Goal: Transaction & Acquisition: Purchase product/service

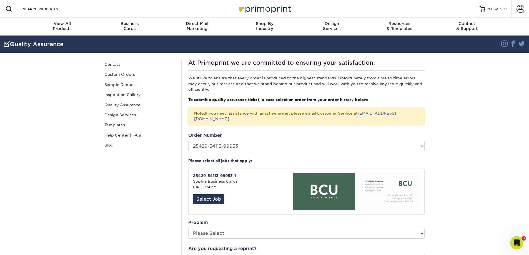
click at [487, 164] on section "Quality Assurance Instagram Facebook Twitter Quality Assurance Contact Custom O…" at bounding box center [264, 228] width 529 height 385
drag, startPoint x: 475, startPoint y: 188, endPoint x: 451, endPoint y: 185, distance: 24.8
click at [475, 187] on section "Quality Assurance Instagram Facebook Twitter Quality Assurance Contact Custom O…" at bounding box center [264, 228] width 529 height 385
click at [129, 27] on div "Business Cards" at bounding box center [129, 26] width 67 height 10
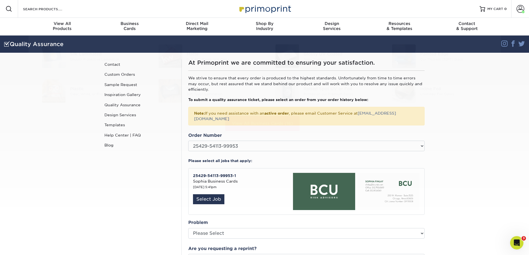
click at [489, 170] on section "Quality Assurance Instagram Facebook Twitter Quality Assurance Contact Custom O…" at bounding box center [264, 228] width 529 height 385
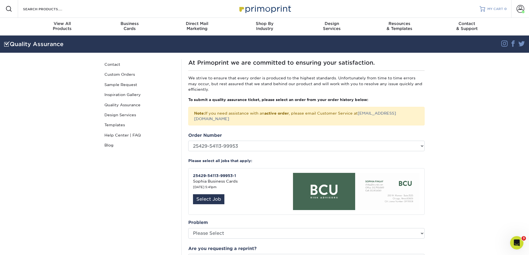
click at [488, 8] on span "MY CART" at bounding box center [495, 9] width 16 height 5
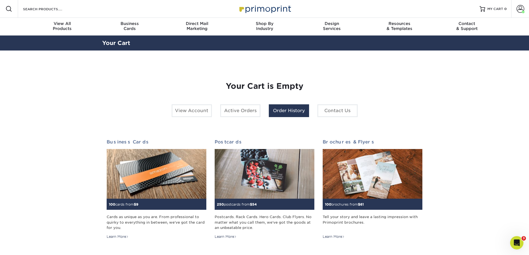
click at [289, 112] on link "Order History" at bounding box center [289, 110] width 40 height 13
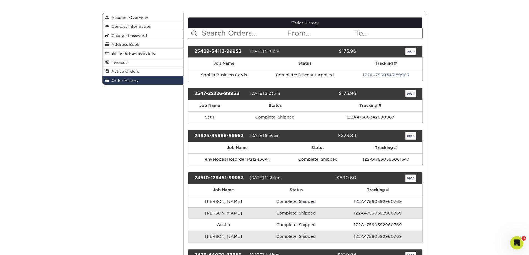
scroll to position [56, 0]
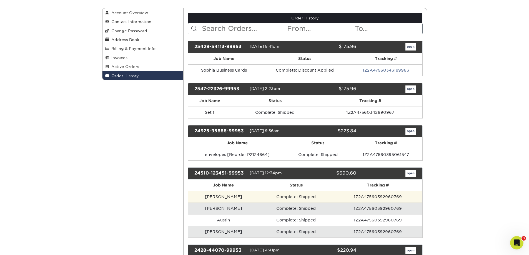
click at [228, 197] on td "[PERSON_NAME]" at bounding box center [223, 197] width 71 height 12
click at [211, 197] on td "[PERSON_NAME]" at bounding box center [223, 197] width 71 height 12
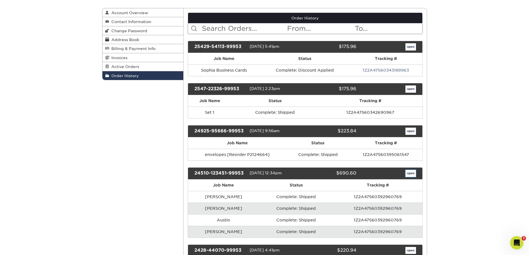
click at [412, 174] on link "open" at bounding box center [410, 173] width 11 height 7
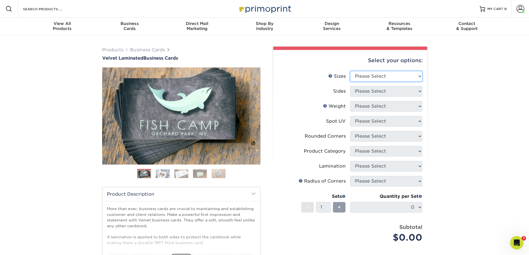
click at [392, 74] on select "Please Select 1.5" x 3.5" - Mini 1.75" x 3.5" - Mini 2" x 2" - Square 2" x 3" -…" at bounding box center [386, 76] width 72 height 11
select select "2.00x3.50"
click at [350, 71] on select "Please Select 1.5" x 3.5" - Mini 1.75" x 3.5" - Mini 2" x 2" - Square 2" x 3" -…" at bounding box center [386, 76] width 72 height 11
click at [383, 93] on select "Please Select Print Both Sides Print Front Only" at bounding box center [386, 91] width 72 height 11
select select "13abbda7-1d64-4f25-8bb2-c179b224825d"
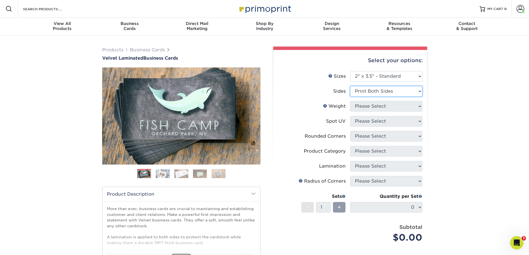
click at [350, 86] on select "Please Select Print Both Sides Print Front Only" at bounding box center [386, 91] width 72 height 11
click at [377, 107] on select "Please Select 16PT" at bounding box center [386, 106] width 72 height 11
select select "16PT"
click at [350, 101] on select "Please Select 16PT" at bounding box center [386, 106] width 72 height 11
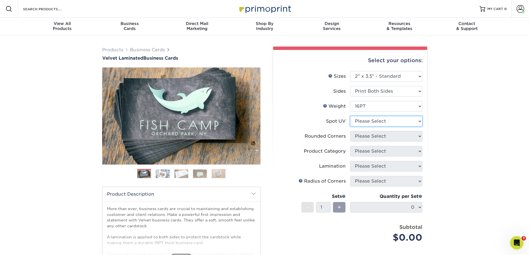
click at [379, 121] on select "Please Select No Spot UV Front and Back (Both Sides) Front Only Back Only" at bounding box center [386, 121] width 72 height 11
select select "0"
click at [350, 116] on select "Please Select No Spot UV Front and Back (Both Sides) Front Only Back Only" at bounding box center [386, 121] width 72 height 11
click at [379, 134] on select "Please Select Yes - Round 2 Corners Yes - Round 4 Corners No" at bounding box center [386, 136] width 72 height 11
select select "0"
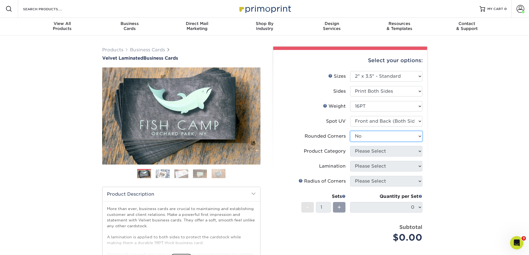
click at [350, 131] on select "Please Select Yes - Round 2 Corners Yes - Round 4 Corners No" at bounding box center [386, 136] width 72 height 11
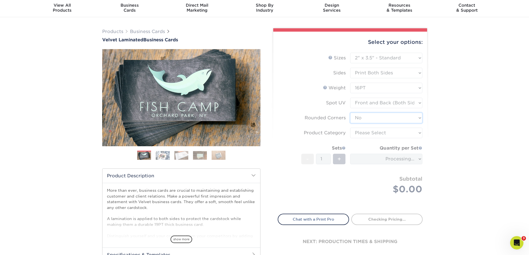
scroll to position [28, 0]
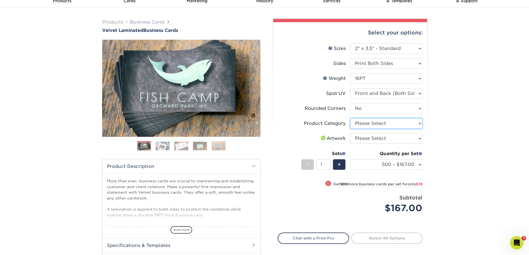
click at [359, 124] on select "Please Select Business Cards" at bounding box center [386, 123] width 72 height 11
click at [495, 122] on div "Products Business Cards Velvet Laminated Business Cards Previous Next" at bounding box center [264, 156] width 529 height 296
click at [386, 123] on select "Please Select Business Cards" at bounding box center [386, 123] width 72 height 11
select select "3b5148f1-0588-4f88-a218-97bcfdce65c1"
click at [350, 118] on select "Please Select Business Cards" at bounding box center [386, 123] width 72 height 11
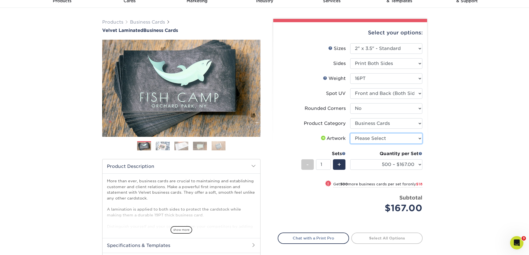
click at [378, 136] on select "Please Select I will upload files I need a design - $100" at bounding box center [386, 138] width 72 height 11
select select "upload"
click at [350, 133] on select "Please Select I will upload files I need a design - $100" at bounding box center [386, 138] width 72 height 11
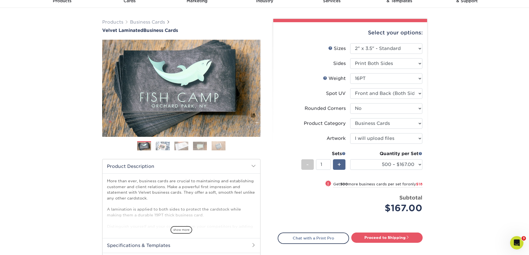
click at [336, 163] on div "+" at bounding box center [339, 164] width 12 height 11
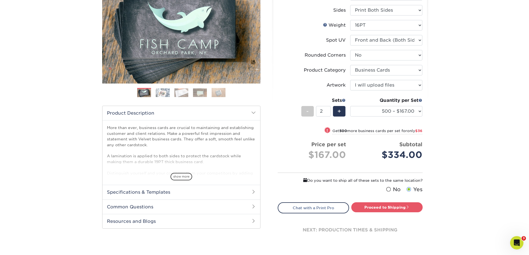
scroll to position [83, 0]
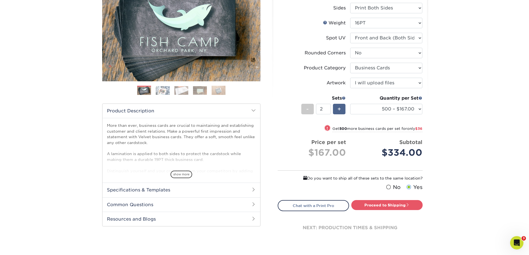
click at [341, 109] on span "+" at bounding box center [339, 109] width 4 height 8
click at [388, 109] on select "500 – $167.00 1000 – $185.00 2500 – $439.00 5000 – $733.00 10000 – $1307.00" at bounding box center [386, 109] width 72 height 11
click at [341, 109] on div "+" at bounding box center [339, 109] width 12 height 11
click at [304, 112] on div "-" at bounding box center [307, 109] width 12 height 11
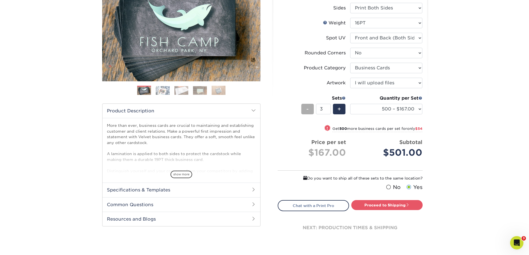
click at [304, 111] on div "-" at bounding box center [307, 109] width 12 height 11
type input "1"
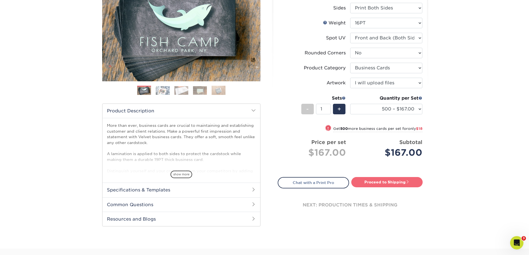
click at [386, 181] on link "Proceed to Shipping" at bounding box center [386, 182] width 71 height 10
type input "Set 1"
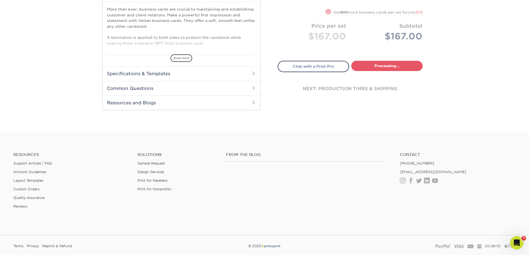
select select "4255bcc9-c807-49ed-9fda-38550f218dbc"
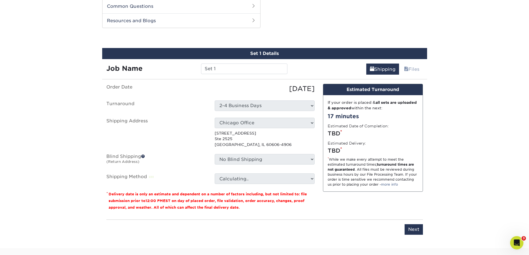
scroll to position [283, 0]
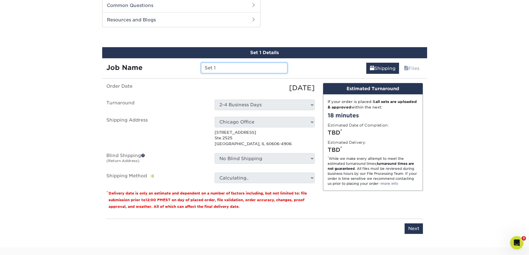
drag, startPoint x: 228, startPoint y: 68, endPoint x: 127, endPoint y: 59, distance: 101.8
click at [127, 59] on div "Job Name Set 1" at bounding box center [197, 66] width 190 height 16
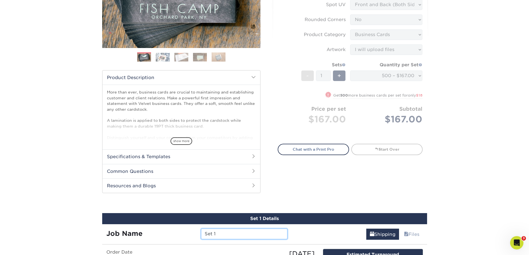
scroll to position [116, 0]
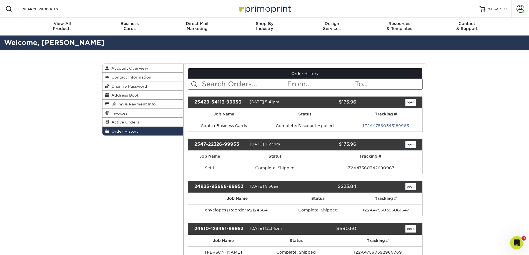
click at [223, 101] on div "25429-54113-99953" at bounding box center [219, 102] width 59 height 7
click at [261, 100] on span "04/29/2025 5:41pm" at bounding box center [265, 102] width 30 height 4
click at [307, 107] on div "25429-54113-99953 04/29/2025 5:41pm $175.96 open" at bounding box center [305, 102] width 235 height 12
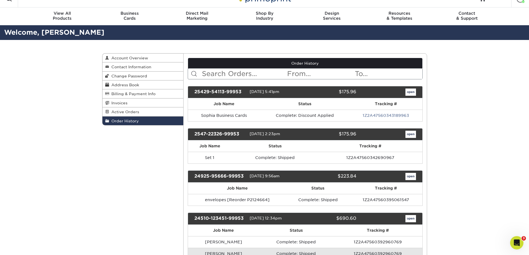
scroll to position [28, 0]
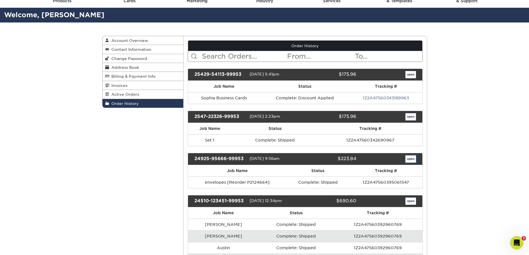
click at [409, 157] on link "open" at bounding box center [410, 158] width 11 height 7
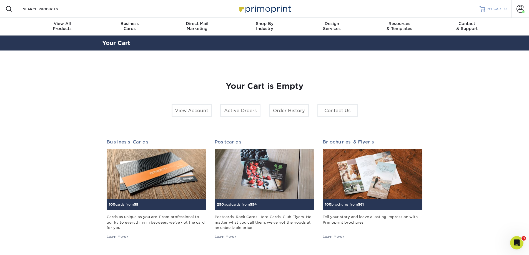
click at [496, 7] on span "MY CART" at bounding box center [495, 9] width 16 height 5
click at [521, 9] on span at bounding box center [520, 9] width 8 height 8
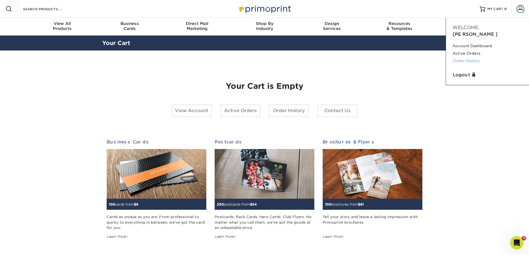
click at [470, 57] on link "Order History" at bounding box center [487, 60] width 70 height 7
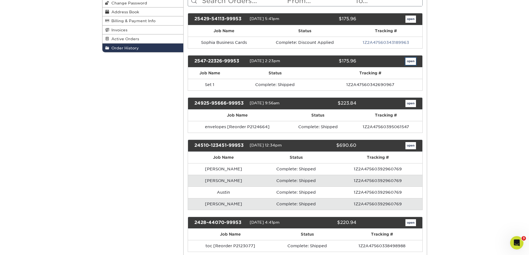
click at [411, 61] on link "open" at bounding box center [410, 61] width 11 height 7
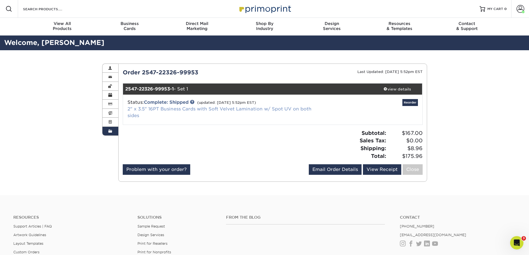
click at [237, 110] on link "2" x 3.5" 16PT Business Cards with Soft Velvet Lamination w/ Spot UV on both si…" at bounding box center [219, 112] width 184 height 12
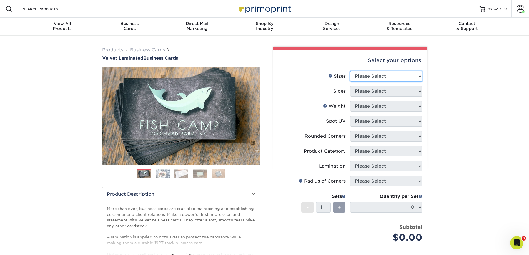
click at [368, 73] on select "Please Select 1.5" x 3.5" - Mini 1.75" x 3.5" - Mini 2" x 2" - Square 2" x 3" -…" at bounding box center [386, 76] width 72 height 11
select select "2.00x3.50"
click at [350, 71] on select "Please Select 1.5" x 3.5" - Mini 1.75" x 3.5" - Mini 2" x 2" - Square 2" x 3" -…" at bounding box center [386, 76] width 72 height 11
click at [368, 90] on select "Please Select Print Both Sides Print Front Only" at bounding box center [386, 91] width 72 height 11
select select "13abbda7-1d64-4f25-8bb2-c179b224825d"
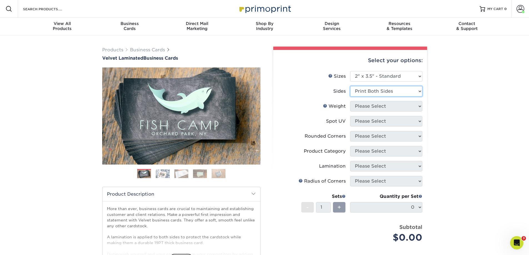
click at [350, 86] on select "Please Select Print Both Sides Print Front Only" at bounding box center [386, 91] width 72 height 11
click at [371, 105] on select "Please Select 16PT" at bounding box center [386, 106] width 72 height 11
select select "16PT"
click at [350, 101] on select "Please Select 16PT" at bounding box center [386, 106] width 72 height 11
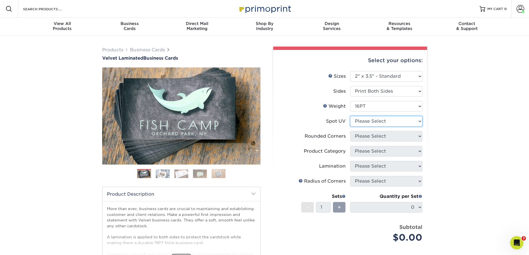
click at [366, 119] on select "Please Select No Spot UV Front and Back (Both Sides) Front Only Back Only" at bounding box center [386, 121] width 72 height 11
select select "0"
click at [350, 116] on select "Please Select No Spot UV Front and Back (Both Sides) Front Only Back Only" at bounding box center [386, 121] width 72 height 11
click at [370, 137] on select "Please Select Yes - Round 2 Corners Yes - Round 4 Corners No" at bounding box center [386, 136] width 72 height 11
select select "0"
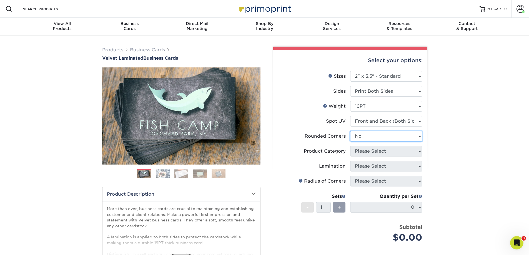
click at [350, 131] on select "Please Select Yes - Round 2 Corners Yes - Round 4 Corners No" at bounding box center [386, 136] width 72 height 11
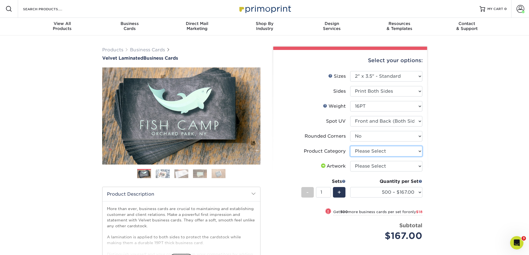
click at [389, 150] on select "Please Select Business Cards" at bounding box center [386, 151] width 72 height 11
select select "3b5148f1-0588-4f88-a218-97bcfdce65c1"
click at [350, 146] on select "Please Select Business Cards" at bounding box center [386, 151] width 72 height 11
drag, startPoint x: 395, startPoint y: 170, endPoint x: 396, endPoint y: 167, distance: 3.4
click at [396, 170] on select "Please Select I will upload files I need a design - $100" at bounding box center [386, 166] width 72 height 11
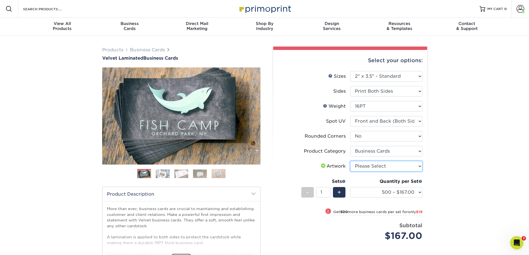
select select "upload"
click at [350, 161] on select "Please Select I will upload files I need a design - $100" at bounding box center [386, 166] width 72 height 11
drag, startPoint x: 327, startPoint y: 193, endPoint x: 314, endPoint y: 195, distance: 13.5
click at [316, 195] on input "1" at bounding box center [323, 192] width 15 height 11
type input "6"
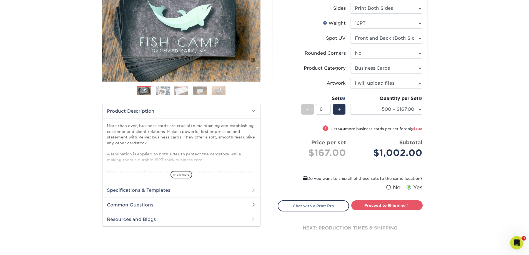
scroll to position [111, 0]
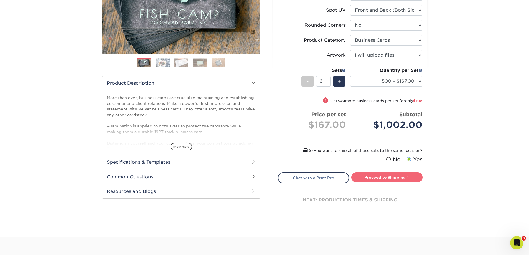
click at [391, 178] on link "Proceed to Shipping" at bounding box center [386, 177] width 71 height 10
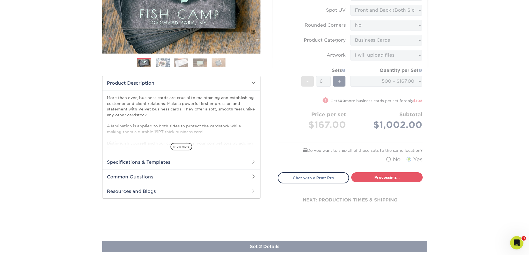
select select "4255bcc9-c807-49ed-9fda-38550f218dbc"
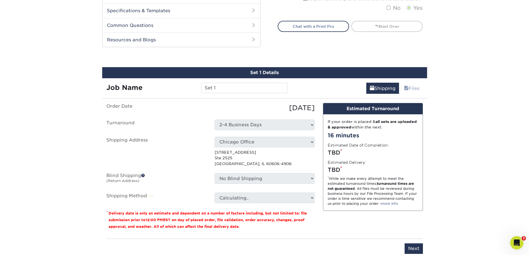
scroll to position [200, 0]
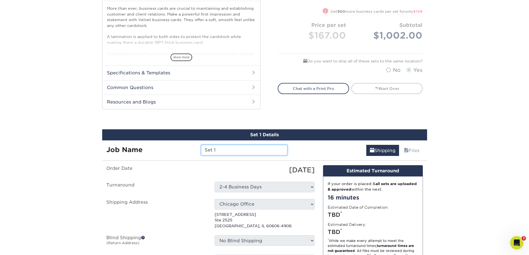
drag, startPoint x: 236, startPoint y: 153, endPoint x: 180, endPoint y: 146, distance: 56.0
click at [180, 146] on div "Job Name Set 1" at bounding box center [197, 150] width 190 height 11
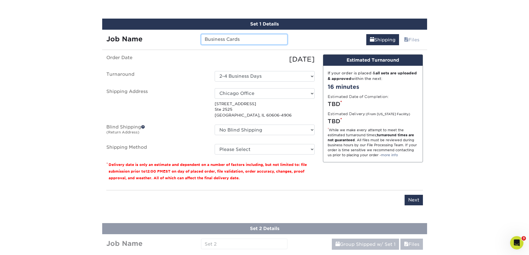
scroll to position [311, 0]
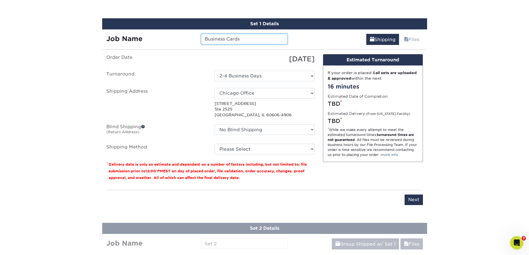
type input "Business Cards"
click at [268, 92] on select "Select One Chelsey Home Chicago Office + Add New Address" at bounding box center [265, 93] width 100 height 11
select select "285100"
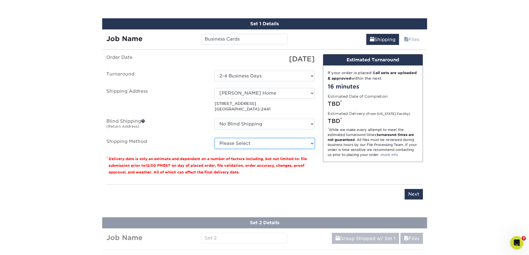
click at [255, 143] on select "Please Select Ground Shipping (+$20.59) 3 Day Shipping Service (+$25.22) 2 Day …" at bounding box center [265, 143] width 100 height 11
select select "03"
click at [215, 138] on select "Please Select Ground Shipping (+$20.59) 3 Day Shipping Service (+$25.22) 2 Day …" at bounding box center [265, 143] width 100 height 11
click at [480, 141] on div "Products Business Cards Velvet Laminated Business Cards Previous Next" at bounding box center [264, 77] width 529 height 707
click at [472, 90] on div "Products Business Cards Velvet Laminated Business Cards Previous Next" at bounding box center [264, 77] width 529 height 707
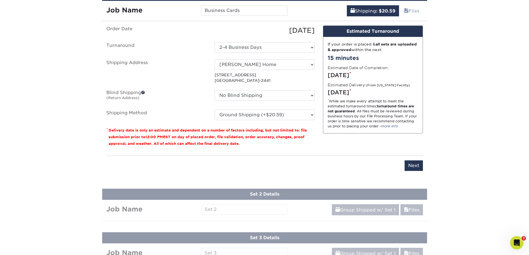
scroll to position [339, 0]
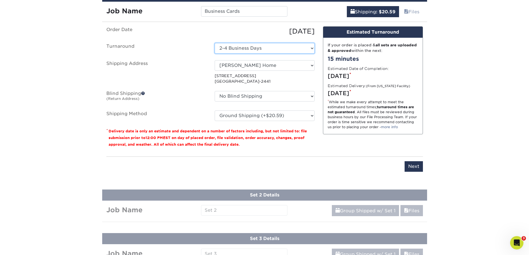
click at [261, 47] on select "Select One 2-4 Business Days" at bounding box center [265, 48] width 100 height 11
click at [486, 81] on div "Products Business Cards Velvet Laminated Business Cards Previous Next" at bounding box center [264, 49] width 529 height 707
click at [416, 166] on input "Next" at bounding box center [413, 166] width 18 height 11
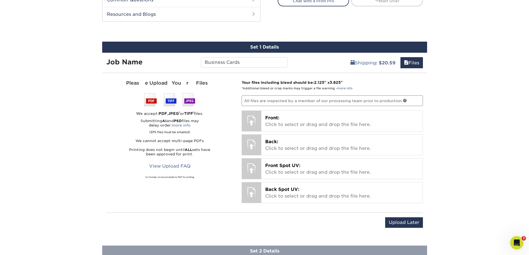
scroll to position [284, 0]
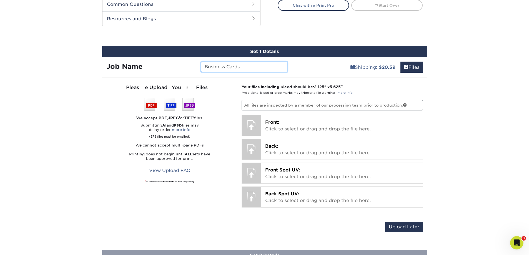
drag, startPoint x: 259, startPoint y: 68, endPoint x: 192, endPoint y: 66, distance: 66.4
click at [192, 67] on div "Job Name Business Cards" at bounding box center [197, 67] width 190 height 11
type input "Joe Business Cards"
click at [465, 119] on div "Products Business Cards Velvet Laminated Business Cards Previous Next" at bounding box center [264, 108] width 529 height 712
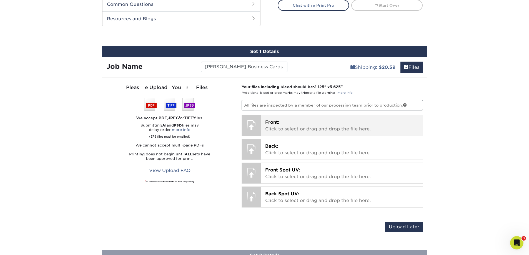
click at [299, 127] on p "Front: Click to select or drag and drop the file here." at bounding box center [342, 125] width 154 height 13
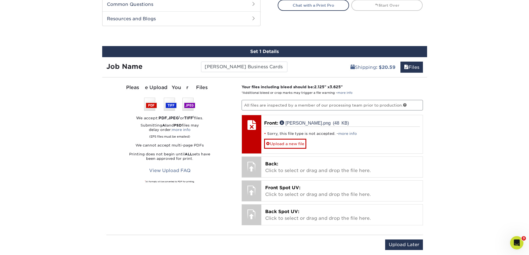
click at [476, 119] on div "Products Business Cards Velvet Laminated Business Cards Previous Next" at bounding box center [264, 117] width 529 height 730
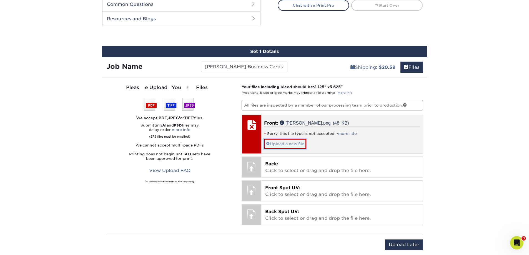
click at [297, 142] on link "Upload a new file" at bounding box center [285, 144] width 42 height 10
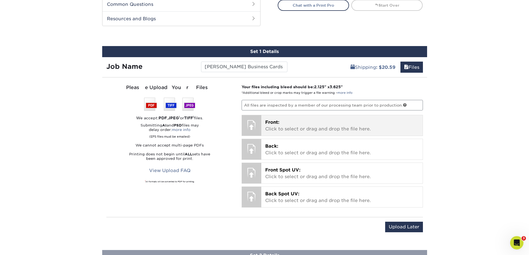
click at [376, 127] on p "Front: Click to select or drag and drop the file here." at bounding box center [342, 125] width 154 height 13
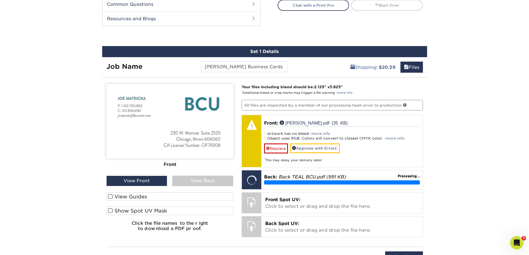
click at [202, 182] on div "View Back" at bounding box center [202, 181] width 61 height 11
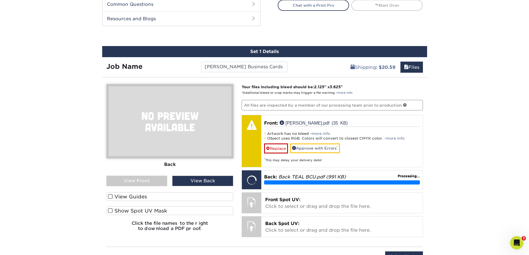
click at [145, 181] on div "View Front" at bounding box center [136, 181] width 61 height 11
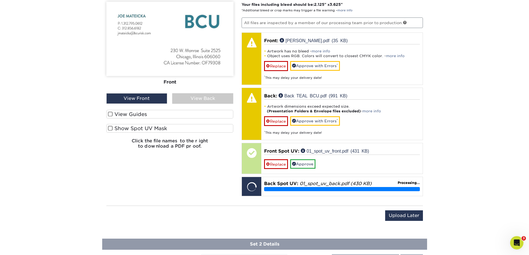
scroll to position [367, 0]
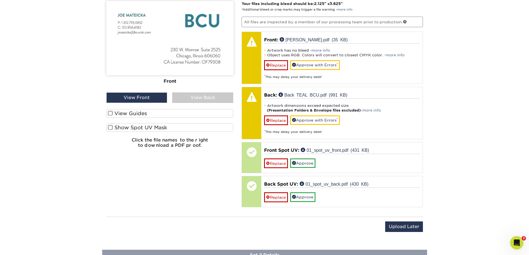
click at [195, 97] on div "View Back" at bounding box center [202, 97] width 61 height 11
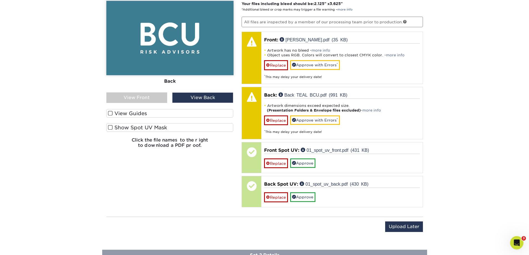
click at [147, 97] on div "View Front" at bounding box center [136, 97] width 61 height 11
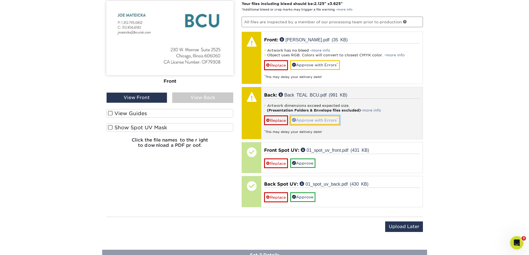
click at [320, 122] on link "Approve with Errors *" at bounding box center [315, 119] width 50 height 9
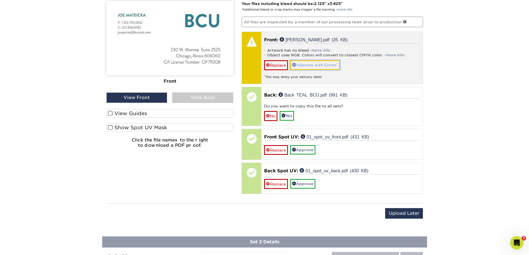
click at [326, 65] on link "Approve with Errors *" at bounding box center [315, 64] width 50 height 9
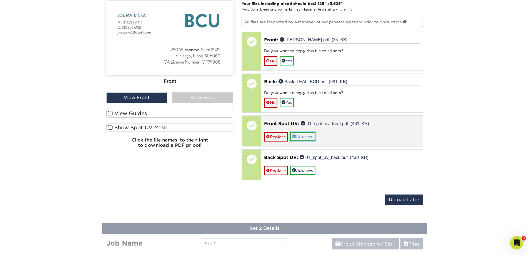
click at [309, 136] on link "Approve" at bounding box center [302, 136] width 25 height 9
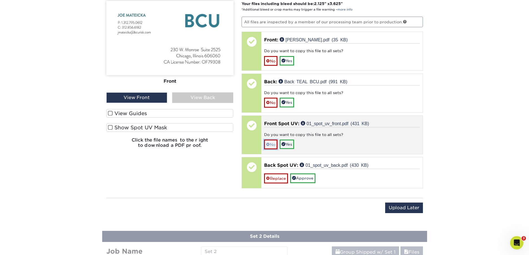
click at [274, 145] on link "No" at bounding box center [270, 145] width 13 height 10
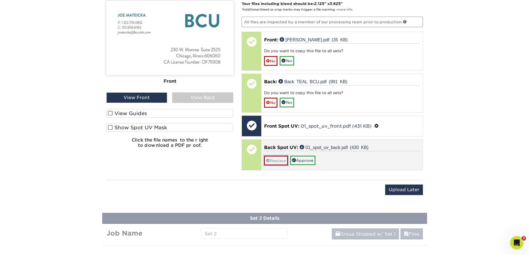
click at [275, 160] on link "Replace" at bounding box center [276, 161] width 24 height 10
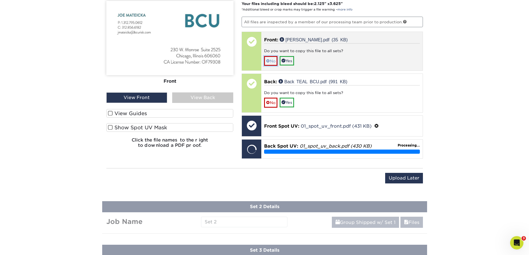
click at [273, 60] on link "No" at bounding box center [270, 61] width 13 height 10
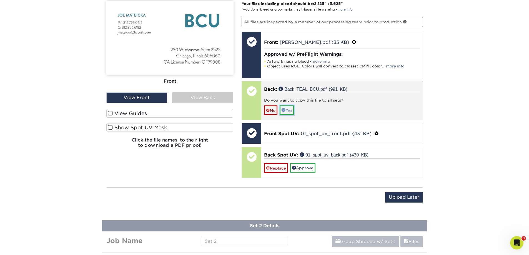
click at [288, 110] on link "Yes" at bounding box center [287, 109] width 14 height 9
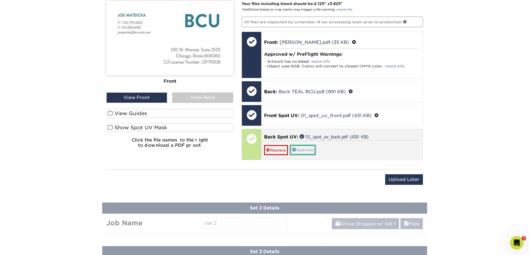
click at [302, 152] on link "Approve" at bounding box center [302, 149] width 25 height 9
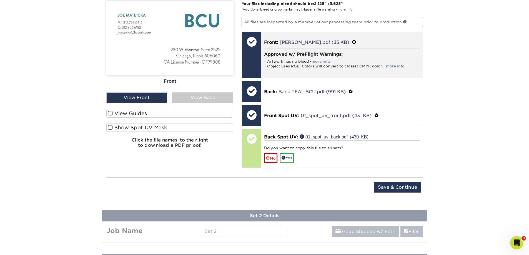
click at [301, 60] on li "Artwork has no bleed - more info" at bounding box center [342, 61] width 156 height 5
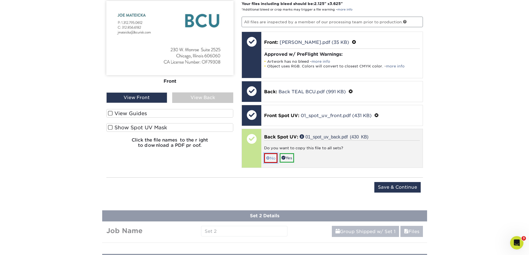
click at [272, 160] on link "No" at bounding box center [270, 158] width 13 height 10
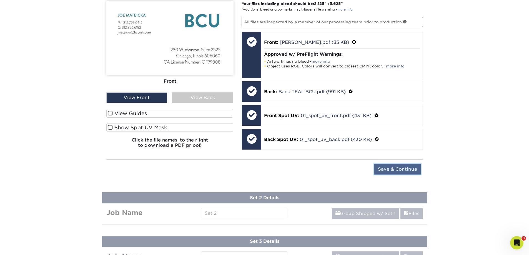
click at [396, 172] on input "Save & Continue" at bounding box center [397, 169] width 46 height 11
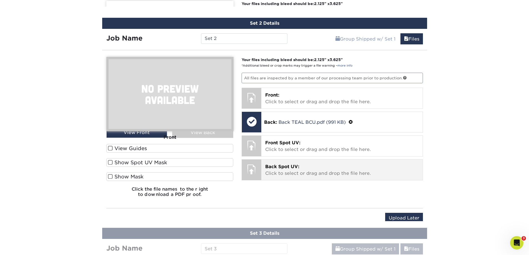
scroll to position [362, 0]
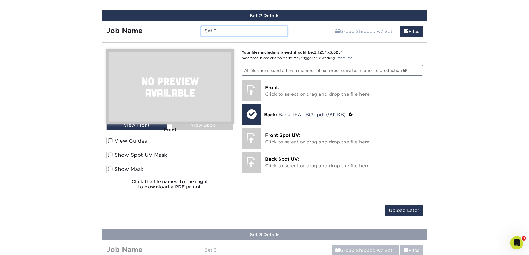
drag, startPoint x: 253, startPoint y: 31, endPoint x: 183, endPoint y: 31, distance: 70.2
click at [183, 31] on div "Job Name Set 2" at bounding box center [197, 31] width 190 height 11
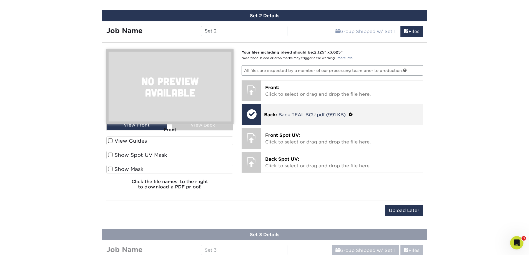
click at [353, 114] on span at bounding box center [350, 114] width 4 height 5
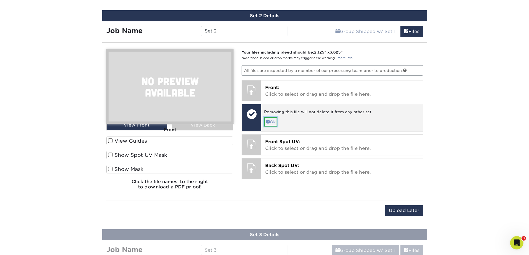
click at [272, 122] on link "Ok" at bounding box center [270, 121] width 13 height 9
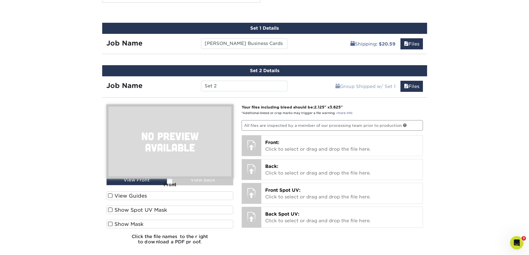
scroll to position [306, 0]
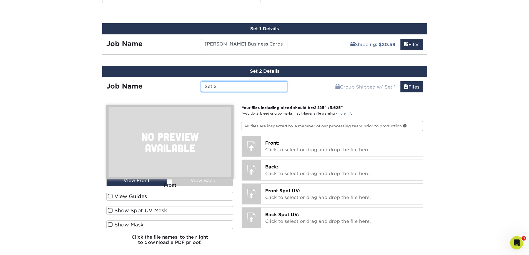
drag, startPoint x: 244, startPoint y: 89, endPoint x: 131, endPoint y: 88, distance: 113.0
click at [131, 88] on div "Job Name Set 2" at bounding box center [197, 86] width 190 height 11
click at [234, 84] on input "Set 2" at bounding box center [244, 86] width 86 height 11
type input "Chris"
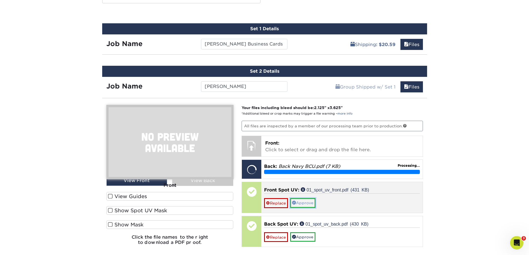
click at [300, 204] on link "Approve" at bounding box center [302, 202] width 25 height 9
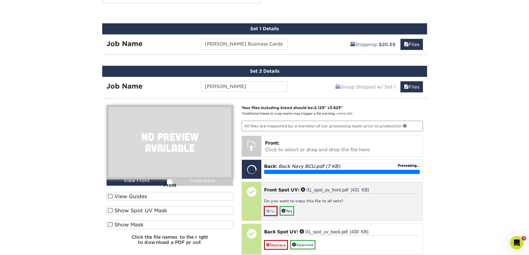
click at [273, 212] on link "No" at bounding box center [270, 211] width 13 height 10
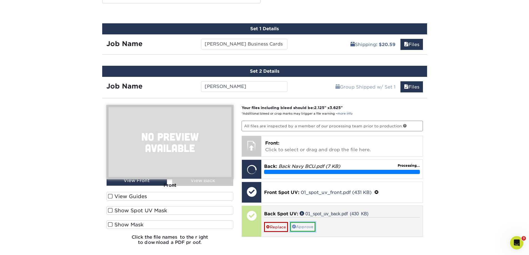
click at [301, 226] on link "Approve" at bounding box center [302, 226] width 25 height 9
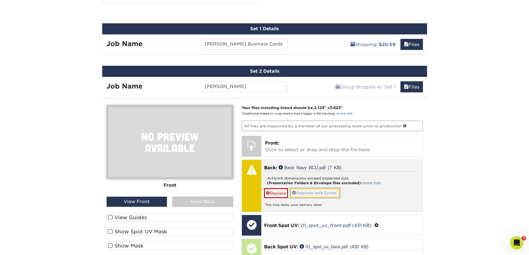
click at [312, 193] on link "Approve with Errors *" at bounding box center [315, 192] width 50 height 9
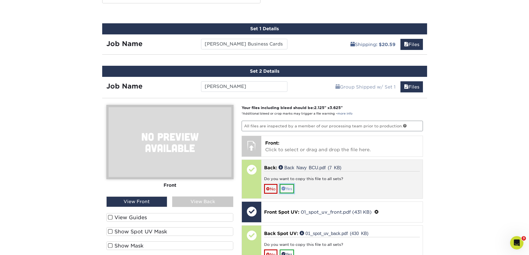
click at [289, 189] on link "Yes" at bounding box center [287, 188] width 14 height 9
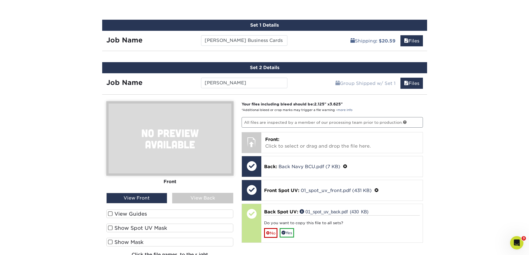
scroll to position [334, 0]
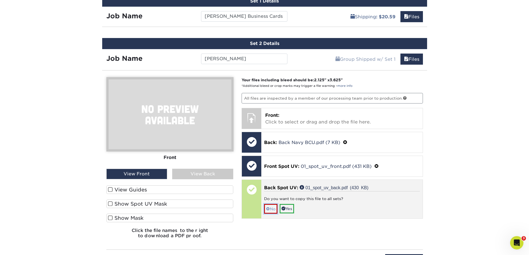
click at [272, 210] on link "No" at bounding box center [270, 209] width 13 height 10
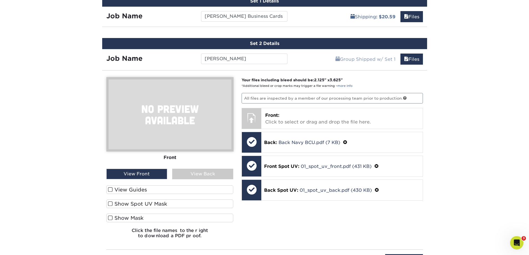
click at [207, 171] on div "View Back" at bounding box center [202, 174] width 61 height 11
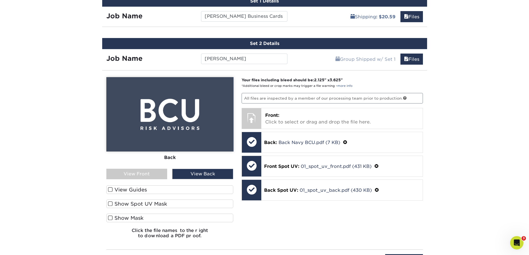
click at [143, 172] on div "View Front" at bounding box center [136, 174] width 61 height 11
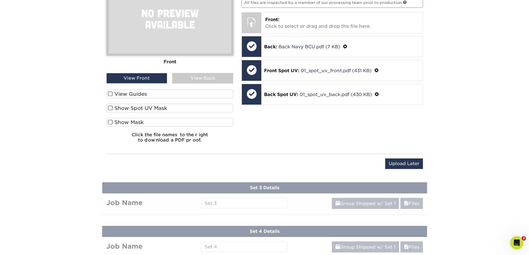
scroll to position [445, 0]
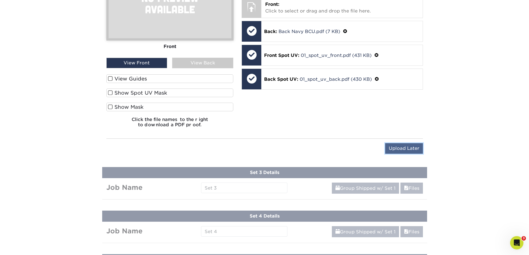
click at [412, 148] on input "Upload Later" at bounding box center [404, 148] width 38 height 11
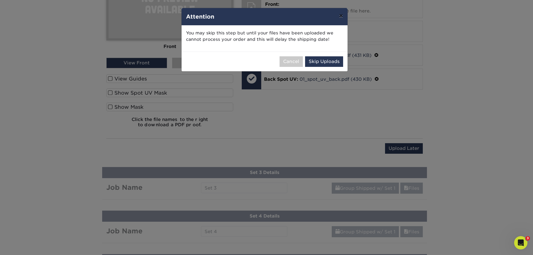
click at [341, 15] on button "×" at bounding box center [341, 16] width 13 height 16
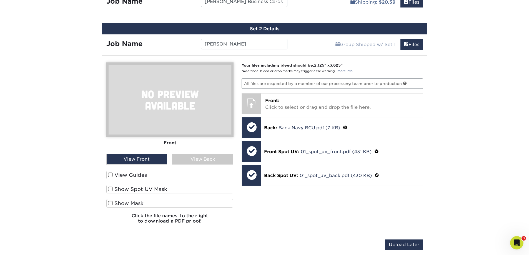
scroll to position [279, 0]
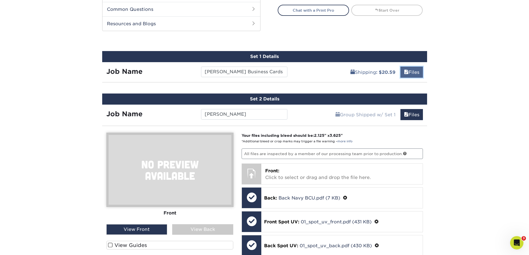
click at [413, 71] on link "Files" at bounding box center [411, 72] width 22 height 11
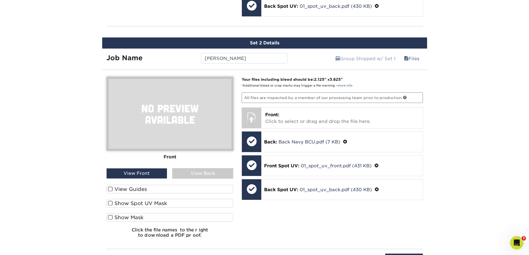
scroll to position [501, 0]
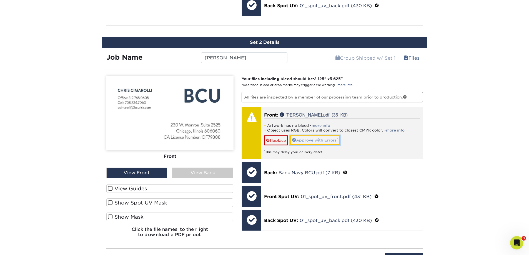
click at [314, 140] on link "Approve with Errors *" at bounding box center [315, 139] width 50 height 9
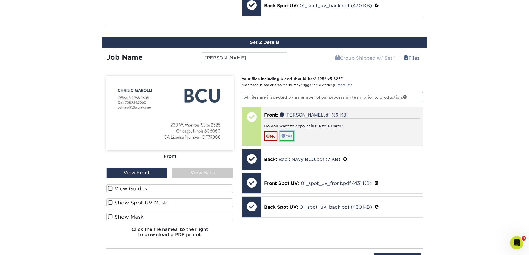
click at [293, 137] on link "Yes" at bounding box center [287, 135] width 14 height 9
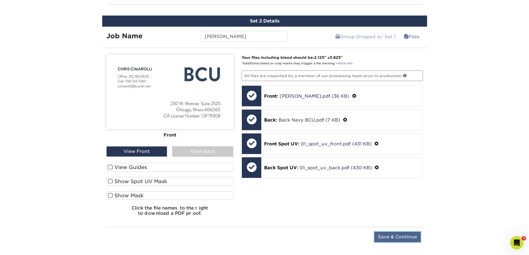
click at [392, 234] on input "Save & Continue" at bounding box center [397, 237] width 46 height 11
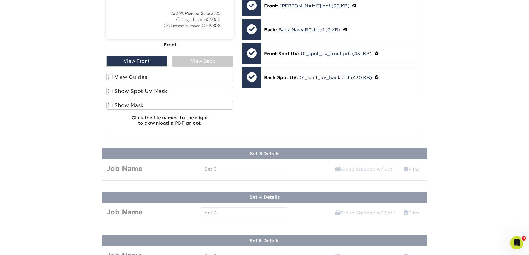
scroll to position [336, 0]
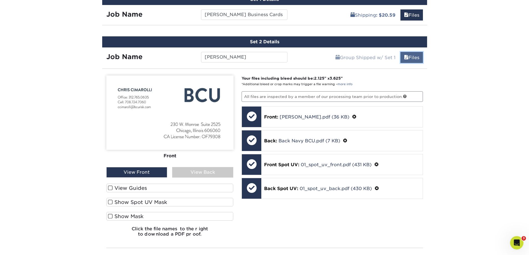
click at [417, 56] on link "Files" at bounding box center [411, 57] width 22 height 11
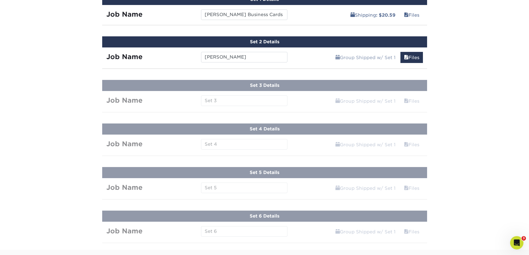
click at [419, 60] on link "Files" at bounding box center [411, 57] width 22 height 11
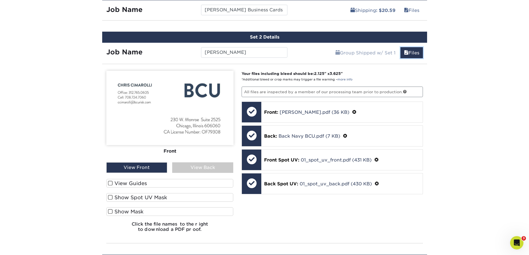
scroll to position [339, 0]
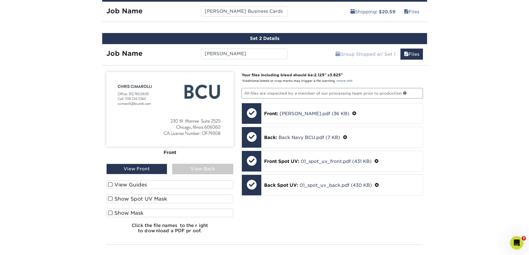
click at [456, 64] on div "Products Business Cards Velvet Laminated Business Cards Previous Next" at bounding box center [264, 61] width 529 height 730
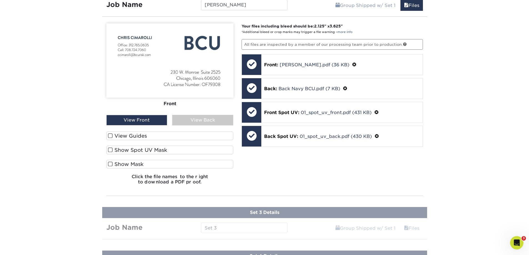
scroll to position [395, 0]
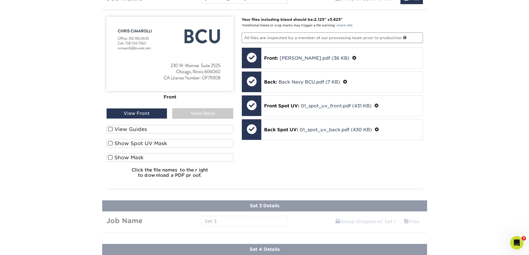
click at [259, 207] on div "Products Business Cards Velvet Laminated Business Cards Previous Next" at bounding box center [264, 6] width 529 height 730
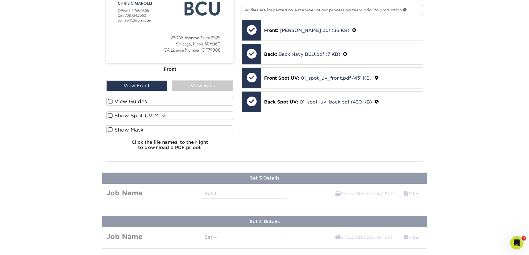
drag, startPoint x: 437, startPoint y: 139, endPoint x: 349, endPoint y: 138, distance: 87.4
click at [308, 142] on div "Your files including bleed should be: 2.125 " x 3.625 " *Additional bleed or cr…" at bounding box center [332, 72] width 190 height 166
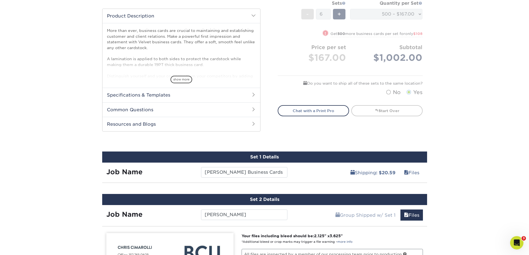
scroll to position [256, 0]
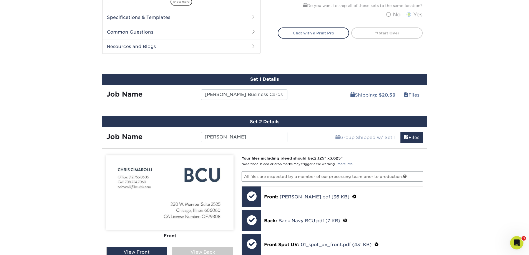
click at [414, 125] on div "Set 2 Details" at bounding box center [264, 121] width 325 height 11
click at [411, 142] on link "Files" at bounding box center [411, 137] width 22 height 11
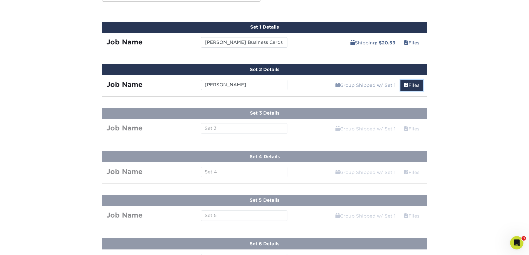
scroll to position [311, 0]
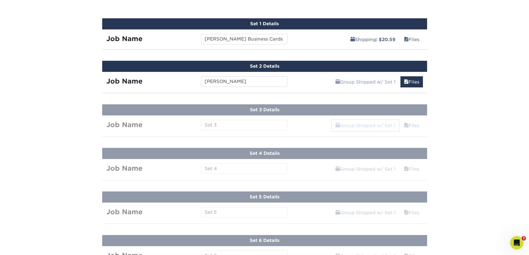
click at [389, 120] on link "Group Shipped w/ Set 1" at bounding box center [365, 125] width 67 height 11
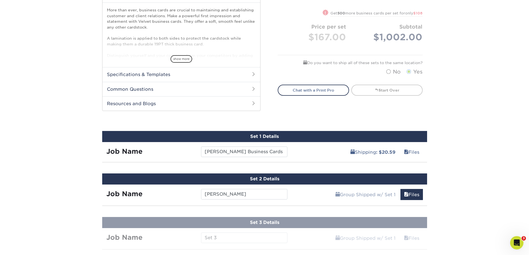
scroll to position [200, 0]
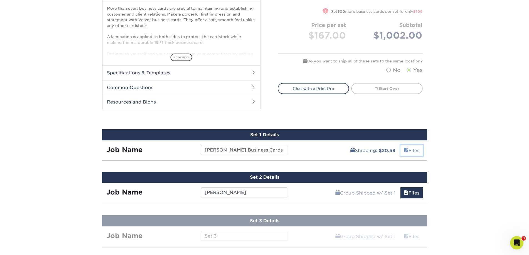
click at [412, 148] on link "Files" at bounding box center [411, 150] width 22 height 11
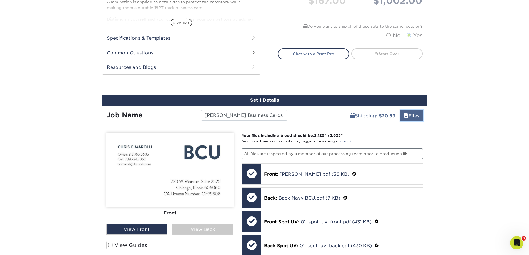
scroll to position [228, 0]
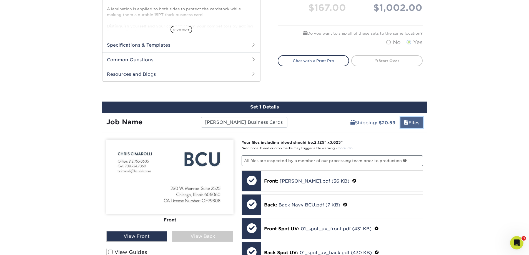
click at [415, 127] on link "Files" at bounding box center [411, 122] width 22 height 11
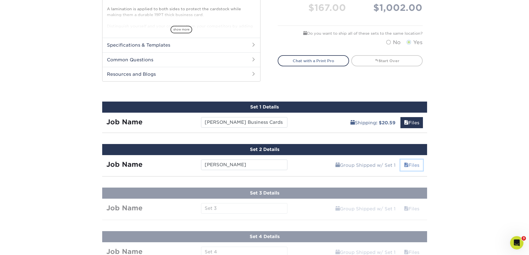
click at [407, 170] on link "Files" at bounding box center [411, 165] width 22 height 11
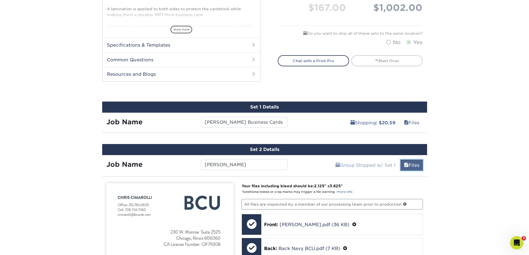
click at [414, 166] on link "Files" at bounding box center [411, 165] width 22 height 11
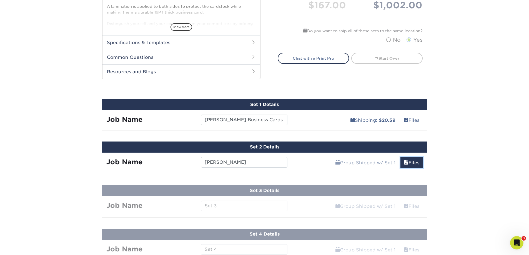
scroll to position [256, 0]
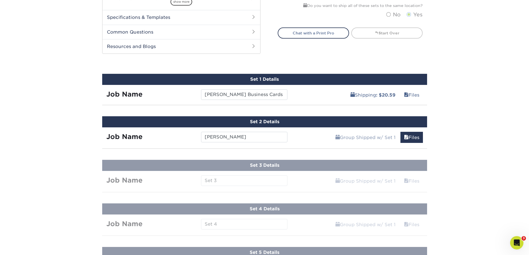
click at [218, 153] on div "Products Business Cards Velvet Laminated Business Cards Previous Next" at bounding box center [264, 55] width 529 height 550
click at [227, 167] on div "Products Business Cards Velvet Laminated Business Cards Previous Next" at bounding box center [264, 55] width 529 height 550
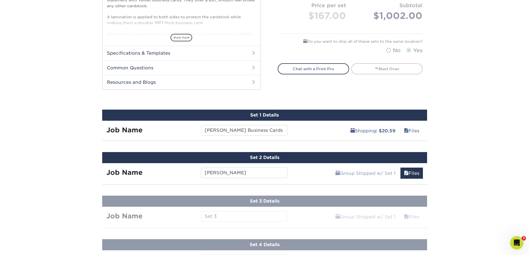
scroll to position [222, 0]
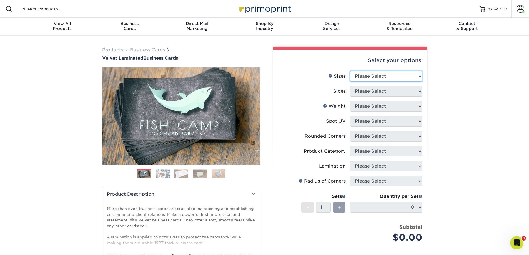
click at [383, 78] on select "Please Select 1.5" x 3.5" - Mini 1.75" x 3.5" - Mini 2" x 2" - Square 2" x 3" -…" at bounding box center [386, 76] width 72 height 11
select select "2.00x3.50"
click at [350, 71] on select "Please Select 1.5" x 3.5" - Mini 1.75" x 3.5" - Mini 2" x 2" - Square 2" x 3" -…" at bounding box center [386, 76] width 72 height 11
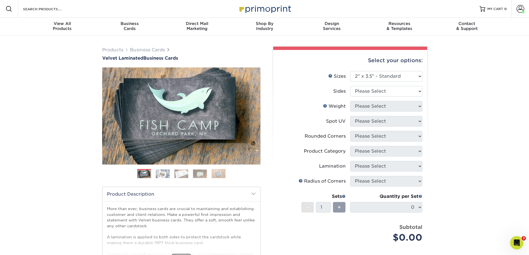
drag, startPoint x: 467, startPoint y: 103, endPoint x: 453, endPoint y: 58, distance: 46.6
click at [467, 102] on div "Products Business Cards Velvet Laminated Business Cards Previous Next" at bounding box center [264, 184] width 529 height 296
drag, startPoint x: 384, startPoint y: 90, endPoint x: 375, endPoint y: 87, distance: 9.6
click at [384, 90] on select "Please Select Print Both Sides Print Front Only" at bounding box center [386, 91] width 72 height 11
select select "13abbda7-1d64-4f25-8bb2-c179b224825d"
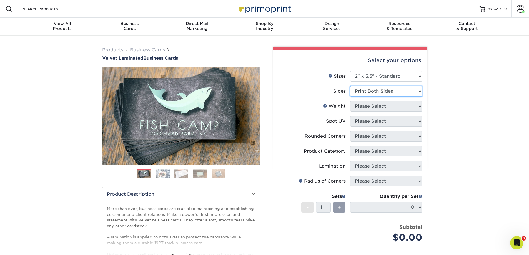
click at [350, 86] on select "Please Select Print Both Sides Print Front Only" at bounding box center [386, 91] width 72 height 11
click at [377, 105] on select "Please Select 16PT" at bounding box center [386, 106] width 72 height 11
select select "16PT"
click at [350, 101] on select "Please Select 16PT" at bounding box center [386, 106] width 72 height 11
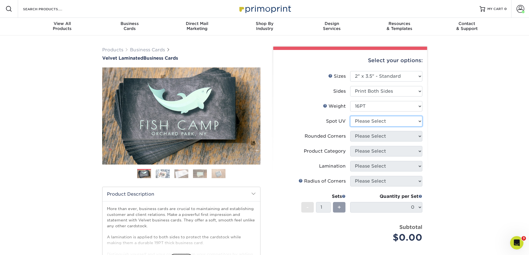
click at [384, 123] on select "Please Select No Spot UV Front and Back (Both Sides) Front Only Back Only" at bounding box center [386, 121] width 72 height 11
select select "0"
click at [350, 116] on select "Please Select No Spot UV Front and Back (Both Sides) Front Only Back Only" at bounding box center [386, 121] width 72 height 11
click at [389, 138] on select "Please Select Yes - Round 2 Corners Yes - Round 4 Corners No" at bounding box center [386, 136] width 72 height 11
select select "0"
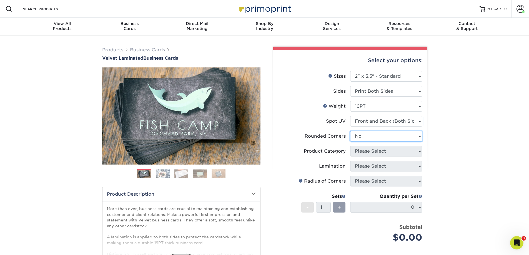
click at [350, 131] on select "Please Select Yes - Round 2 Corners Yes - Round 4 Corners No" at bounding box center [386, 136] width 72 height 11
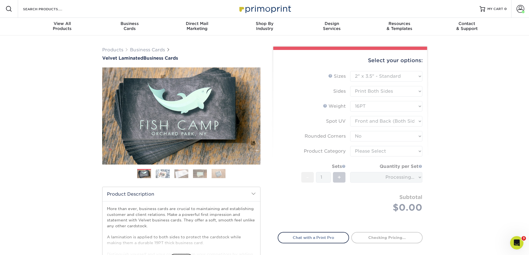
click at [392, 153] on form "Sizes Help Sizes Please Select 1.5" x 3.5" - Mini 1.75" x 3.5" - Mini 2" x 2" -…" at bounding box center [350, 148] width 145 height 155
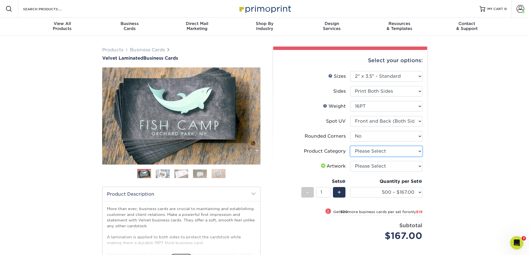
click at [375, 151] on select "Please Select Business Cards" at bounding box center [386, 151] width 72 height 11
select select "3b5148f1-0588-4f88-a218-97bcfdce65c1"
click at [350, 146] on select "Please Select Business Cards" at bounding box center [386, 151] width 72 height 11
click at [407, 168] on select "Please Select I will upload files I need a design - $100" at bounding box center [386, 166] width 72 height 11
select select "upload"
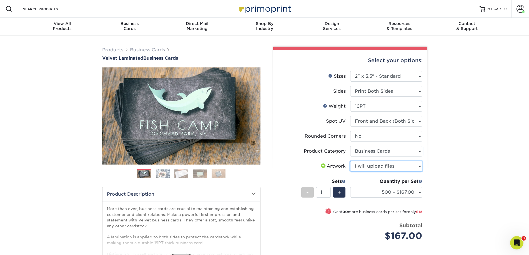
click at [350, 161] on select "Please Select I will upload files I need a design - $100" at bounding box center [386, 166] width 72 height 11
drag, startPoint x: 323, startPoint y: 192, endPoint x: 308, endPoint y: 193, distance: 14.5
click at [308, 193] on div "- 1 +" at bounding box center [323, 193] width 44 height 12
type input "6"
click at [474, 162] on div "Products Business Cards Velvet Laminated Business Cards Previous Next" at bounding box center [264, 184] width 529 height 296
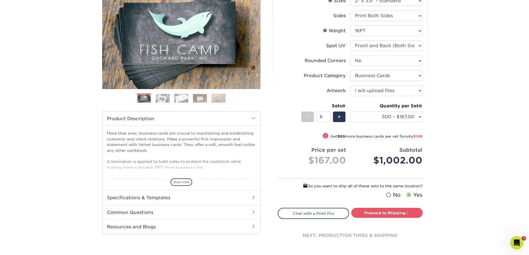
scroll to position [83, 0]
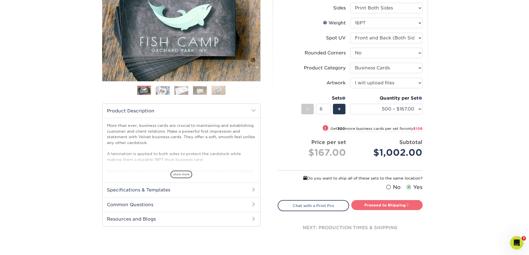
click at [386, 205] on link "Proceed to Shipping" at bounding box center [386, 205] width 71 height 10
type input "Set 1"
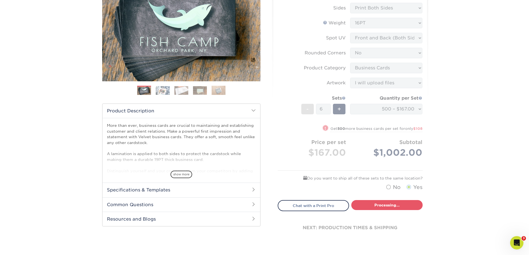
select select "4255bcc9-c807-49ed-9fda-38550f218dbc"
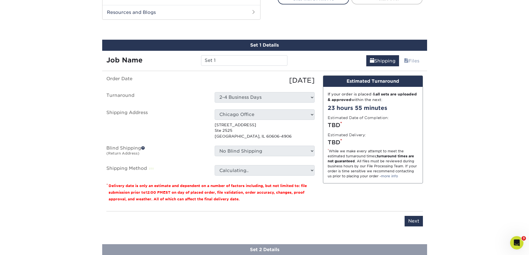
scroll to position [298, 0]
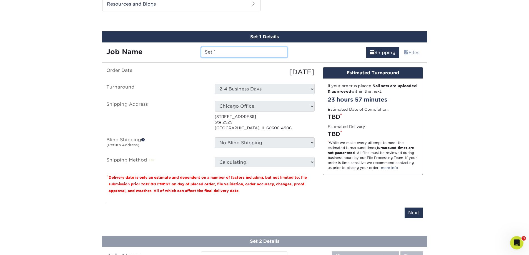
drag, startPoint x: 232, startPoint y: 51, endPoint x: 132, endPoint y: 52, distance: 99.7
click at [132, 52] on div "Job Name Set 1" at bounding box center [197, 52] width 190 height 11
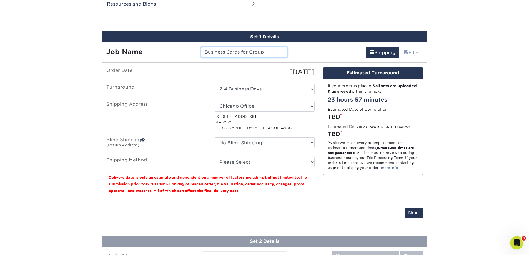
type input "Business Cards for Group"
click at [267, 108] on select "Select One Chelsey Home Chicago Office + Add New Address" at bounding box center [265, 106] width 100 height 11
select select "285100"
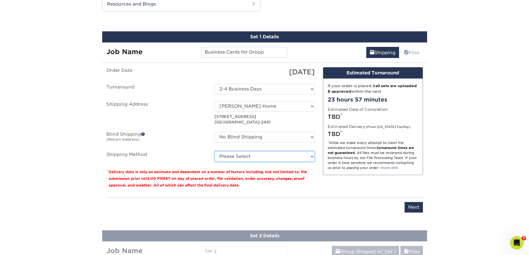
click at [239, 156] on select "Please Select Ground Shipping (+$20.59) 3 Day Shipping Service (+$25.22) 2 Day …" at bounding box center [265, 156] width 100 height 11
select select "03"
click at [215, 151] on select "Please Select Ground Shipping (+$20.59) 3 Day Shipping Service (+$25.22) 2 Day …" at bounding box center [265, 156] width 100 height 11
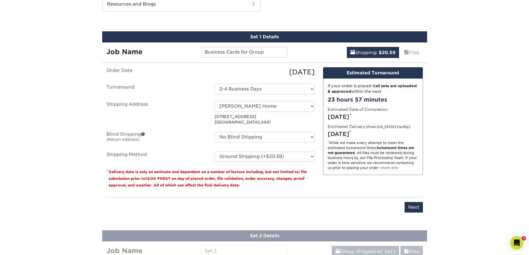
click at [466, 190] on div "Products Business Cards Velvet Laminated Business Cards Previous Next" at bounding box center [264, 90] width 529 height 707
click at [410, 207] on input "Next" at bounding box center [413, 207] width 18 height 11
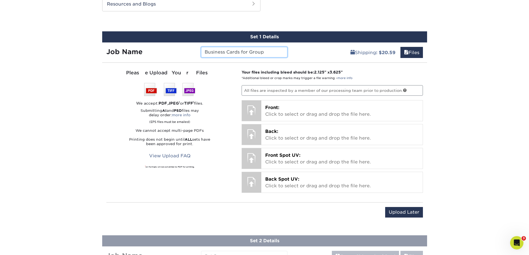
drag, startPoint x: 272, startPoint y: 53, endPoint x: 87, endPoint y: 44, distance: 184.8
click at [87, 45] on div "Products Business Cards Velvet Laminated Business Cards Previous Next" at bounding box center [264, 93] width 529 height 712
type input "Sophia"
click at [480, 93] on div "Products Business Cards Velvet Laminated Business Cards Previous Next" at bounding box center [264, 93] width 529 height 712
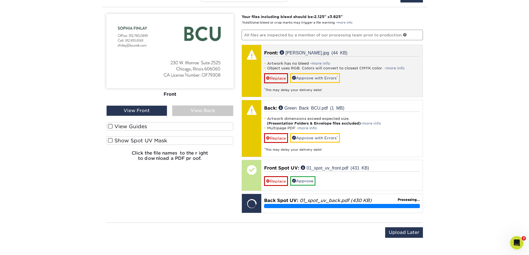
scroll to position [326, 0]
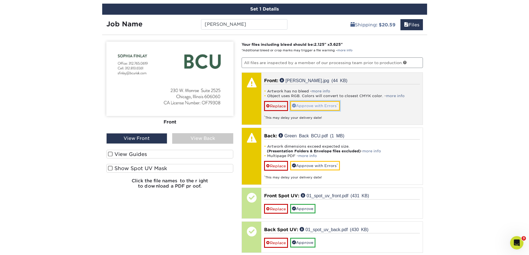
click at [322, 105] on link "Approve with Errors *" at bounding box center [315, 105] width 50 height 9
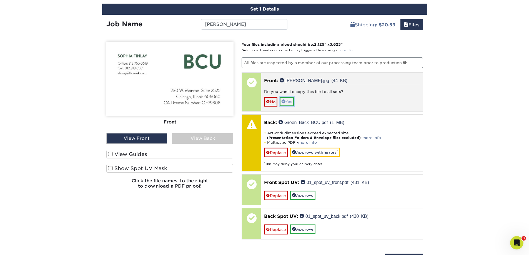
click at [293, 104] on link "Yes" at bounding box center [287, 101] width 14 height 9
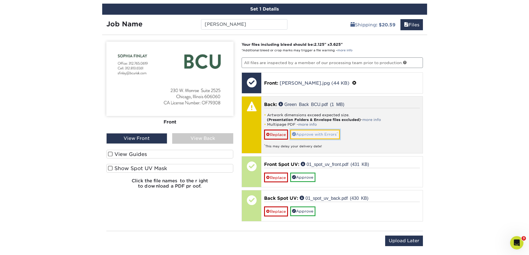
click at [320, 134] on link "Approve with Errors *" at bounding box center [315, 134] width 50 height 9
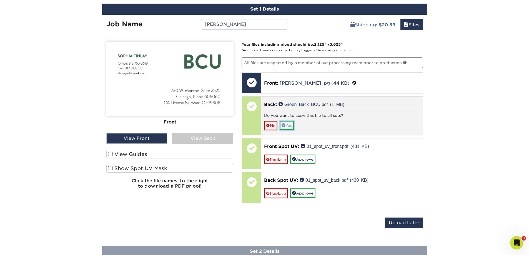
click at [288, 125] on link "Yes" at bounding box center [287, 125] width 14 height 9
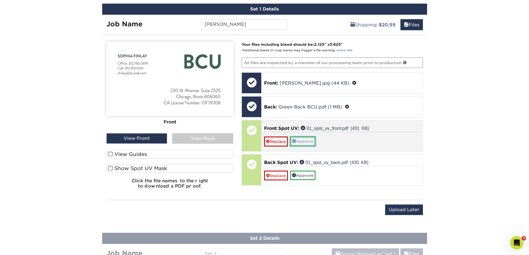
click at [310, 140] on link "Approve" at bounding box center [302, 141] width 25 height 9
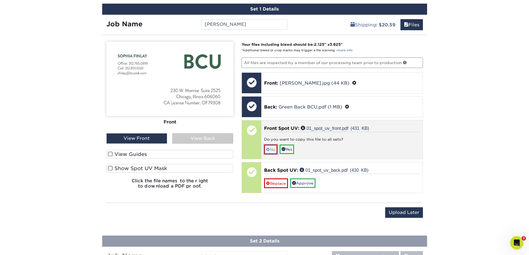
click at [273, 150] on link "No" at bounding box center [270, 150] width 13 height 10
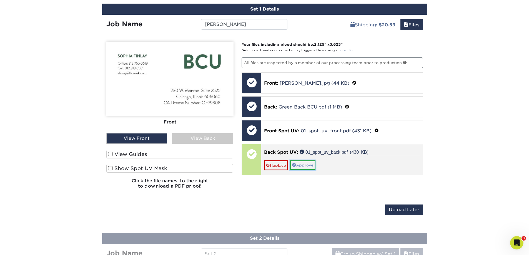
click at [306, 166] on link "Approve" at bounding box center [302, 164] width 25 height 9
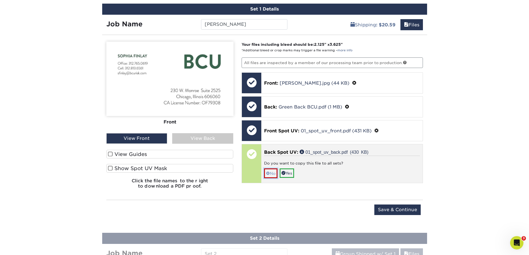
click at [270, 174] on span at bounding box center [268, 173] width 4 height 4
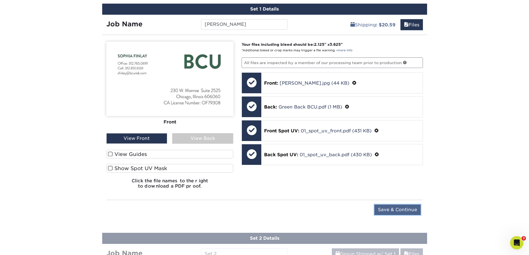
click at [403, 210] on input "Save & Continue" at bounding box center [397, 210] width 46 height 11
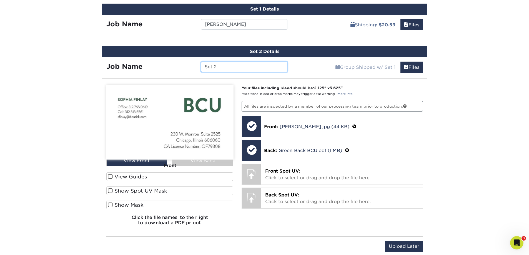
click at [262, 67] on input "Set 2" at bounding box center [244, 67] width 86 height 11
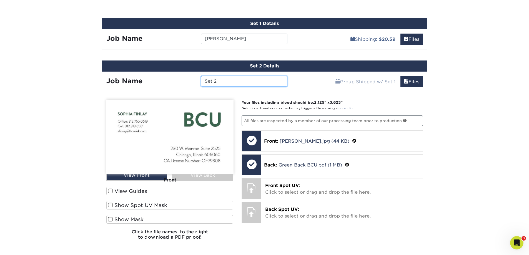
scroll to position [298, 0]
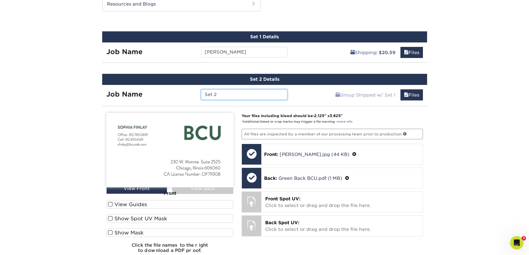
drag, startPoint x: 249, startPoint y: 97, endPoint x: 170, endPoint y: 97, distance: 78.8
click at [170, 97] on div "Job Name Set 2" at bounding box center [197, 94] width 190 height 11
type input "Joe"
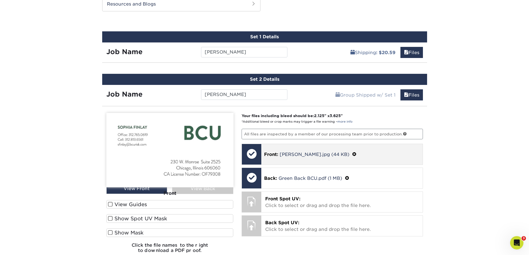
click at [352, 153] on span at bounding box center [354, 154] width 4 height 5
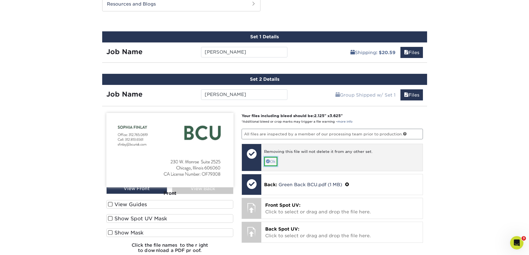
click at [271, 162] on link "Ok" at bounding box center [270, 161] width 13 height 9
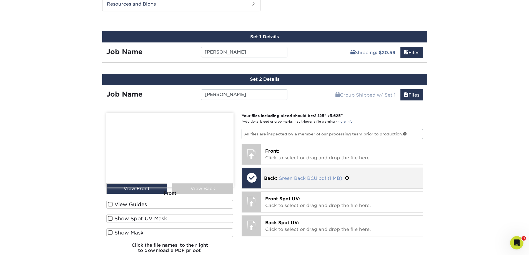
click at [324, 177] on link "Green Back BCU.pdf (1 MB)" at bounding box center [310, 178] width 64 height 5
click at [347, 179] on span at bounding box center [347, 178] width 4 height 5
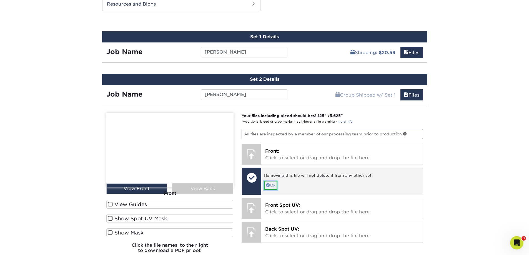
click at [267, 187] on link "Ok" at bounding box center [270, 185] width 13 height 9
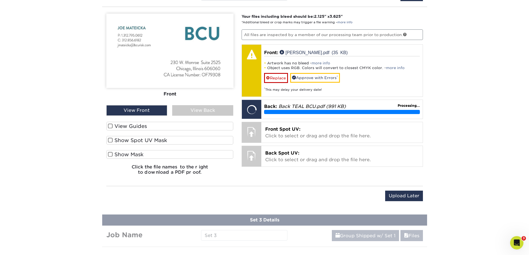
scroll to position [409, 0]
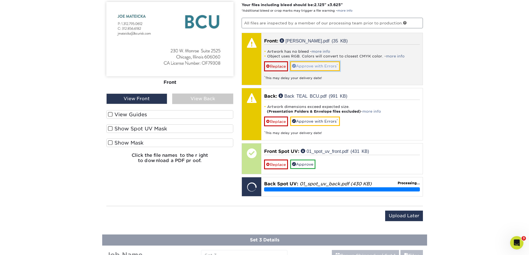
click at [313, 67] on link "Approve with Errors *" at bounding box center [315, 65] width 50 height 9
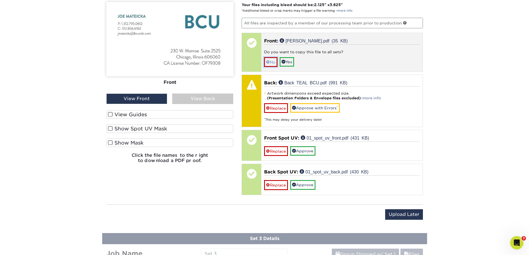
click at [273, 62] on link "No" at bounding box center [270, 62] width 13 height 10
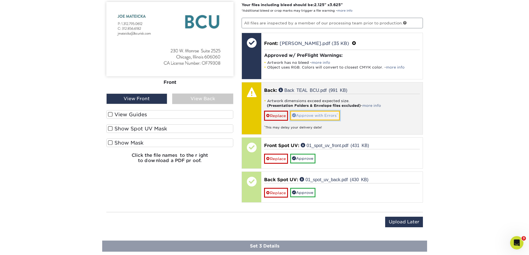
click at [311, 115] on link "Approve with Errors *" at bounding box center [315, 115] width 50 height 9
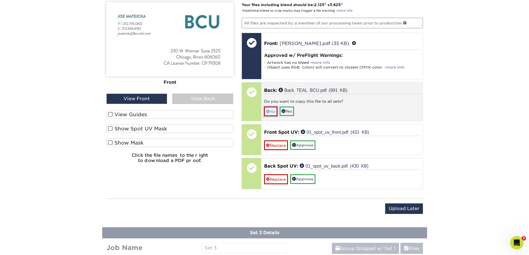
click at [271, 112] on link "No" at bounding box center [270, 112] width 13 height 10
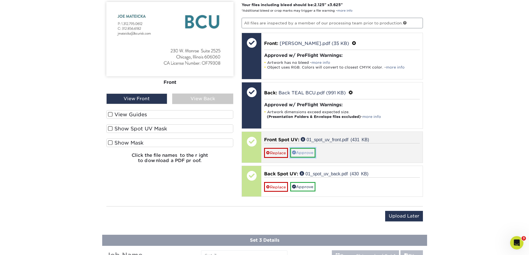
click at [307, 154] on link "Approve" at bounding box center [302, 152] width 25 height 9
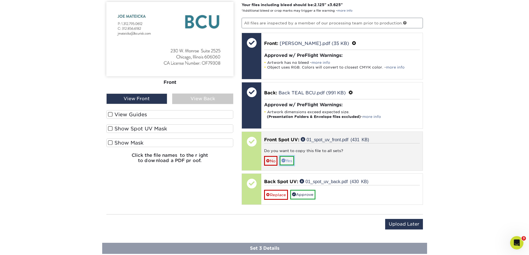
click at [290, 161] on link "Yes" at bounding box center [287, 160] width 14 height 9
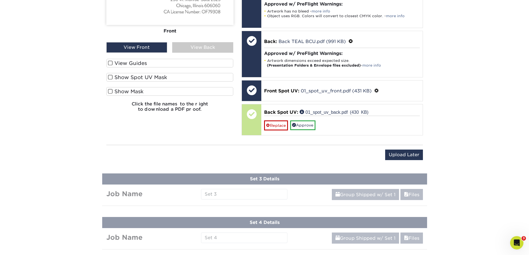
scroll to position [465, 0]
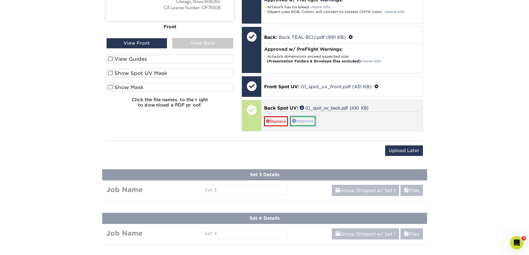
click at [307, 123] on link "Approve" at bounding box center [302, 120] width 25 height 9
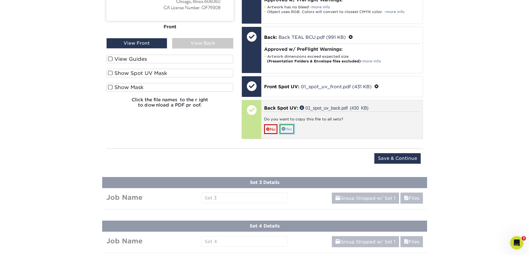
click at [291, 128] on link "Yes" at bounding box center [287, 128] width 14 height 9
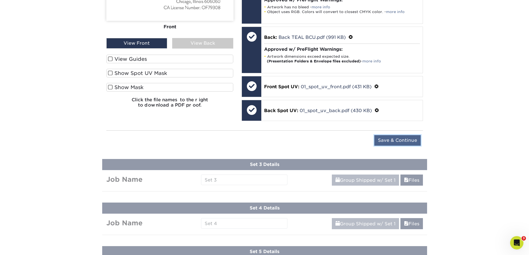
click at [399, 142] on input "Save & Continue" at bounding box center [397, 140] width 46 height 11
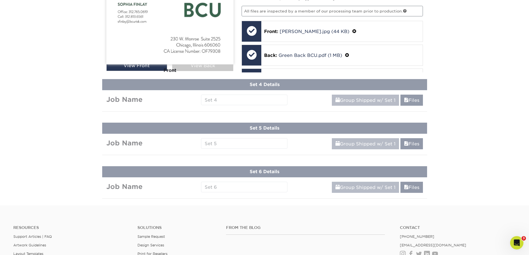
scroll to position [309, 0]
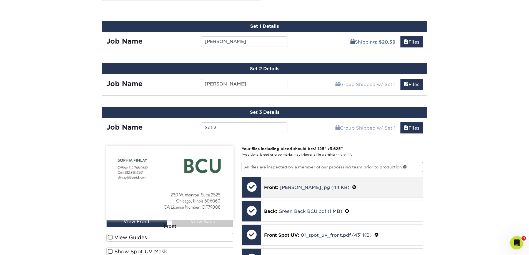
click at [352, 188] on span at bounding box center [354, 187] width 4 height 5
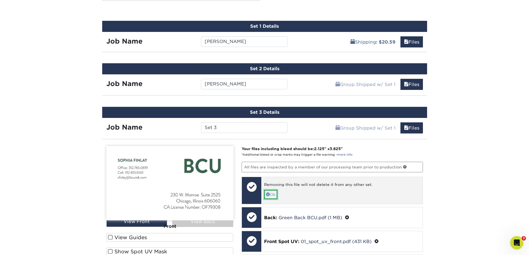
click at [268, 196] on link "Ok" at bounding box center [270, 194] width 13 height 9
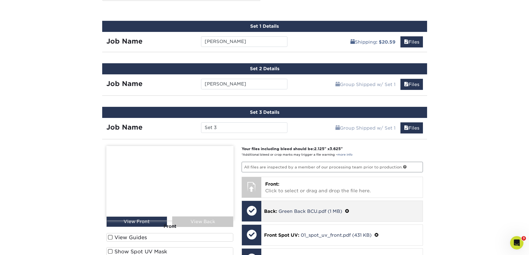
click at [346, 212] on span at bounding box center [347, 211] width 4 height 5
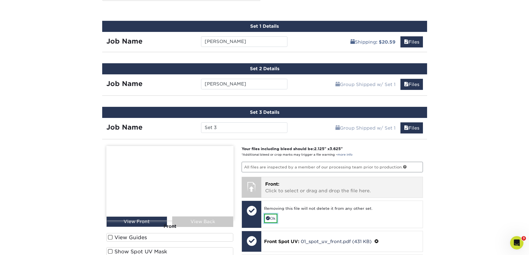
drag, startPoint x: 273, startPoint y: 220, endPoint x: 287, endPoint y: 195, distance: 28.0
click at [272, 219] on link "Ok" at bounding box center [270, 218] width 13 height 9
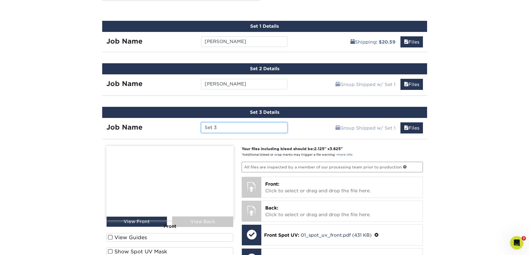
drag, startPoint x: 232, startPoint y: 127, endPoint x: 154, endPoint y: 122, distance: 78.8
click at [154, 122] on div "Job Name Set 3" at bounding box center [197, 126] width 190 height 17
type input "Chris"
click at [472, 154] on div "Products Business Cards Velvet Laminated Business Cards Previous Next" at bounding box center [264, 90] width 529 height 726
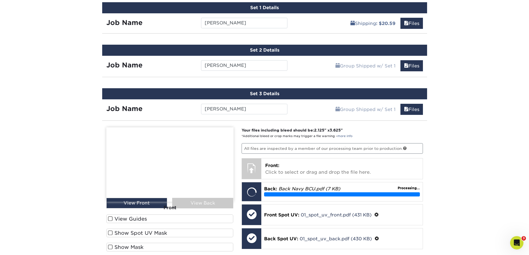
scroll to position [337, 0]
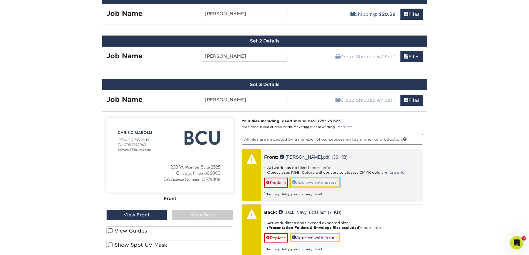
click at [322, 183] on link "Approve with Errors *" at bounding box center [315, 182] width 50 height 9
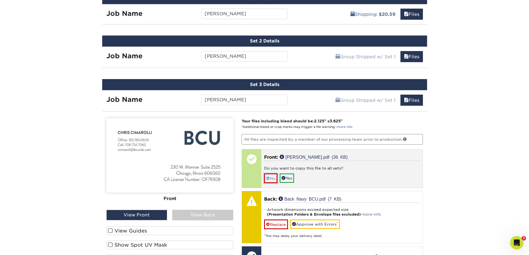
click at [274, 179] on link "No" at bounding box center [270, 178] width 13 height 10
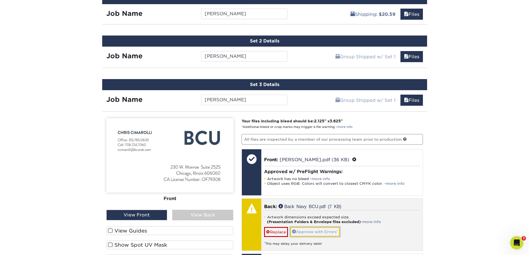
click at [314, 232] on link "Approve with Errors *" at bounding box center [315, 231] width 50 height 9
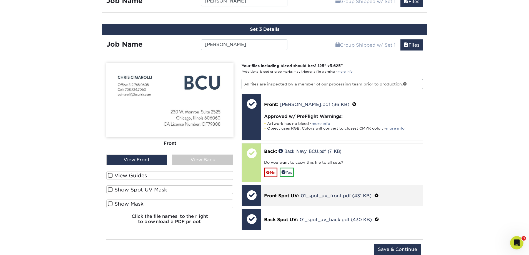
scroll to position [392, 0]
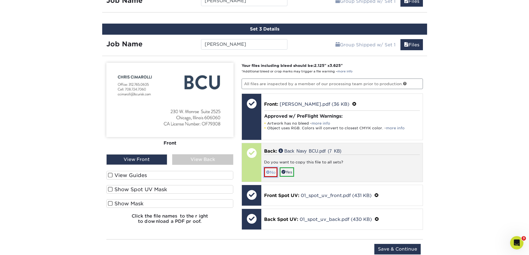
click at [274, 172] on link "No" at bounding box center [270, 172] width 13 height 10
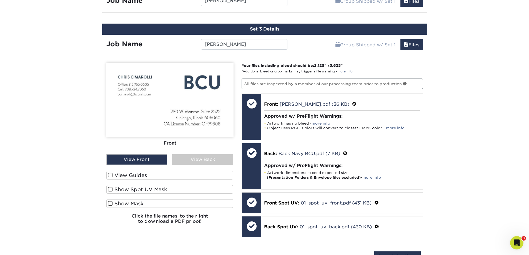
click at [211, 158] on div "View Back" at bounding box center [202, 159] width 61 height 11
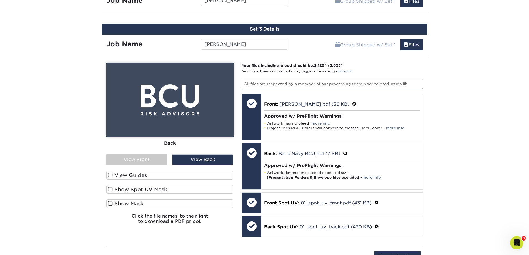
click at [150, 160] on div "View Front" at bounding box center [136, 159] width 61 height 11
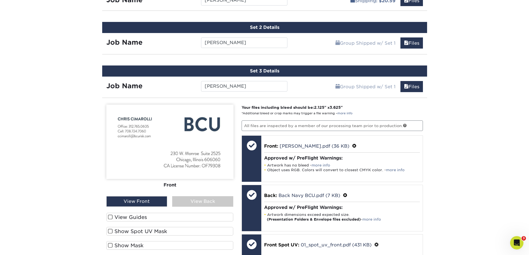
scroll to position [448, 0]
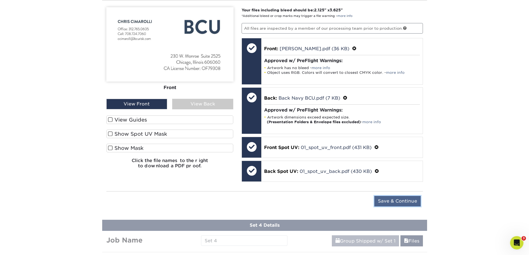
click at [407, 200] on input "Save & Continue" at bounding box center [397, 201] width 46 height 11
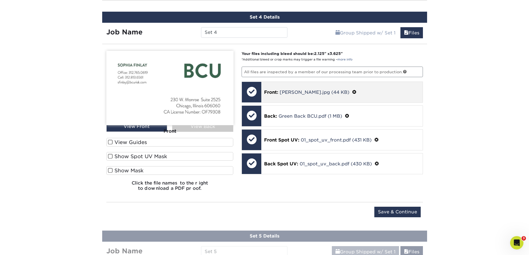
click at [352, 92] on span at bounding box center [354, 92] width 4 height 5
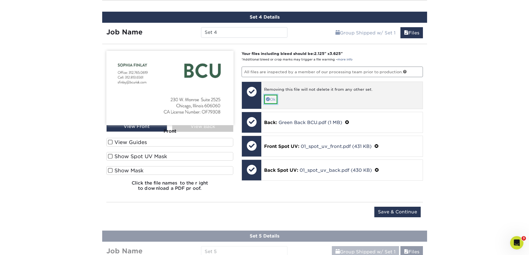
click at [275, 100] on link "Ok" at bounding box center [270, 99] width 13 height 9
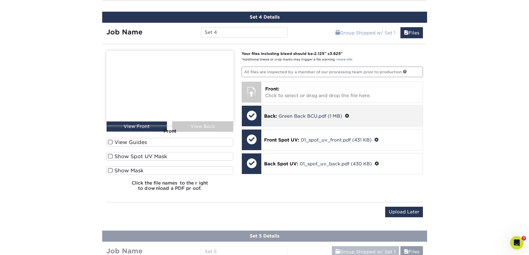
click at [348, 116] on span at bounding box center [347, 116] width 4 height 5
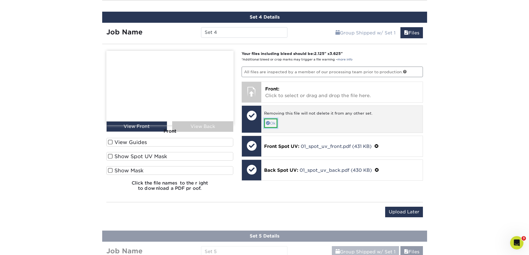
click at [273, 124] on link "Ok" at bounding box center [270, 123] width 13 height 9
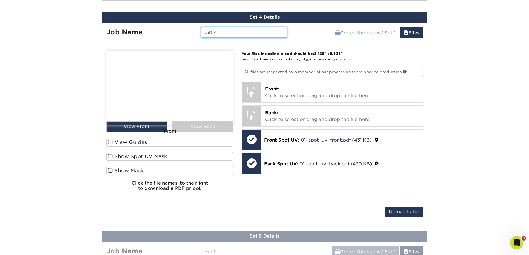
drag, startPoint x: 235, startPoint y: 35, endPoint x: 139, endPoint y: 36, distance: 95.2
click at [139, 36] on div "Job Name Set 4" at bounding box center [197, 32] width 190 height 11
type input "Jennifer"
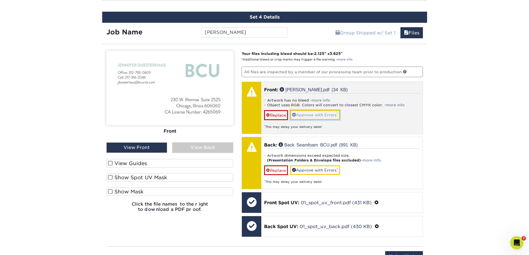
click at [319, 113] on link "Approve with Errors *" at bounding box center [315, 114] width 50 height 9
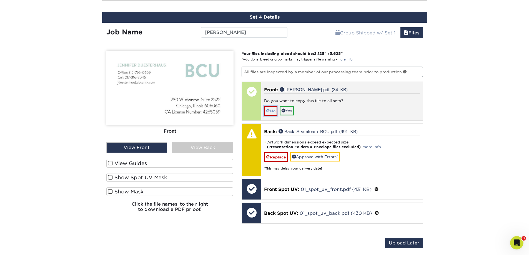
click at [269, 112] on span at bounding box center [268, 111] width 4 height 4
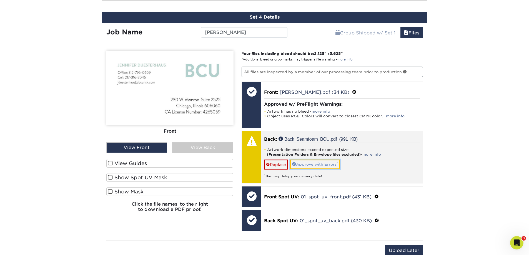
click at [327, 164] on link "Approve with Errors *" at bounding box center [315, 164] width 50 height 9
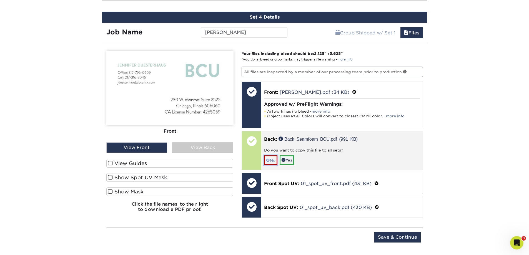
click at [273, 161] on link "No" at bounding box center [270, 160] width 13 height 10
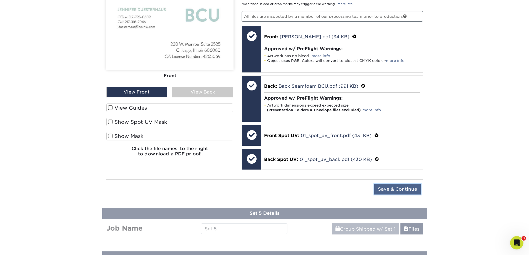
click at [406, 189] on input "Save & Continue" at bounding box center [397, 189] width 46 height 11
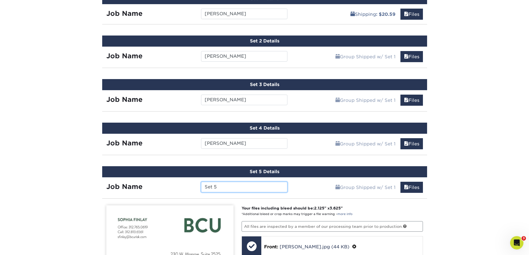
scroll to position [308, 0]
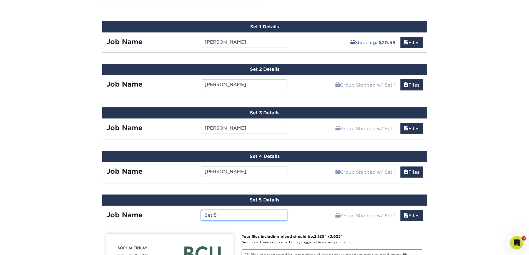
drag, startPoint x: 244, startPoint y: 213, endPoint x: 178, endPoint y: 212, distance: 66.1
click at [178, 212] on div "Job Name Set 5" at bounding box center [197, 215] width 190 height 11
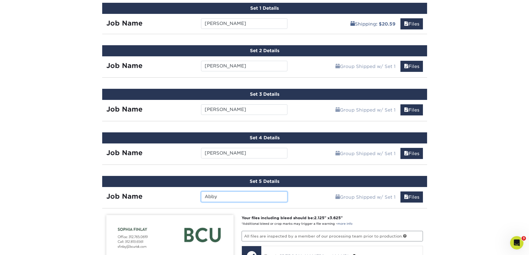
scroll to position [419, 0]
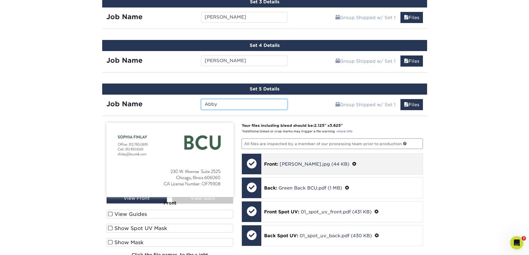
type input "Abby"
click at [352, 164] on span at bounding box center [354, 164] width 4 height 5
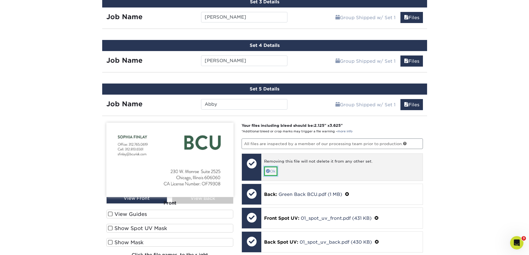
click at [272, 173] on link "Ok" at bounding box center [270, 171] width 13 height 9
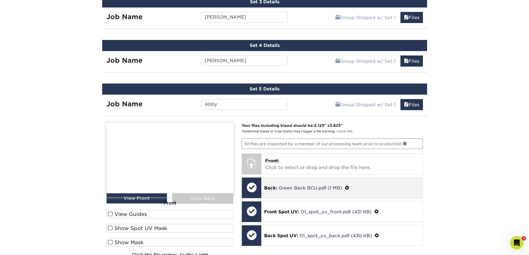
click at [347, 187] on span at bounding box center [347, 187] width 4 height 5
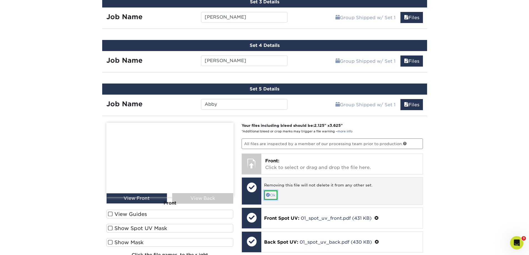
click at [272, 196] on link "Ok" at bounding box center [270, 194] width 13 height 9
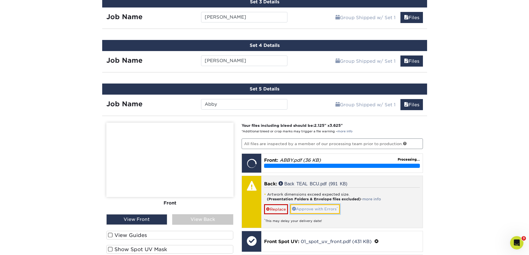
click at [327, 208] on link "Approve with Errors *" at bounding box center [315, 208] width 50 height 9
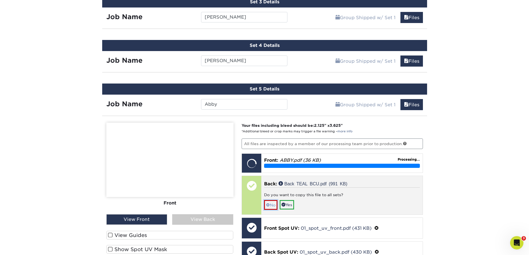
click at [268, 205] on span at bounding box center [268, 205] width 4 height 4
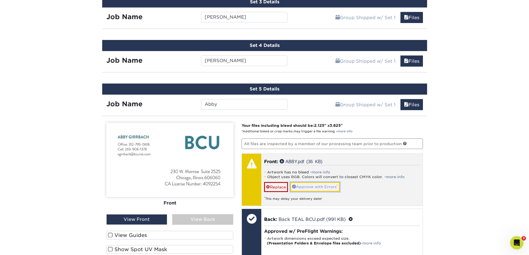
click at [319, 187] on link "Approve with Errors *" at bounding box center [315, 186] width 50 height 9
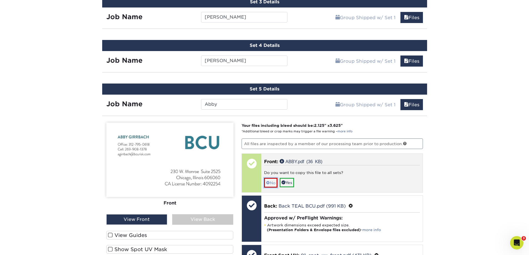
click at [270, 184] on link "No" at bounding box center [270, 183] width 13 height 10
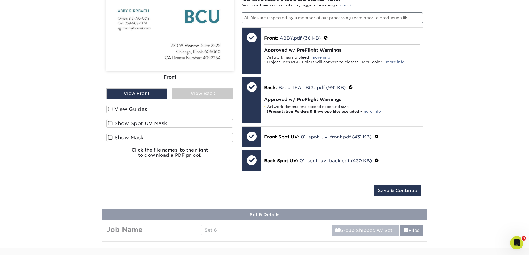
scroll to position [558, 0]
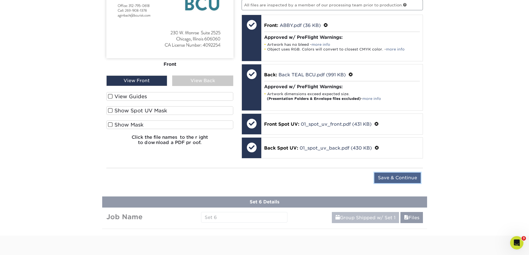
click at [409, 177] on input "Save & Continue" at bounding box center [397, 178] width 46 height 11
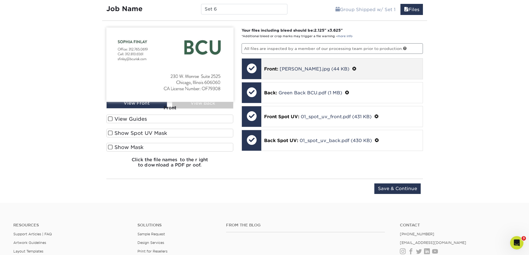
click at [352, 68] on span at bounding box center [354, 68] width 4 height 5
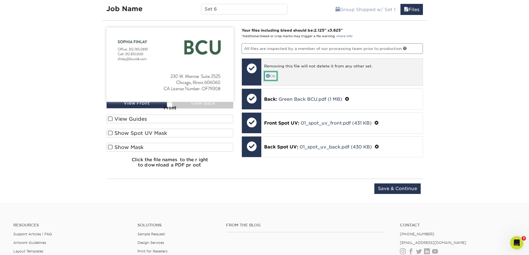
click at [272, 77] on link "Ok" at bounding box center [270, 75] width 13 height 9
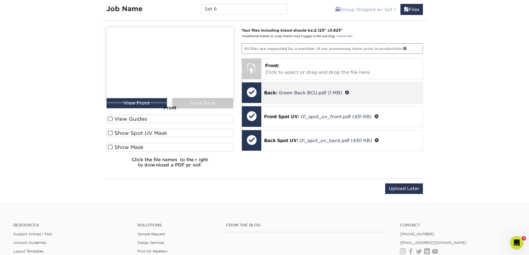
click at [327, 89] on div "Back: Green Back BCU.pdf (1 MB)" at bounding box center [341, 92] width 161 height 21
click at [347, 93] on span at bounding box center [347, 92] width 4 height 5
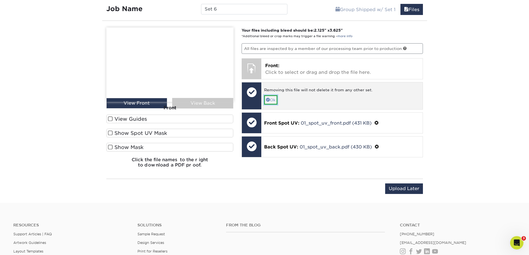
click at [274, 101] on link "Ok" at bounding box center [270, 99] width 13 height 9
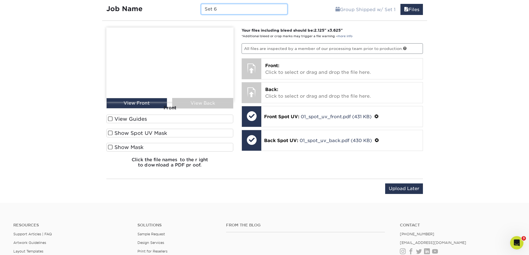
drag, startPoint x: 238, startPoint y: 13, endPoint x: 147, endPoint y: 9, distance: 90.6
click at [147, 9] on div "Job Name Set 6" at bounding box center [197, 9] width 190 height 11
type input "Kait"
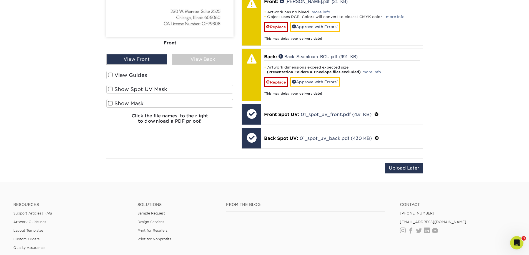
scroll to position [614, 0]
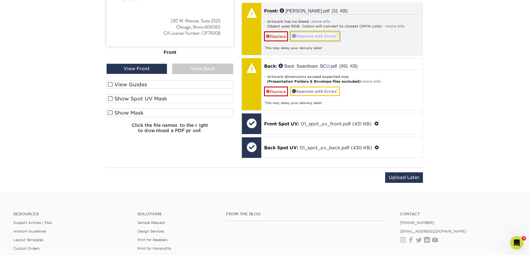
click at [313, 36] on link "Approve with Errors *" at bounding box center [315, 35] width 50 height 9
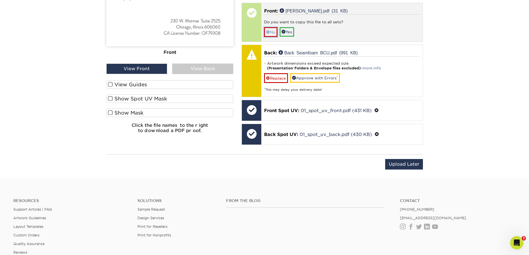
click at [266, 32] on link "No" at bounding box center [270, 32] width 13 height 10
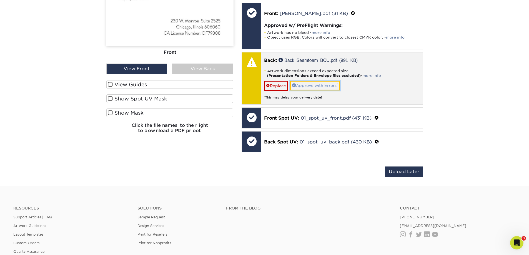
click at [320, 83] on link "Approve with Errors *" at bounding box center [315, 85] width 50 height 9
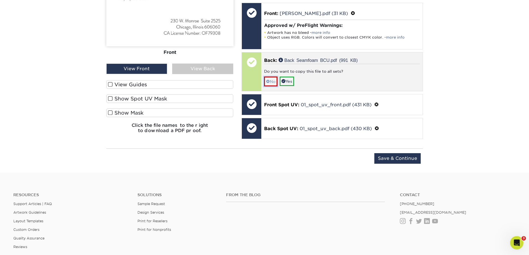
click at [268, 84] on span at bounding box center [268, 81] width 4 height 4
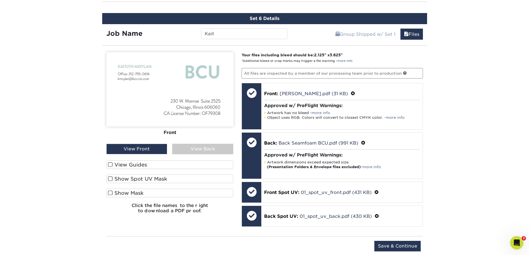
scroll to position [530, 0]
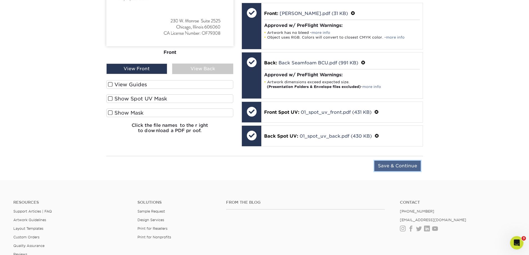
click at [401, 165] on input "Save & Continue" at bounding box center [397, 166] width 46 height 11
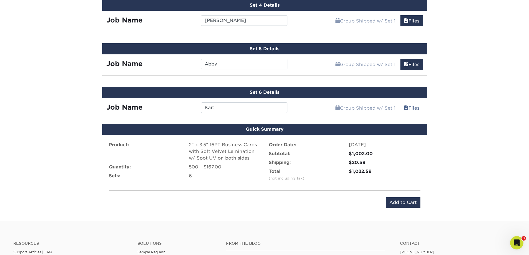
scroll to position [449, 0]
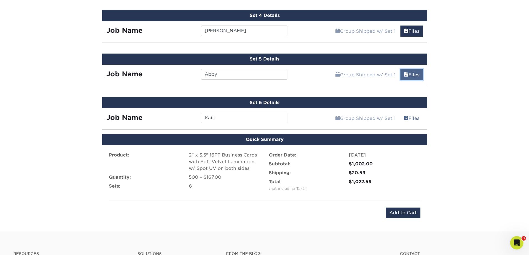
click at [412, 76] on link "Files" at bounding box center [411, 74] width 22 height 11
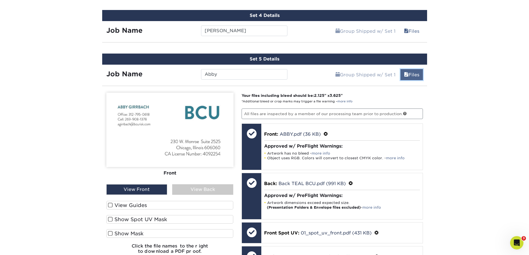
click at [414, 75] on link "Files" at bounding box center [411, 74] width 22 height 11
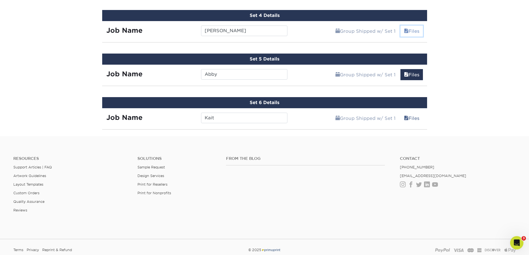
click at [414, 31] on link "Files" at bounding box center [411, 31] width 22 height 11
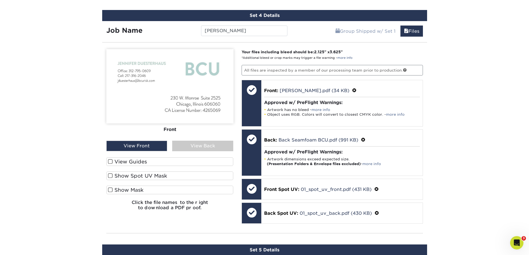
click at [194, 147] on div "View Back" at bounding box center [202, 146] width 61 height 11
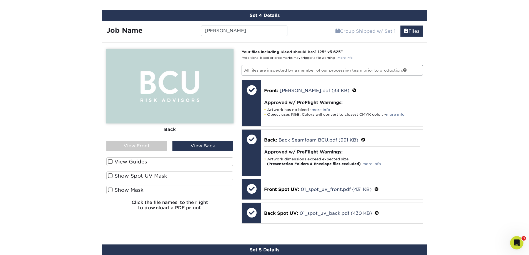
click at [142, 143] on div "View Front" at bounding box center [136, 146] width 61 height 11
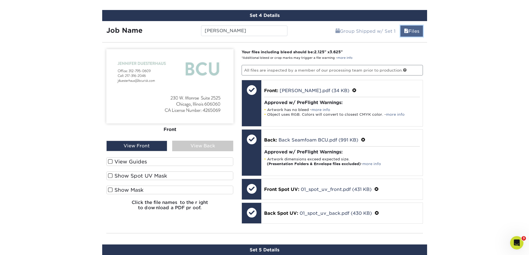
click at [419, 33] on link "Files" at bounding box center [411, 31] width 22 height 11
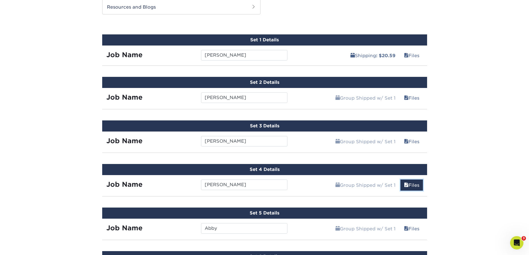
scroll to position [283, 0]
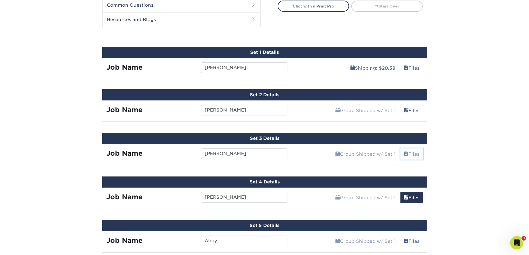
click at [408, 154] on link "Files" at bounding box center [411, 154] width 22 height 11
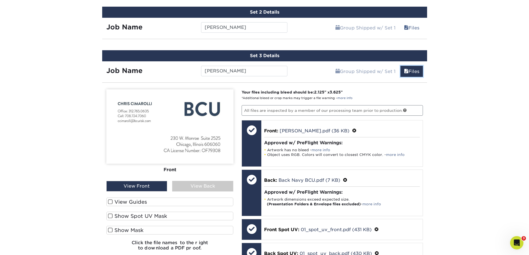
scroll to position [366, 0]
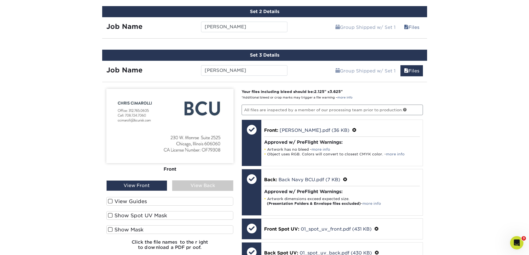
click at [211, 187] on div "View Back" at bounding box center [202, 185] width 61 height 11
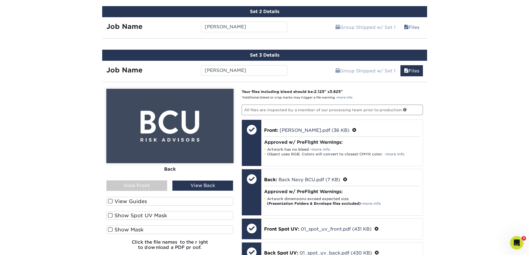
click at [153, 184] on div "View Front" at bounding box center [136, 185] width 61 height 11
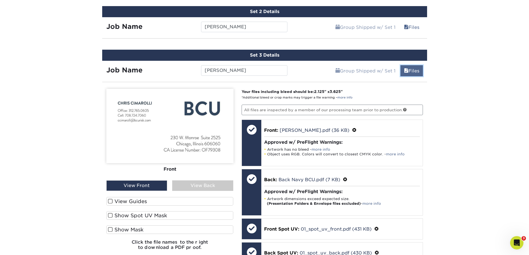
click at [415, 75] on link "Files" at bounding box center [411, 70] width 22 height 11
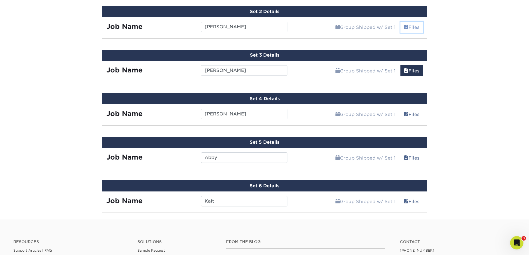
click at [413, 26] on link "Files" at bounding box center [411, 27] width 22 height 11
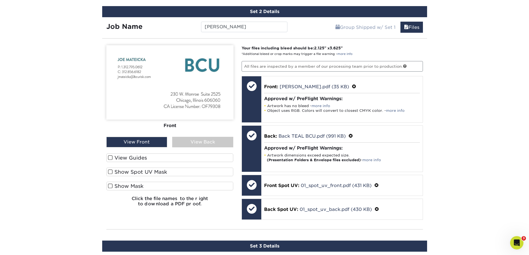
click at [210, 139] on div "View Back" at bounding box center [202, 142] width 61 height 11
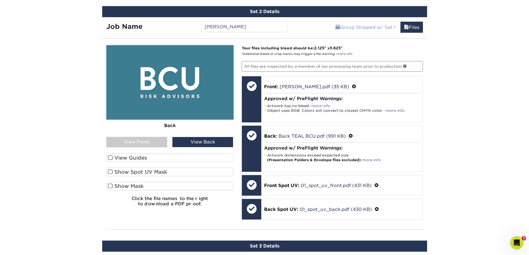
click at [151, 140] on div "View Front" at bounding box center [136, 142] width 61 height 11
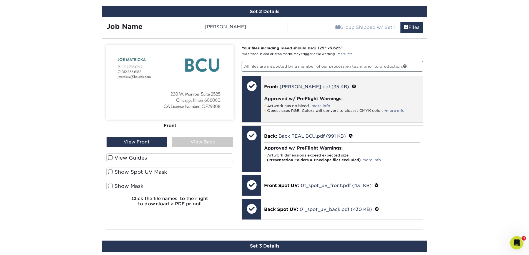
click at [376, 105] on li "Artwork has no bleed - more info" at bounding box center [342, 106] width 156 height 5
click at [388, 98] on h4 "Approved w/ PreFlight Warnings:" at bounding box center [342, 98] width 156 height 5
click at [253, 85] on div at bounding box center [251, 85] width 19 height 19
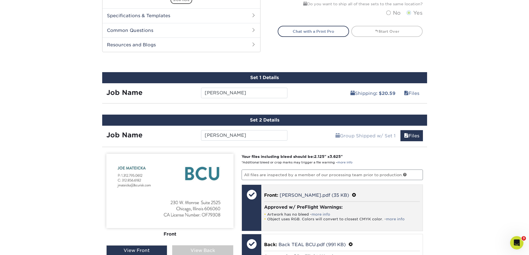
scroll to position [255, 0]
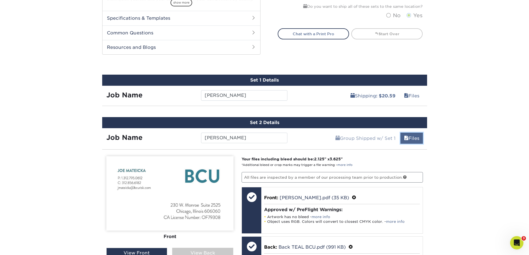
click at [410, 139] on link "Files" at bounding box center [411, 138] width 22 height 11
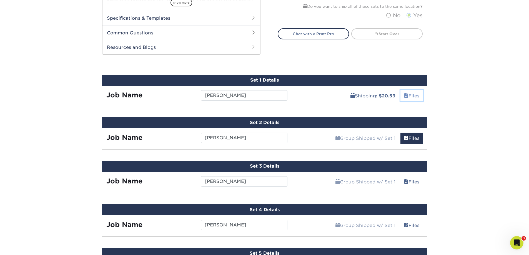
click at [411, 96] on link "Files" at bounding box center [411, 95] width 22 height 11
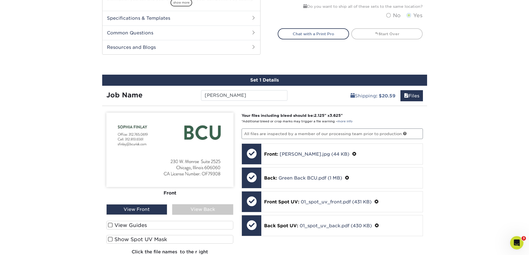
click at [205, 207] on div "View Back" at bounding box center [202, 209] width 61 height 11
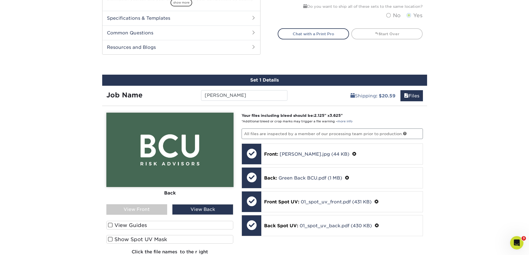
click at [150, 210] on div "View Front" at bounding box center [136, 209] width 61 height 11
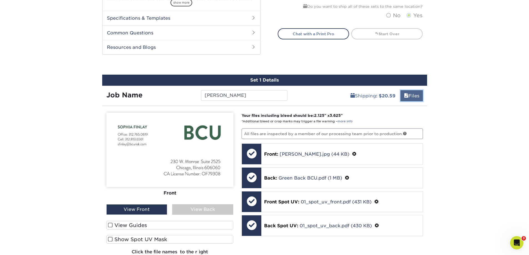
click at [414, 99] on link "Files" at bounding box center [411, 95] width 22 height 11
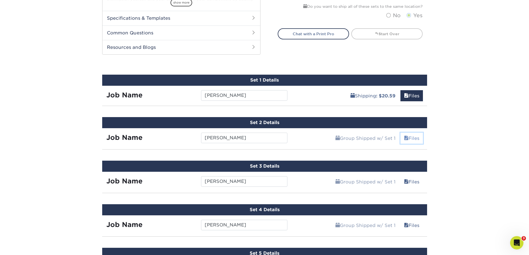
click at [417, 137] on link "Files" at bounding box center [411, 138] width 22 height 11
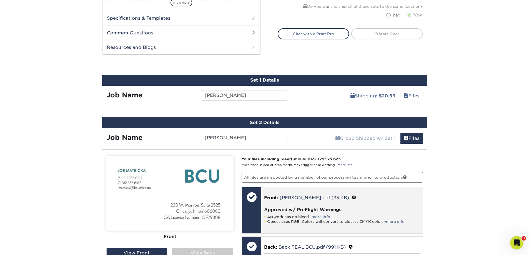
click at [352, 197] on span at bounding box center [354, 197] width 4 height 5
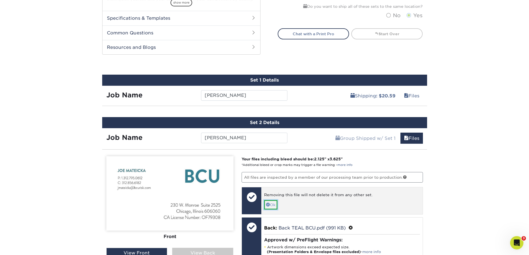
click at [267, 204] on span at bounding box center [268, 205] width 4 height 4
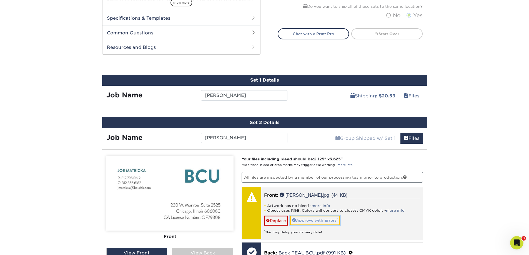
click at [333, 220] on link "Approve with Errors *" at bounding box center [315, 220] width 50 height 9
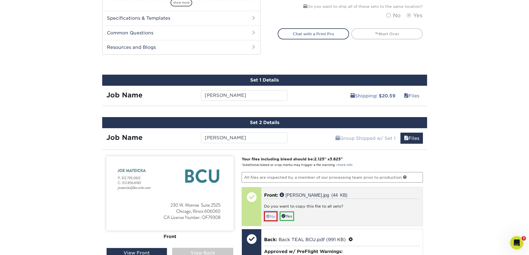
click at [270, 218] on link "No" at bounding box center [270, 217] width 13 height 10
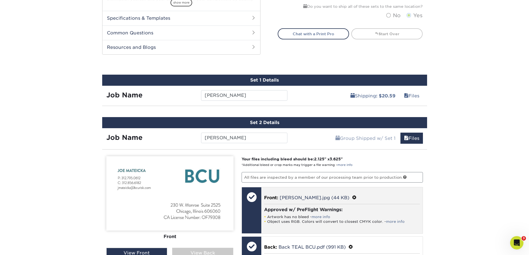
scroll to position [338, 0]
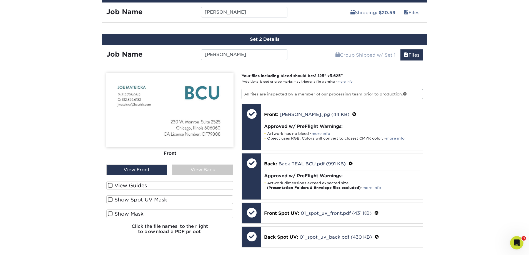
click at [214, 165] on div "View Back" at bounding box center [202, 170] width 61 height 11
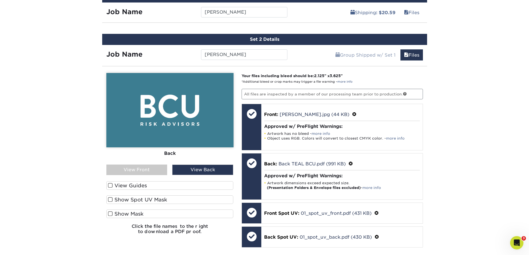
click at [136, 170] on div "View Front" at bounding box center [136, 170] width 61 height 11
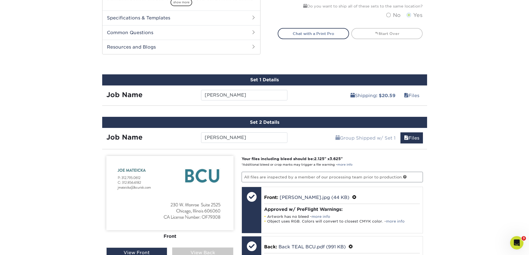
scroll to position [255, 0]
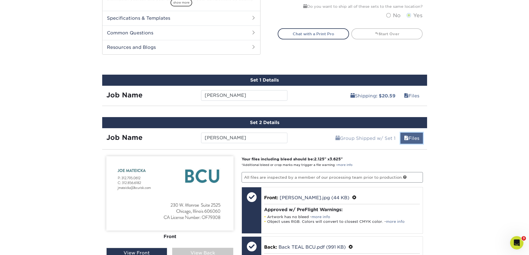
click at [412, 139] on link "Files" at bounding box center [411, 138] width 22 height 11
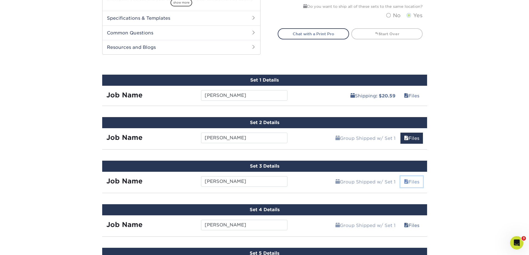
click at [412, 183] on link "Files" at bounding box center [411, 181] width 22 height 11
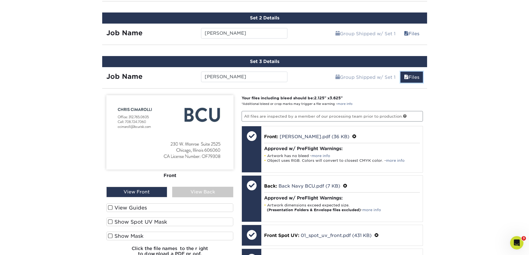
scroll to position [366, 0]
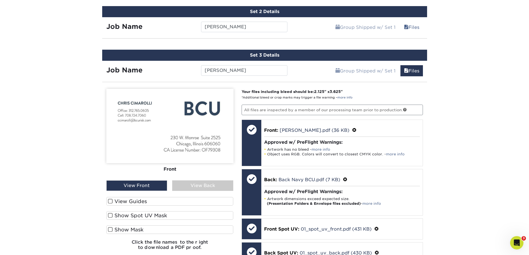
click at [202, 186] on div "View Back" at bounding box center [202, 185] width 61 height 11
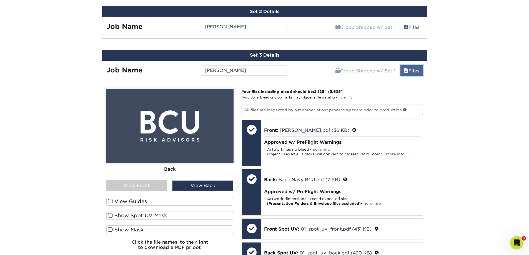
click at [404, 72] on span at bounding box center [406, 70] width 4 height 5
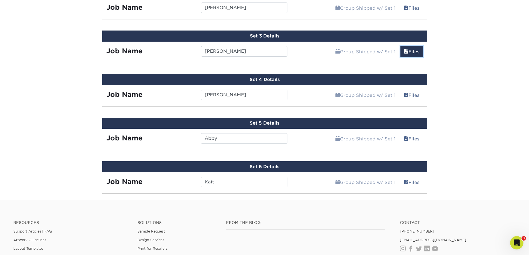
scroll to position [394, 0]
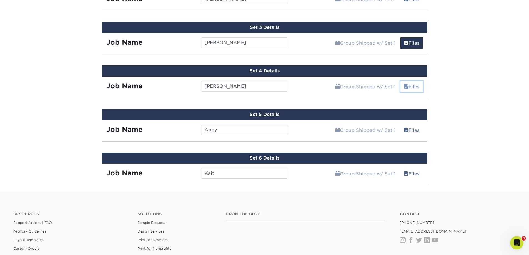
click at [418, 86] on link "Files" at bounding box center [411, 86] width 22 height 11
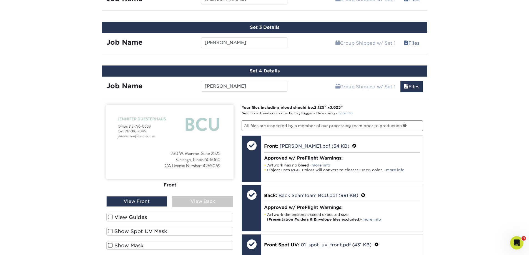
click at [203, 198] on div "View Back" at bounding box center [202, 201] width 61 height 11
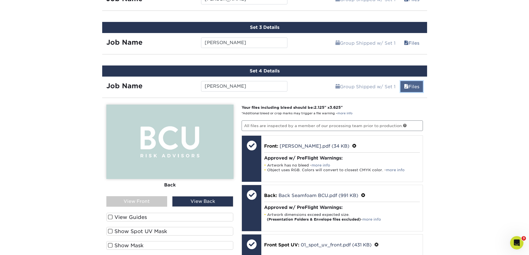
click at [409, 88] on link "Files" at bounding box center [411, 86] width 22 height 11
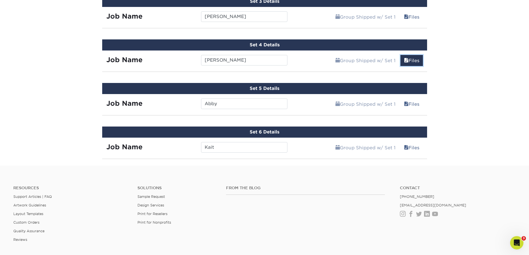
scroll to position [449, 0]
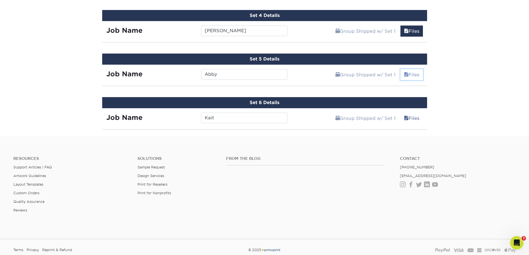
click at [412, 72] on link "Files" at bounding box center [411, 74] width 22 height 11
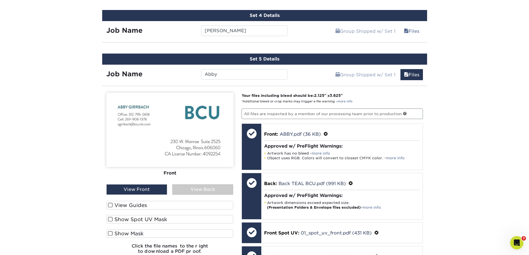
click at [207, 189] on div "View Back" at bounding box center [202, 189] width 61 height 11
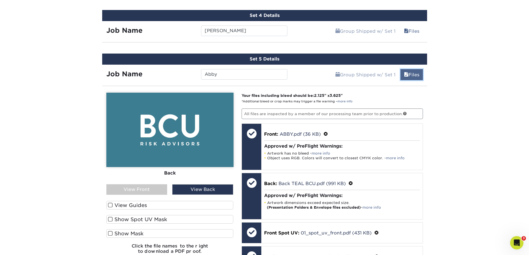
click at [404, 77] on span at bounding box center [406, 74] width 4 height 5
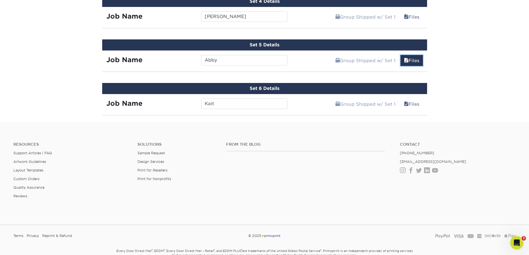
scroll to position [477, 0]
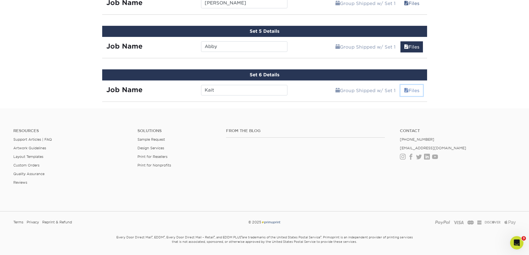
click at [416, 91] on link "Files" at bounding box center [411, 90] width 22 height 11
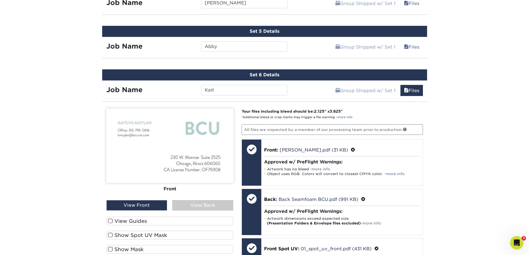
click at [208, 204] on div "View Back" at bounding box center [202, 205] width 61 height 11
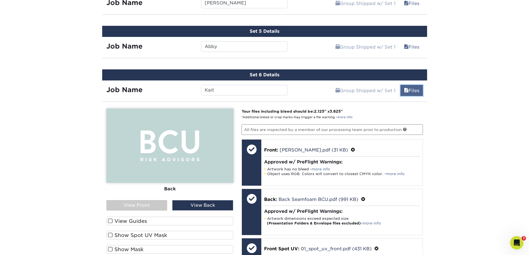
click at [410, 91] on link "Files" at bounding box center [411, 90] width 22 height 11
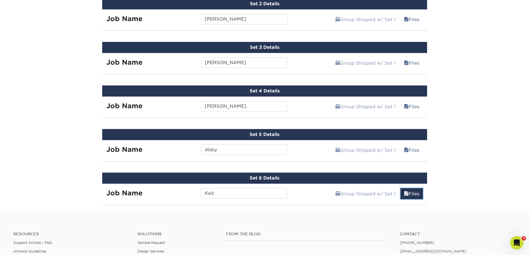
scroll to position [493, 0]
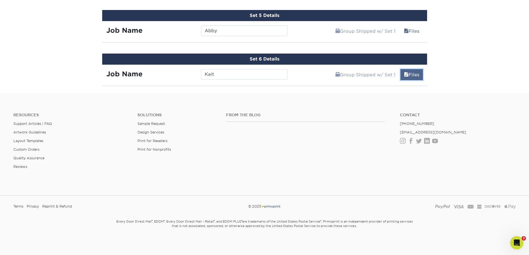
click at [410, 75] on link "Files" at bounding box center [411, 74] width 22 height 11
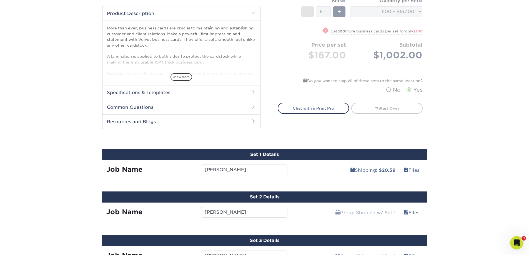
scroll to position [194, 0]
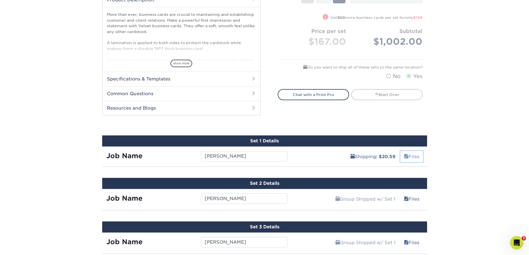
click at [416, 157] on link "Files" at bounding box center [411, 156] width 22 height 11
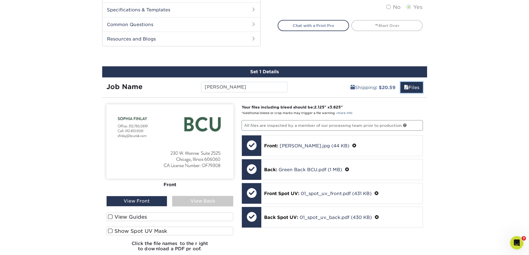
scroll to position [278, 0]
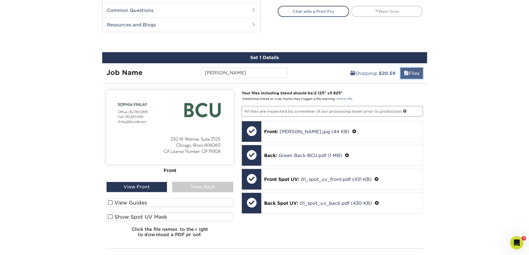
click at [416, 74] on link "Files" at bounding box center [411, 73] width 22 height 11
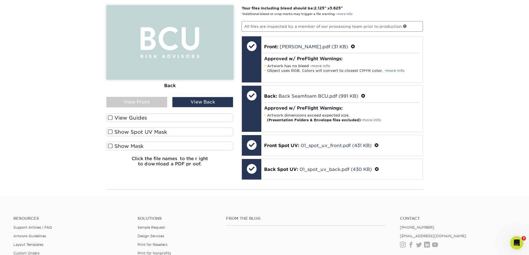
scroll to position [527, 0]
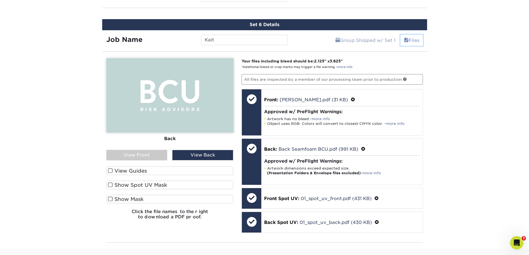
click at [415, 37] on link "Files" at bounding box center [411, 40] width 22 height 11
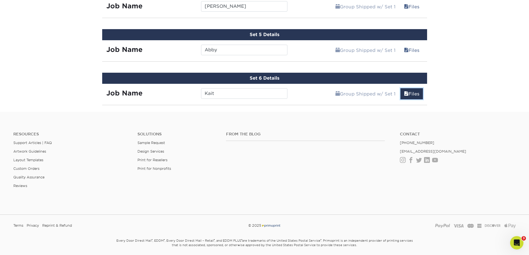
scroll to position [493, 0]
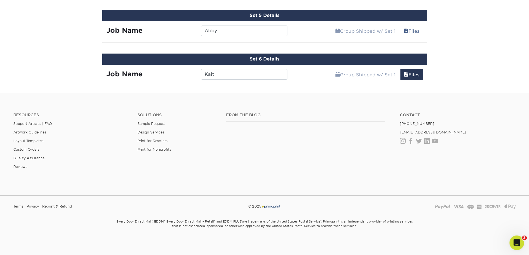
click at [514, 242] on icon "Open Intercom Messenger" at bounding box center [515, 242] width 9 height 9
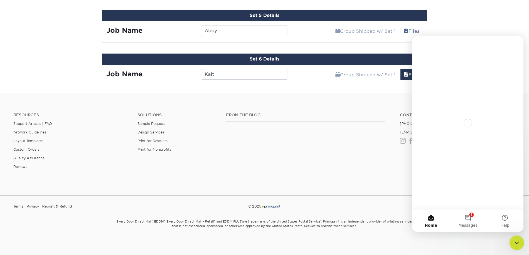
scroll to position [0, 0]
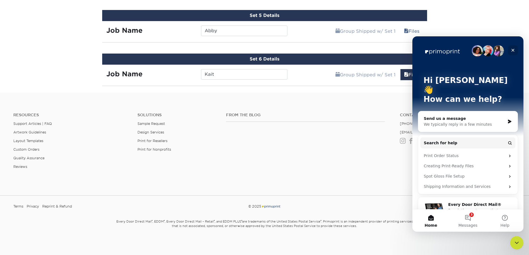
click at [513, 51] on icon "Close" at bounding box center [512, 50] width 3 height 3
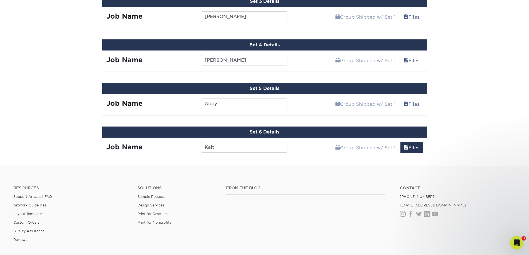
scroll to position [444, 0]
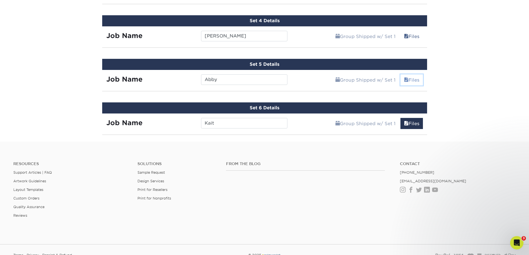
click at [412, 82] on link "Files" at bounding box center [411, 79] width 22 height 11
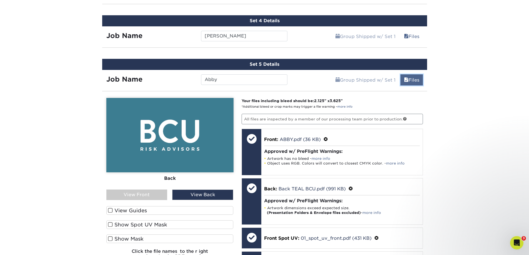
click at [412, 79] on link "Files" at bounding box center [411, 79] width 22 height 11
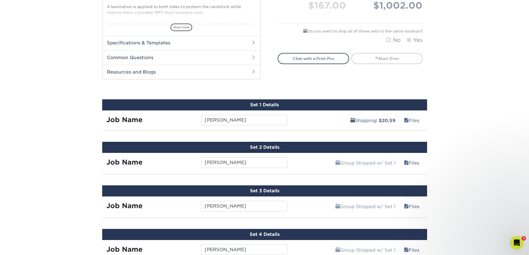
scroll to position [222, 0]
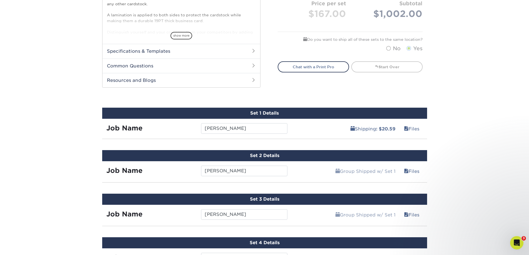
click at [295, 114] on div "Set 1 Details" at bounding box center [264, 113] width 325 height 11
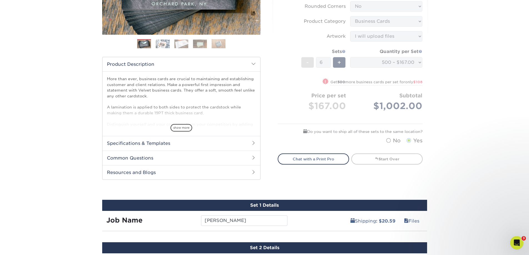
scroll to position [111, 0]
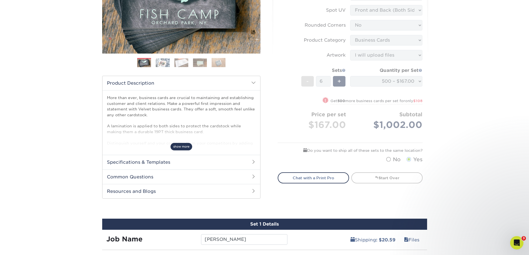
click at [180, 148] on span "show more" at bounding box center [181, 146] width 22 height 7
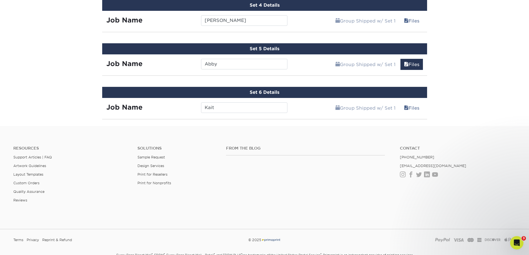
scroll to position [527, 0]
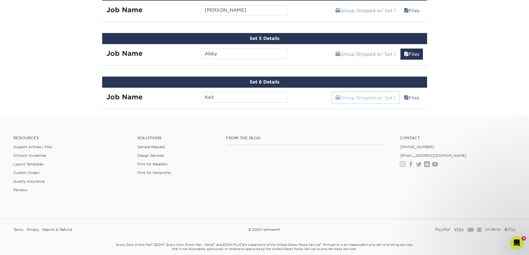
click at [379, 100] on link "Group Shipped w/ Set 1" at bounding box center [365, 97] width 67 height 11
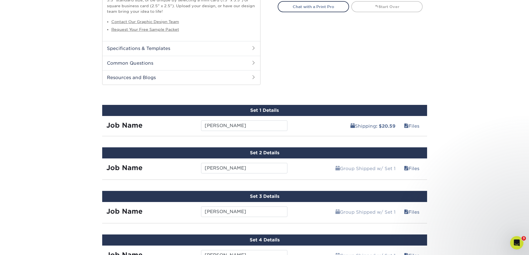
scroll to position [301, 0]
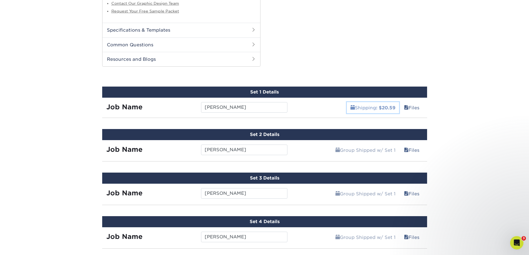
click at [373, 109] on link "Shipping : $20.59" at bounding box center [373, 107] width 52 height 11
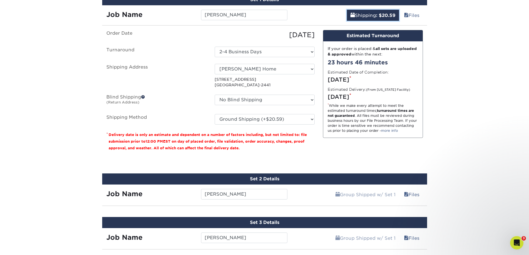
scroll to position [384, 0]
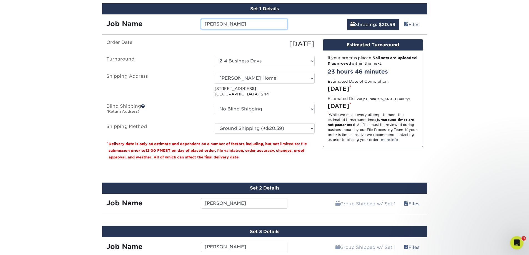
click at [242, 27] on input "Sophia" at bounding box center [244, 24] width 86 height 11
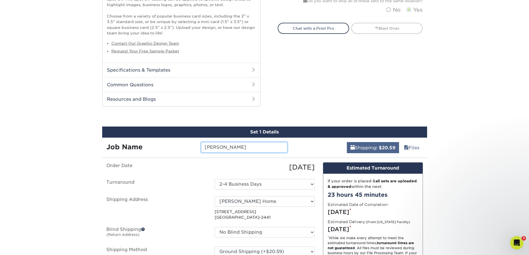
scroll to position [299, 0]
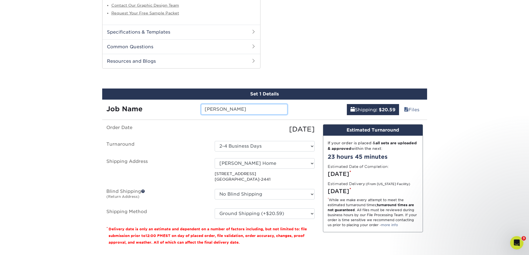
drag, startPoint x: 239, startPoint y: 113, endPoint x: 185, endPoint y: 112, distance: 54.4
click at [185, 112] on div "Job Name Sophia" at bounding box center [197, 109] width 190 height 11
drag, startPoint x: 213, startPoint y: 107, endPoint x: 217, endPoint y: 105, distance: 4.5
click at [213, 107] on input "Sophia" at bounding box center [244, 109] width 86 height 11
click at [368, 82] on div "Products Business Cards Velvet Laminated Business Cards Previous Next" at bounding box center [264, 109] width 529 height 745
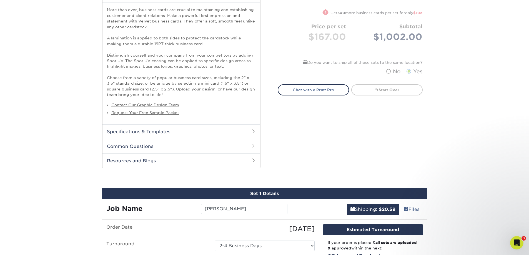
scroll to position [250, 0]
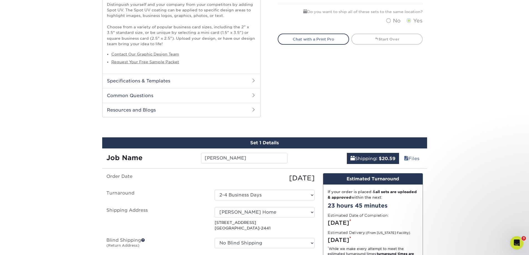
click at [470, 157] on div "Products Business Cards Velvet Laminated Business Cards Previous Next" at bounding box center [264, 158] width 529 height 745
click at [409, 158] on link "Files" at bounding box center [411, 158] width 22 height 11
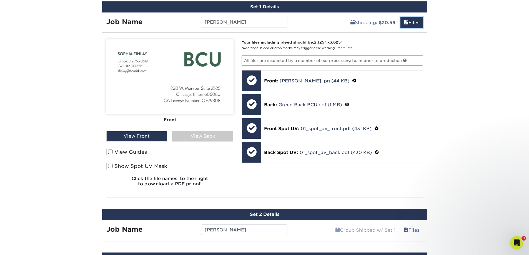
scroll to position [278, 0]
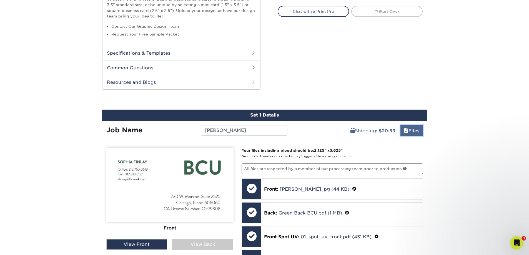
click at [417, 125] on link "Files" at bounding box center [411, 130] width 22 height 11
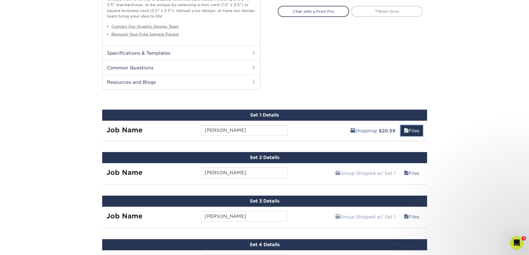
scroll to position [250, 0]
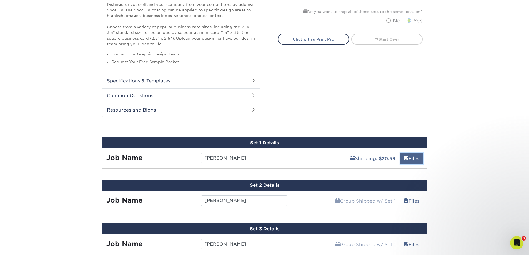
click at [408, 156] on link "Files" at bounding box center [411, 158] width 22 height 11
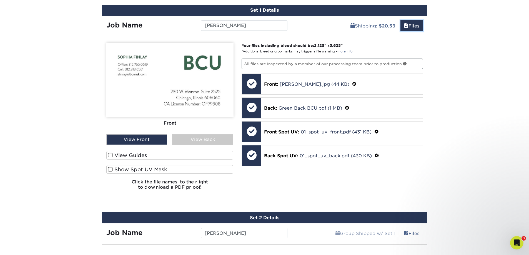
scroll to position [389, 0]
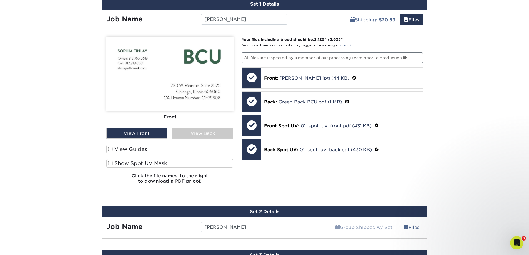
click at [200, 135] on div "View Back" at bounding box center [202, 133] width 61 height 11
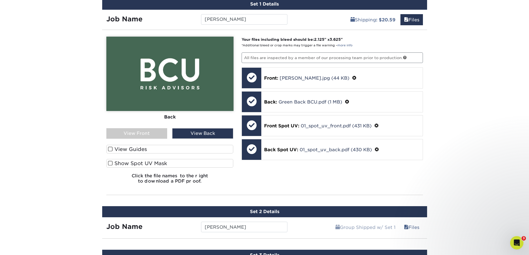
click at [157, 135] on div "View Front" at bounding box center [136, 133] width 61 height 11
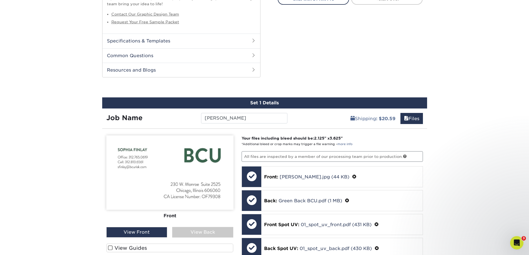
scroll to position [250, 0]
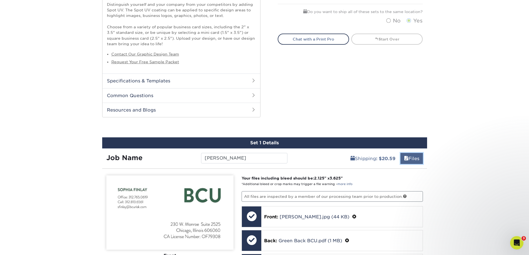
click at [409, 157] on link "Files" at bounding box center [411, 158] width 22 height 11
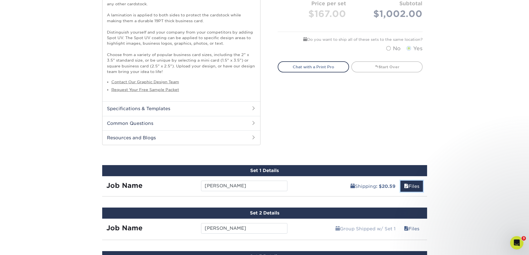
scroll to position [278, 0]
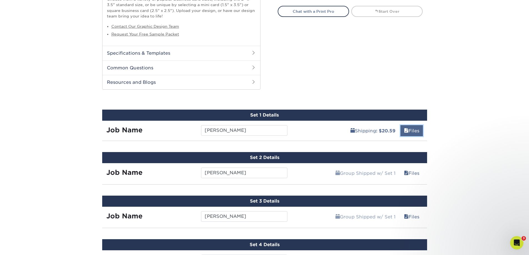
click at [413, 131] on link "Files" at bounding box center [411, 130] width 22 height 11
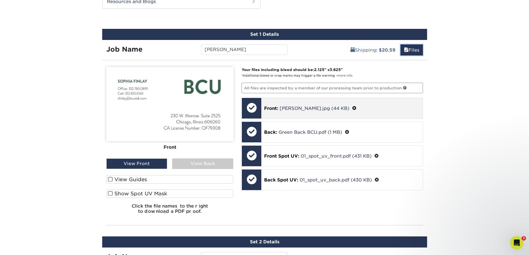
scroll to position [361, 0]
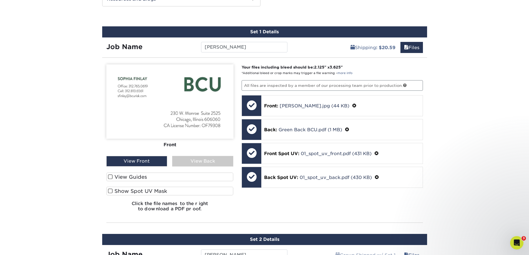
click at [216, 156] on div "View Back" at bounding box center [202, 161] width 61 height 11
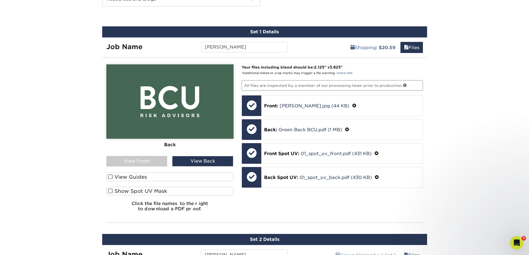
click at [147, 161] on div "View Front" at bounding box center [136, 161] width 61 height 11
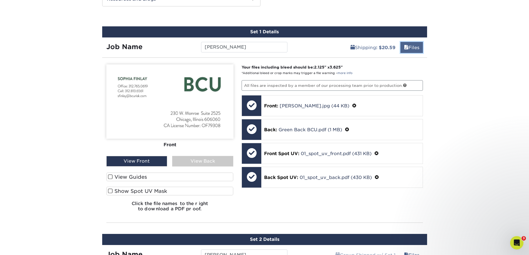
click at [412, 45] on link "Files" at bounding box center [411, 47] width 22 height 11
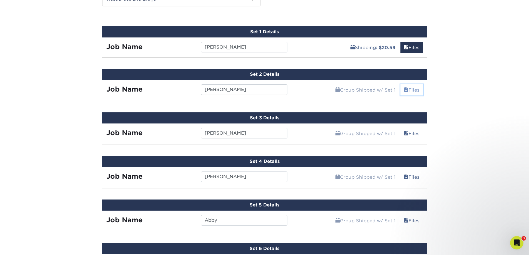
click at [411, 89] on link "Files" at bounding box center [411, 89] width 22 height 11
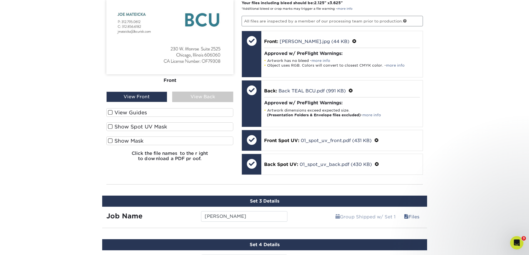
scroll to position [472, 0]
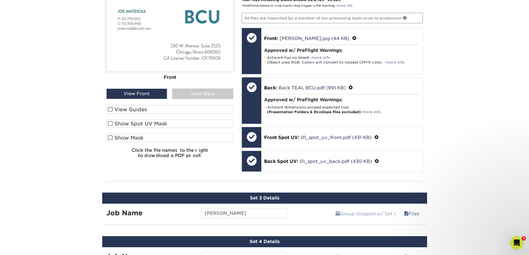
click at [201, 93] on div "View Back" at bounding box center [202, 94] width 61 height 11
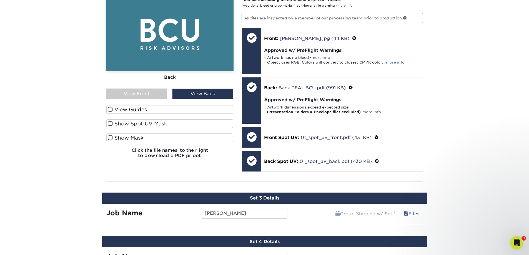
click at [151, 96] on div "View Front" at bounding box center [136, 94] width 61 height 11
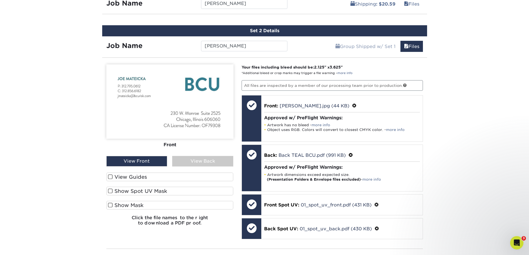
scroll to position [389, 0]
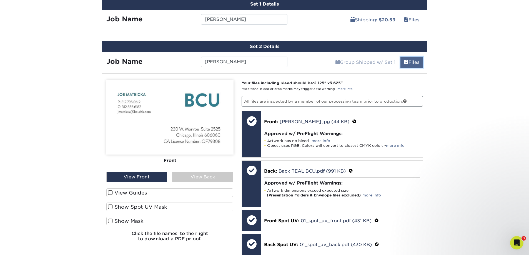
click at [416, 63] on link "Files" at bounding box center [411, 62] width 22 height 11
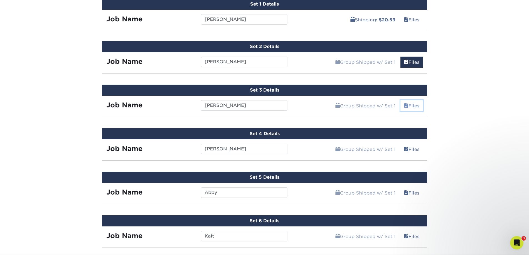
click at [415, 105] on link "Files" at bounding box center [411, 105] width 22 height 11
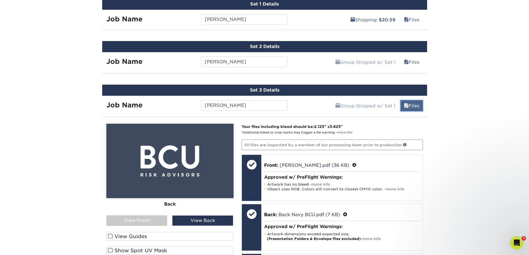
click at [412, 107] on link "Files" at bounding box center [411, 105] width 22 height 11
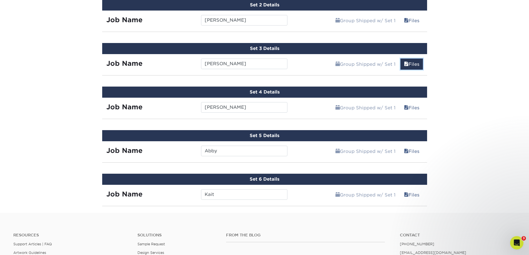
scroll to position [444, 0]
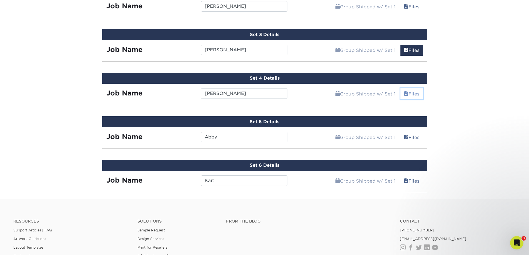
click at [415, 95] on link "Files" at bounding box center [411, 93] width 22 height 11
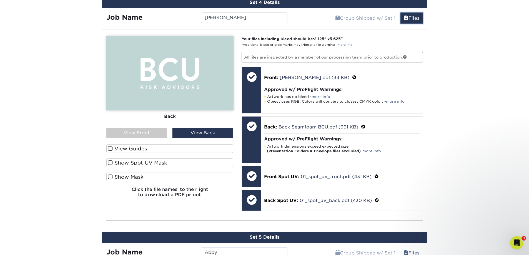
scroll to position [527, 0]
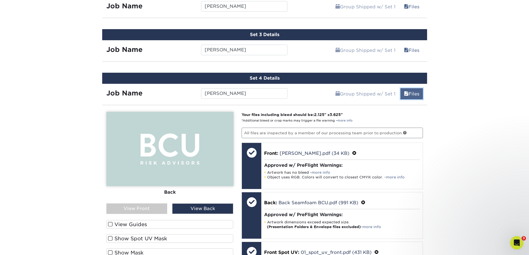
click at [412, 91] on link "Files" at bounding box center [411, 93] width 22 height 11
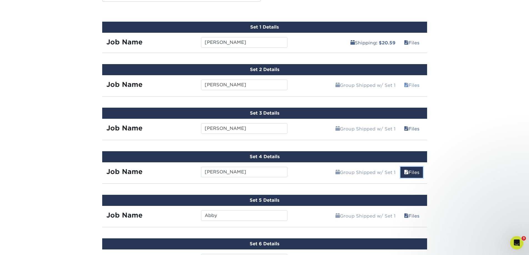
scroll to position [361, 0]
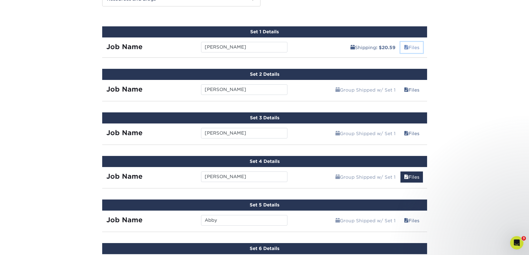
click at [414, 48] on link "Files" at bounding box center [411, 47] width 22 height 11
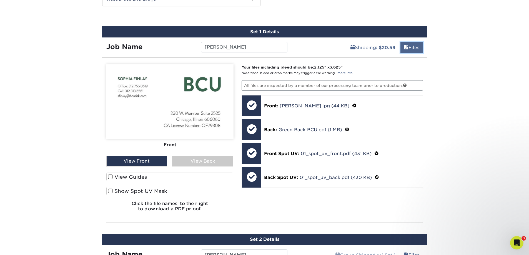
click at [413, 49] on link "Files" at bounding box center [411, 47] width 22 height 11
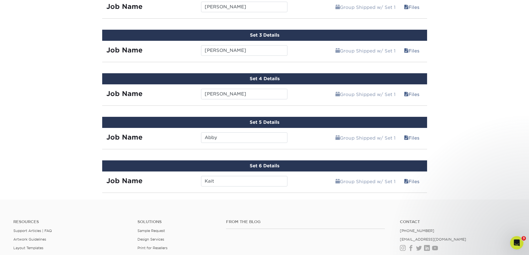
scroll to position [444, 0]
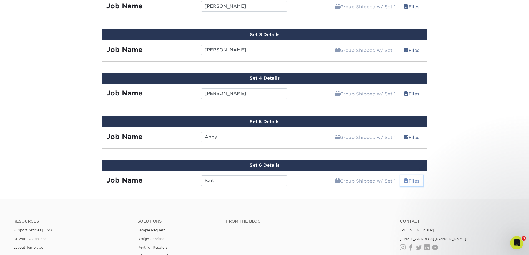
click at [411, 182] on link "Files" at bounding box center [411, 180] width 22 height 11
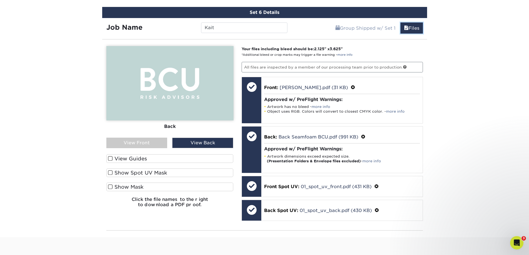
scroll to position [527, 0]
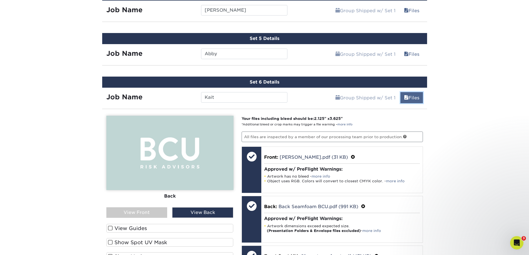
drag, startPoint x: 411, startPoint y: 100, endPoint x: 416, endPoint y: 81, distance: 18.9
click at [411, 99] on link "Files" at bounding box center [411, 97] width 22 height 11
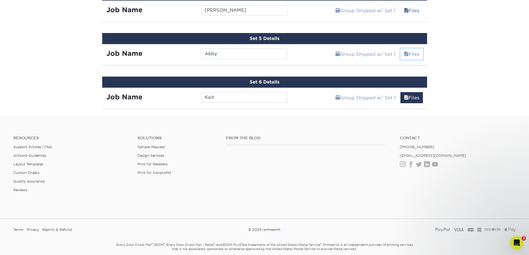
click at [418, 53] on link "Files" at bounding box center [411, 54] width 22 height 11
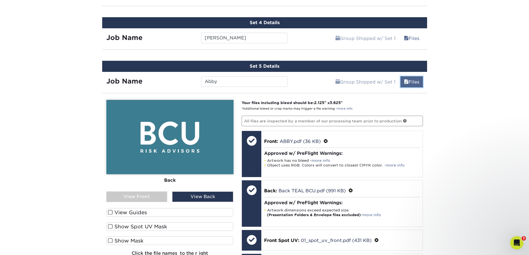
click at [413, 84] on link "Files" at bounding box center [411, 81] width 22 height 11
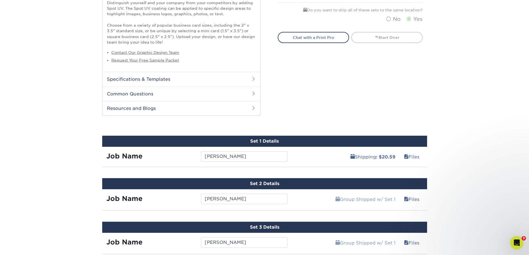
scroll to position [250, 0]
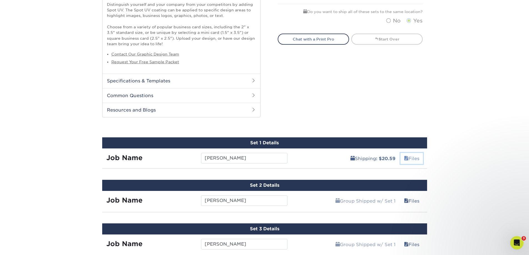
click at [408, 158] on link "Files" at bounding box center [411, 158] width 22 height 11
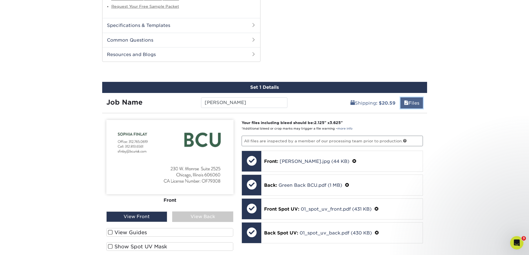
click at [414, 104] on link "Files" at bounding box center [411, 102] width 22 height 11
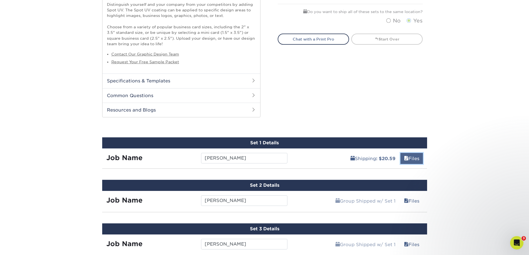
click at [406, 160] on span at bounding box center [406, 158] width 4 height 5
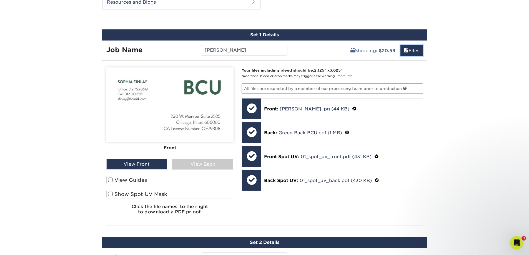
scroll to position [361, 0]
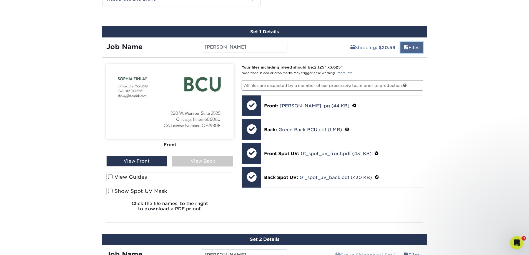
click at [405, 47] on span at bounding box center [406, 47] width 4 height 5
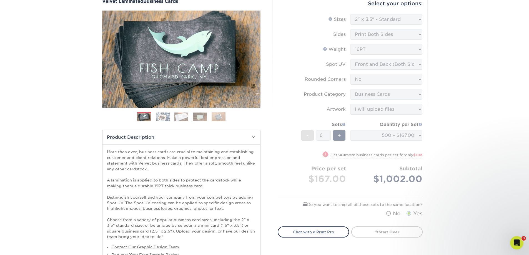
scroll to position [0, 0]
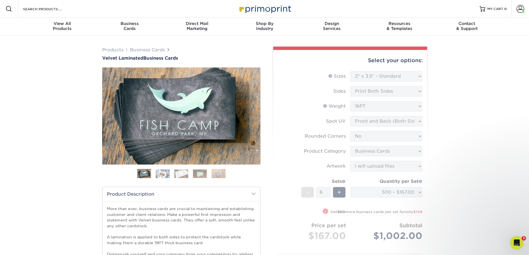
drag, startPoint x: 484, startPoint y: 100, endPoint x: 476, endPoint y: 101, distance: 7.9
click at [496, 8] on span "MY CART" at bounding box center [495, 9] width 16 height 5
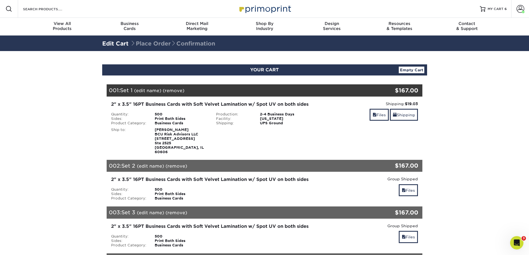
click at [374, 113] on span at bounding box center [375, 115] width 4 height 4
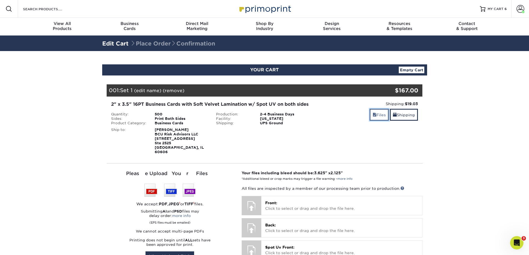
click at [373, 113] on span at bounding box center [375, 115] width 4 height 4
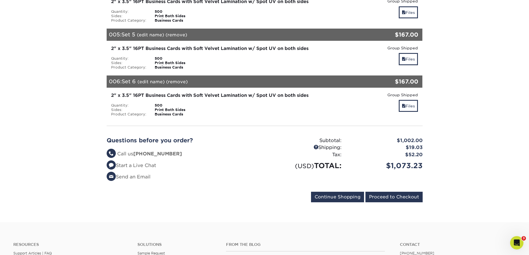
scroll to position [258, 0]
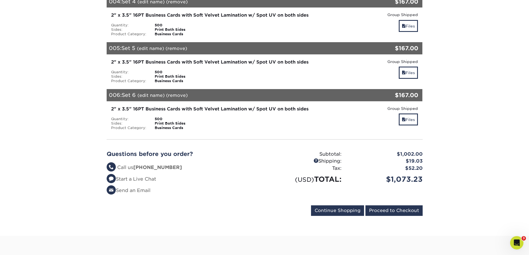
click at [479, 137] on section "YOUR CART Empty Cart Your Cart is Empty View Account Active Orders Order Histor…" at bounding box center [264, 14] width 529 height 443
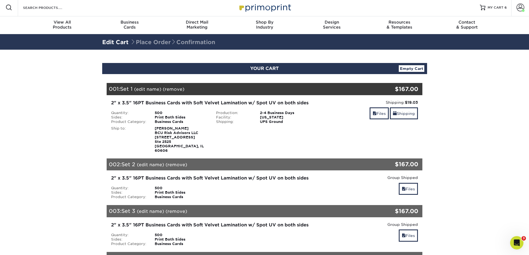
scroll to position [0, 0]
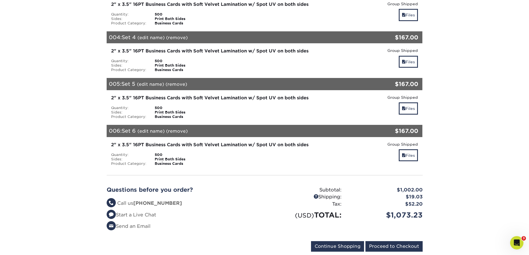
scroll to position [56, 0]
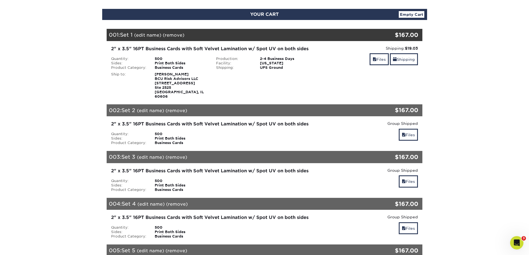
drag, startPoint x: 414, startPoint y: 18, endPoint x: 415, endPoint y: 15, distance: 3.7
click at [414, 16] on div "YOUR CART Empty Cart" at bounding box center [264, 14] width 325 height 11
click at [413, 14] on link "Empty Cart" at bounding box center [412, 14] width 26 height 7
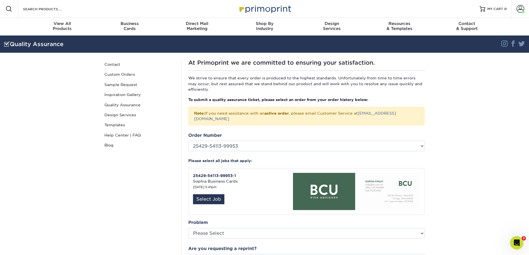
scroll to position [28, 0]
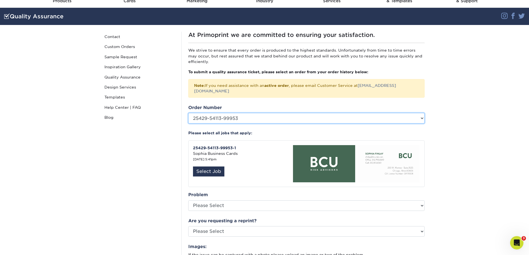
click at [411, 114] on select "Please Select P2181415 P2157154 P2154064 P2153361 P2144974 P2124664 P2123077 P2…" at bounding box center [306, 118] width 236 height 11
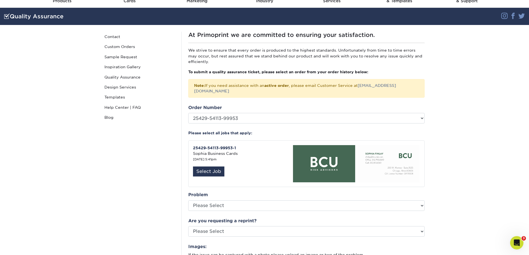
click at [471, 107] on section "Quality Assurance Instagram Facebook Twitter Quality Assurance Contact Custom O…" at bounding box center [264, 200] width 529 height 385
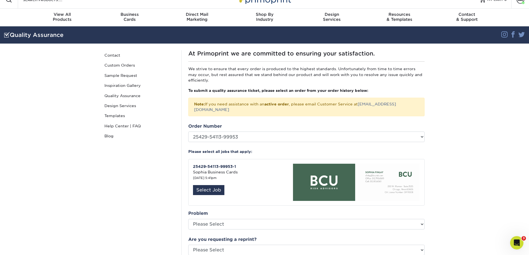
scroll to position [0, 0]
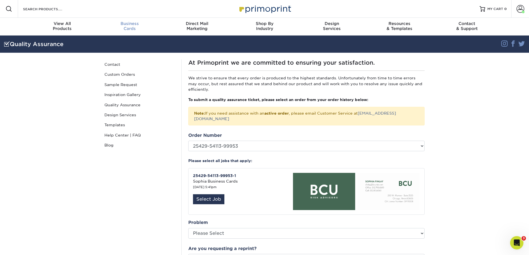
click at [133, 25] on span "Business" at bounding box center [129, 23] width 67 height 5
click at [463, 145] on section "Quality Assurance Instagram Facebook Twitter Quality Assurance Contact Custom O…" at bounding box center [264, 228] width 529 height 385
click at [492, 8] on span "MY CART" at bounding box center [495, 9] width 16 height 5
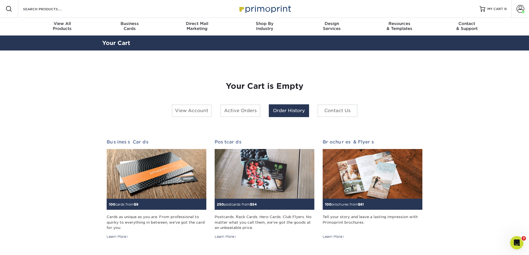
click at [288, 111] on link "Order History" at bounding box center [289, 110] width 40 height 13
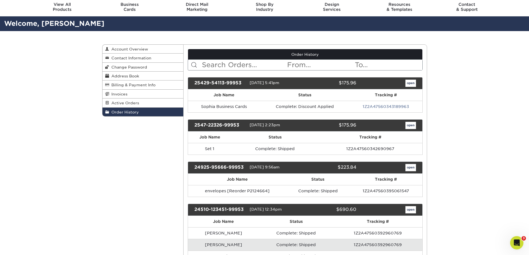
scroll to position [28, 0]
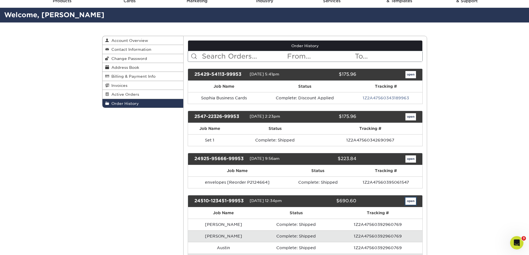
click at [412, 200] on link "open" at bounding box center [410, 201] width 11 height 7
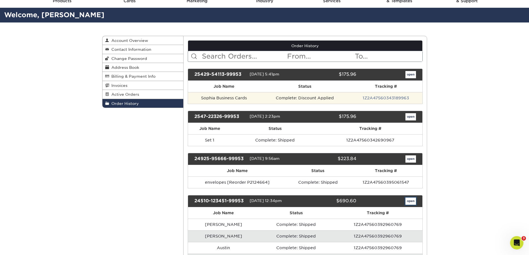
scroll to position [0, 0]
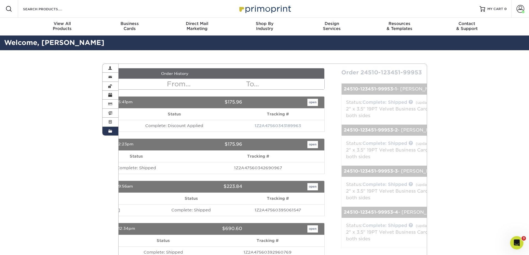
click at [410, 232] on div "Status: Complete: Shipped (updated: [DATE] 1:37pm EST) 2" x 3.5" 19PT Velvet Bu…" at bounding box center [491, 233] width 308 height 30
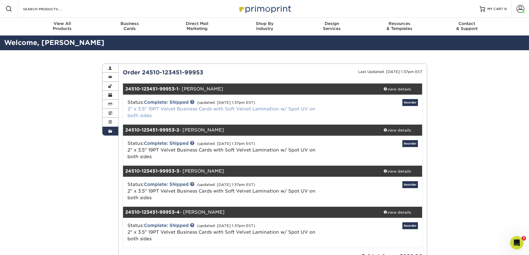
click at [171, 109] on link "2" x 3.5" 19PT Velvet Business Cards with Soft Velvet Lamination w/ Spot UV on …" at bounding box center [221, 112] width 188 height 12
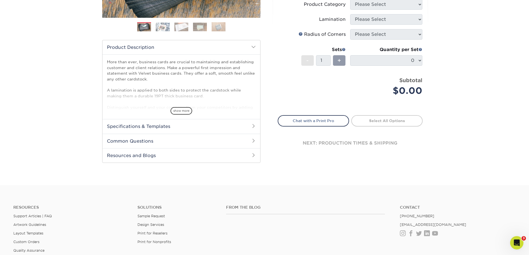
scroll to position [17, 0]
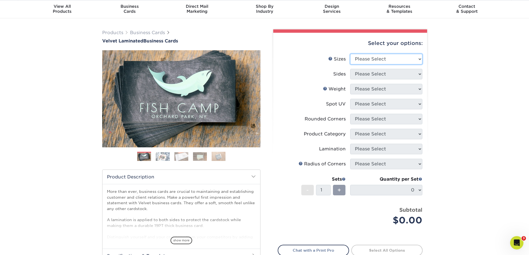
click at [379, 59] on select "Please Select 1.5" x 3.5" - Mini 1.75" x 3.5" - Mini 2" x 2" - Square 2" x 3" -…" at bounding box center [386, 59] width 72 height 11
select select "2.00x3.50"
click at [350, 54] on select "Please Select 1.5" x 3.5" - Mini 1.75" x 3.5" - Mini 2" x 2" - Square 2" x 3" -…" at bounding box center [386, 59] width 72 height 11
click at [389, 75] on select "Please Select Print Both Sides Print Front Only" at bounding box center [386, 74] width 72 height 11
select select "13abbda7-1d64-4f25-8bb2-c179b224825d"
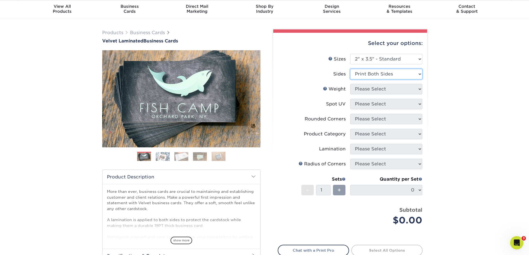
click at [350, 69] on select "Please Select Print Both Sides Print Front Only" at bounding box center [386, 74] width 72 height 11
click at [390, 88] on select "Please Select 16PT" at bounding box center [386, 89] width 72 height 11
select select "16PT"
click at [350, 84] on select "Please Select 16PT" at bounding box center [386, 89] width 72 height 11
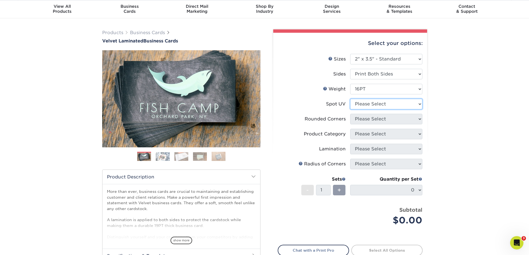
click at [392, 103] on select "Please Select No Spot UV Front and Back (Both Sides) Front Only Back Only" at bounding box center [386, 104] width 72 height 11
select select "0"
click at [350, 99] on select "Please Select No Spot UV Front and Back (Both Sides) Front Only Back Only" at bounding box center [386, 104] width 72 height 11
click at [387, 117] on select "Please Select Yes - Round 2 Corners Yes - Round 4 Corners No" at bounding box center [386, 119] width 72 height 11
select select "0"
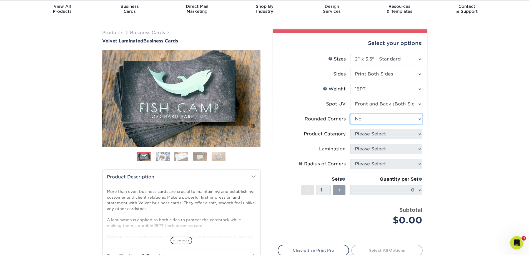
click at [350, 114] on select "Please Select Yes - Round 2 Corners Yes - Round 4 Corners No" at bounding box center [386, 119] width 72 height 11
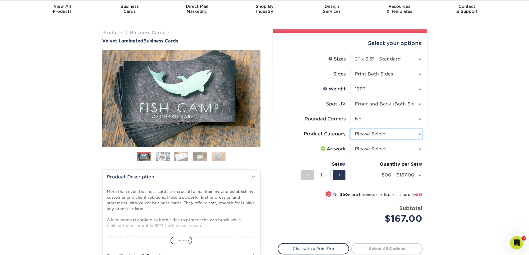
click at [383, 136] on select "Please Select Business Cards" at bounding box center [386, 134] width 72 height 11
select select "3b5148f1-0588-4f88-a218-97bcfdce65c1"
click at [350, 129] on select "Please Select Business Cards" at bounding box center [386, 134] width 72 height 11
click at [403, 147] on select "Please Select I will upload files I need a design - $100" at bounding box center [386, 149] width 72 height 11
select select "upload"
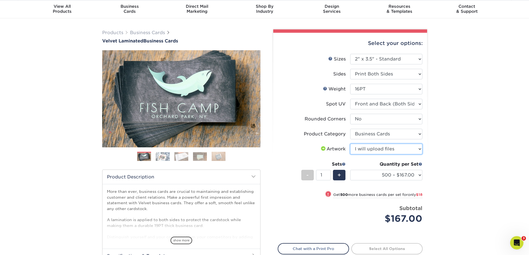
click at [350, 144] on select "Please Select I will upload files I need a design - $100" at bounding box center [386, 149] width 72 height 11
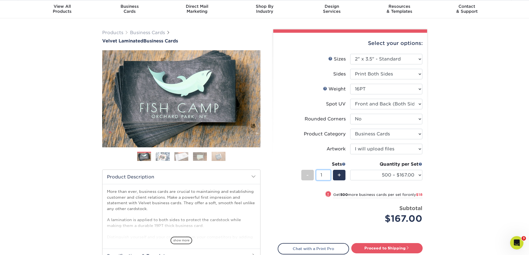
drag, startPoint x: 328, startPoint y: 176, endPoint x: 317, endPoint y: 176, distance: 10.5
click at [317, 176] on input "1" at bounding box center [323, 175] width 15 height 11
type input "6"
click at [476, 164] on div "Products Business Cards Velvet Laminated Business Cards Previous Next" at bounding box center [264, 166] width 529 height 296
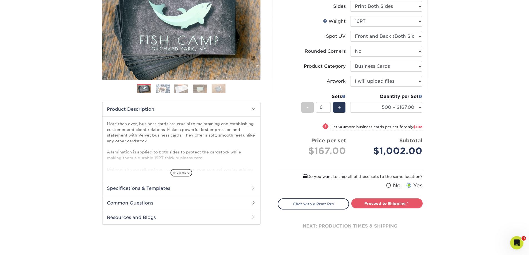
scroll to position [100, 0]
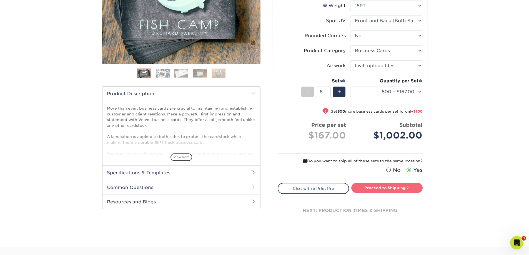
click at [387, 188] on link "Proceed to Shipping" at bounding box center [386, 188] width 71 height 10
type input "Set 1"
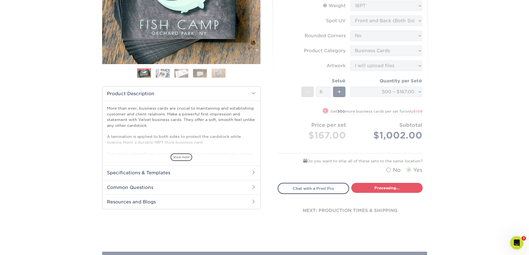
select select "4255bcc9-c807-49ed-9fda-38550f218dbc"
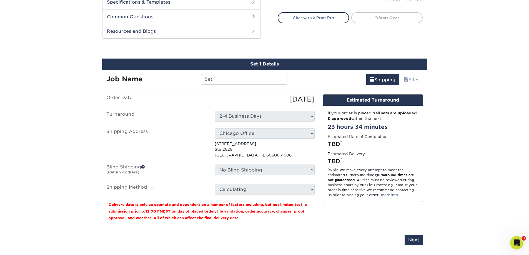
scroll to position [298, 0]
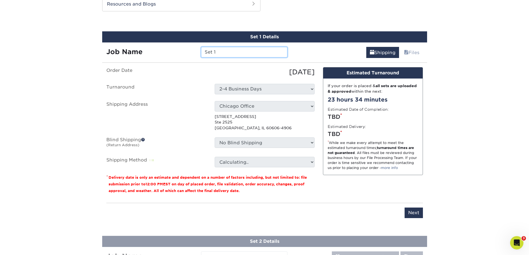
drag, startPoint x: 234, startPoint y: 53, endPoint x: 105, endPoint y: 42, distance: 128.7
click at [110, 45] on div "Job Name Set 1" at bounding box center [197, 50] width 190 height 16
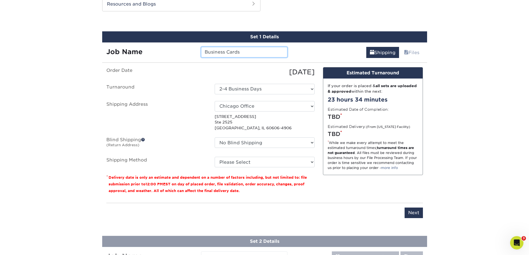
type input "Business Cards"
click at [251, 99] on ul "Order Date 08/18/2025 Turnaround Select One 2-4 Business Days Shipping Address …" at bounding box center [210, 117] width 208 height 100
click at [251, 105] on select "Select One Chelsey Home Chicago Office + Add New Address" at bounding box center [265, 106] width 100 height 11
select select "285100"
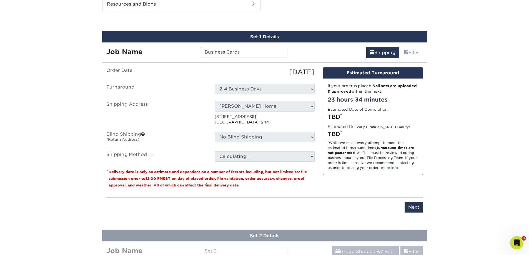
click at [459, 150] on div "Products Business Cards Velvet Laminated Business Cards Previous Next" at bounding box center [264, 90] width 529 height 707
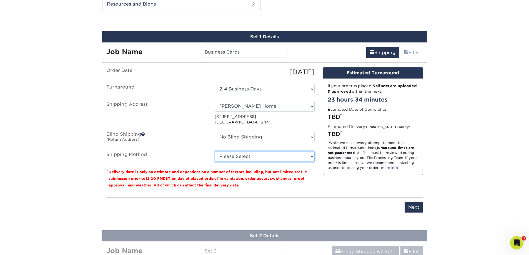
click at [222, 161] on select "Please Select Ground Shipping (+$20.59) 3 Day Shipping Service (+$25.22) 2 Day …" at bounding box center [265, 156] width 100 height 11
select select "03"
click at [215, 151] on select "Please Select Ground Shipping (+$20.59) 3 Day Shipping Service (+$25.22) 2 Day …" at bounding box center [265, 156] width 100 height 11
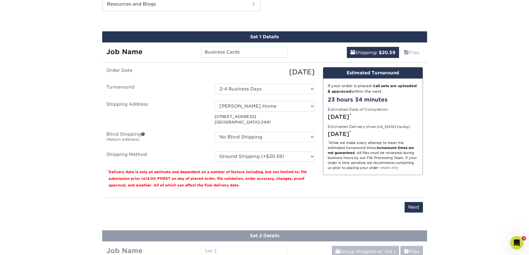
click at [457, 143] on div "Products Business Cards Velvet Laminated Business Cards Previous Next" at bounding box center [264, 90] width 529 height 707
click at [415, 207] on input "Next" at bounding box center [413, 207] width 18 height 11
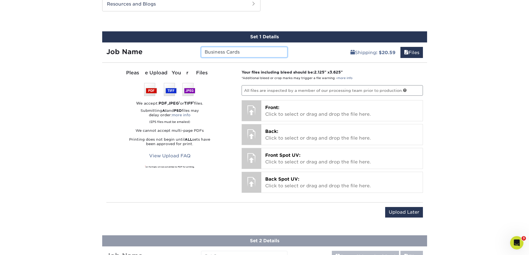
click at [260, 53] on input "Business Cards" at bounding box center [244, 52] width 86 height 11
click at [495, 101] on div "Products Business Cards Velvet Laminated Business Cards Previous Next" at bounding box center [264, 93] width 529 height 712
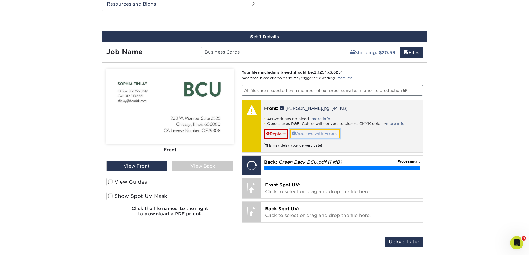
click at [324, 134] on link "Approve with Errors *" at bounding box center [315, 133] width 50 height 9
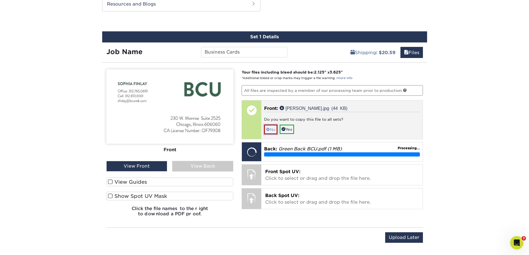
click at [270, 131] on link "No" at bounding box center [270, 130] width 13 height 10
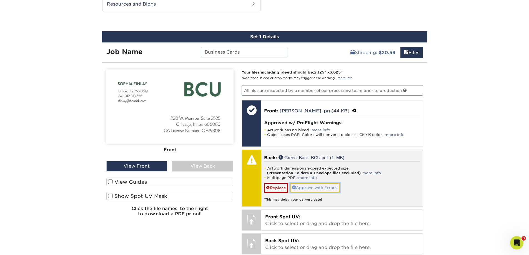
click at [321, 186] on link "Approve with Errors *" at bounding box center [315, 187] width 50 height 9
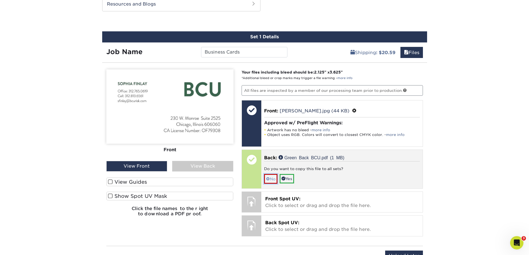
click at [271, 179] on link "No" at bounding box center [270, 179] width 13 height 10
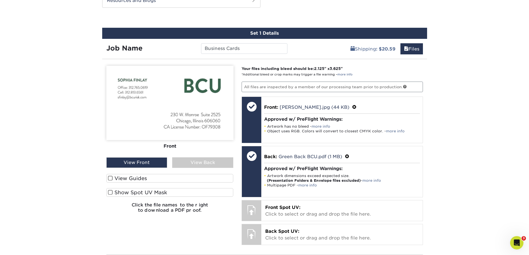
scroll to position [354, 0]
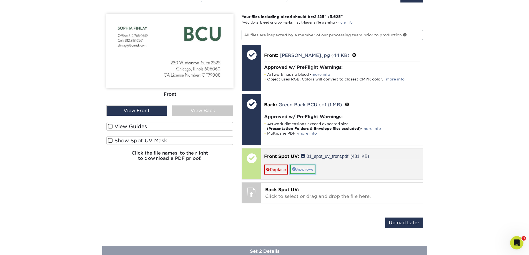
click at [306, 171] on link "Approve" at bounding box center [302, 169] width 25 height 9
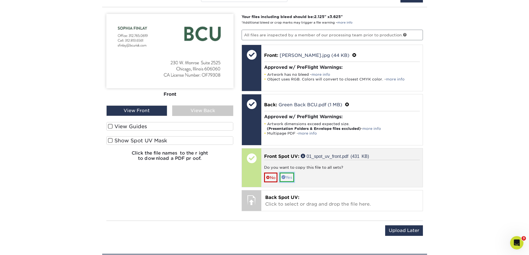
click at [290, 178] on link "Yes" at bounding box center [287, 177] width 14 height 9
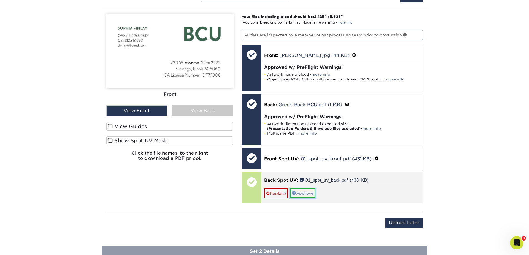
click at [310, 193] on link "Approve" at bounding box center [302, 192] width 25 height 9
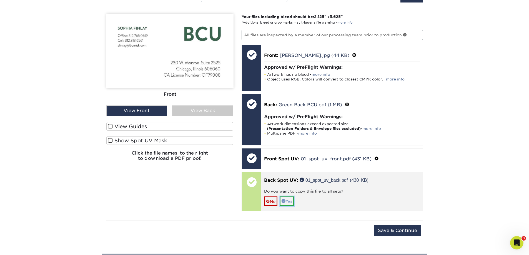
click at [289, 202] on link "Yes" at bounding box center [287, 201] width 14 height 9
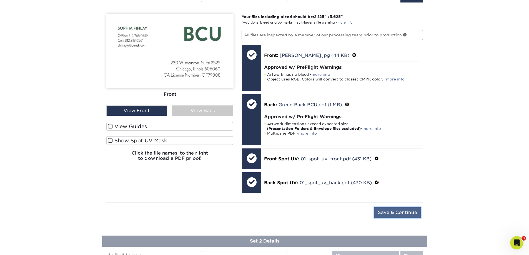
click at [403, 214] on input "Save & Continue" at bounding box center [397, 212] width 46 height 11
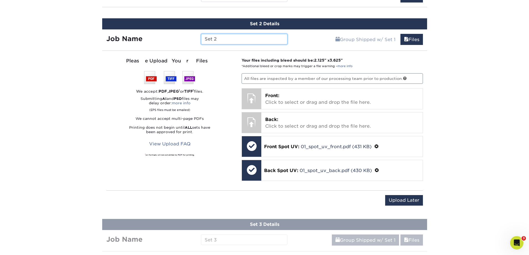
drag, startPoint x: 237, startPoint y: 38, endPoint x: 132, endPoint y: 33, distance: 104.8
click at [132, 35] on div "Job Name Set 2" at bounding box center [197, 39] width 190 height 11
type input "[PERSON_NAME]"
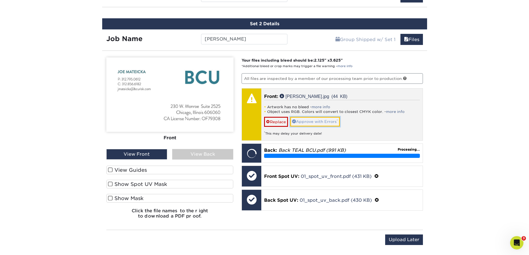
click at [332, 121] on link "Approve with Errors *" at bounding box center [315, 121] width 50 height 9
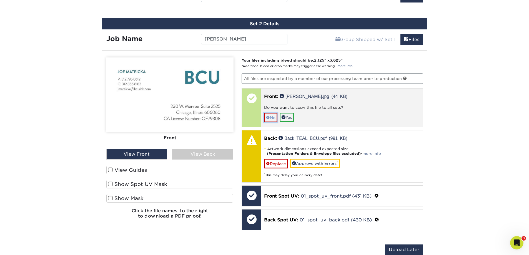
click at [271, 119] on link "No" at bounding box center [270, 118] width 13 height 10
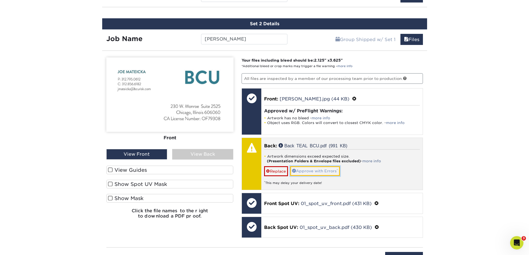
click at [319, 172] on link "Approve with Errors *" at bounding box center [315, 170] width 50 height 9
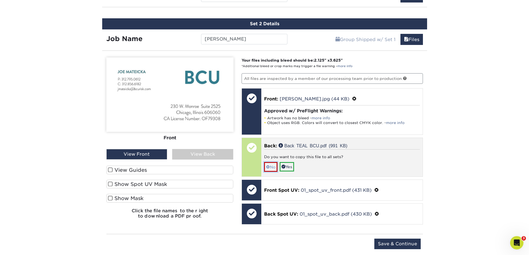
click at [271, 170] on link "No" at bounding box center [270, 167] width 13 height 10
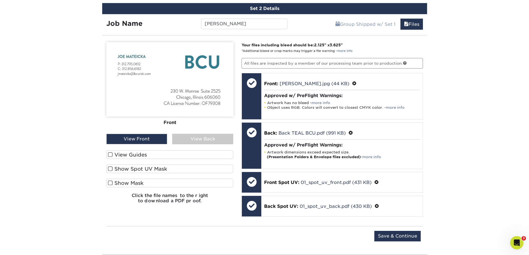
scroll to position [409, 0]
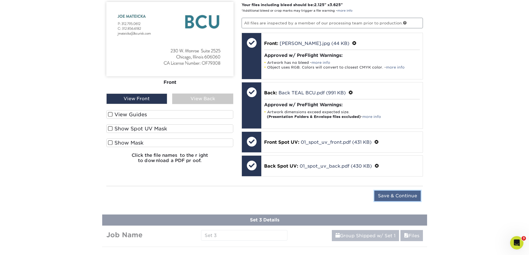
click at [401, 197] on input "Save & Continue" at bounding box center [397, 196] width 46 height 11
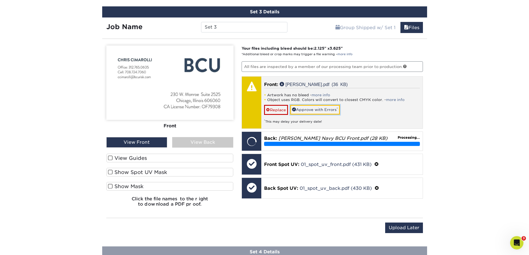
click at [316, 110] on link "Approve with Errors *" at bounding box center [315, 109] width 50 height 9
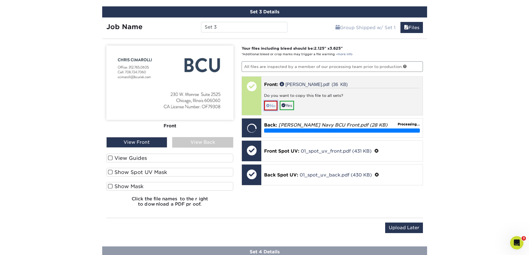
click at [272, 106] on link "No" at bounding box center [270, 106] width 13 height 10
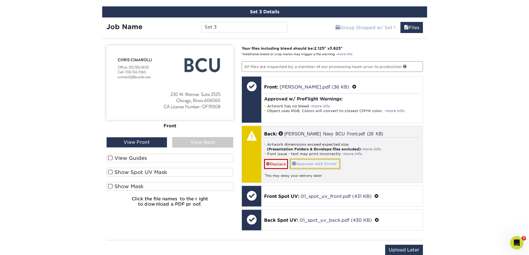
click at [319, 162] on link "Approve with Errors *" at bounding box center [315, 163] width 50 height 9
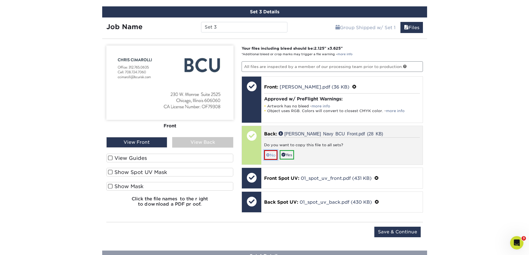
click at [272, 154] on link "No" at bounding box center [270, 155] width 13 height 10
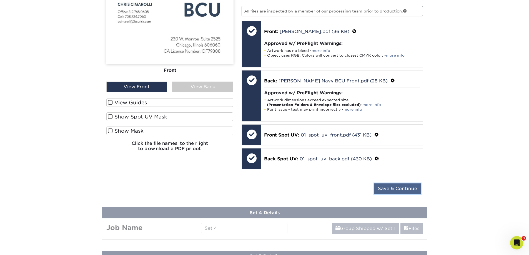
click at [400, 192] on input "Save & Continue" at bounding box center [397, 188] width 46 height 11
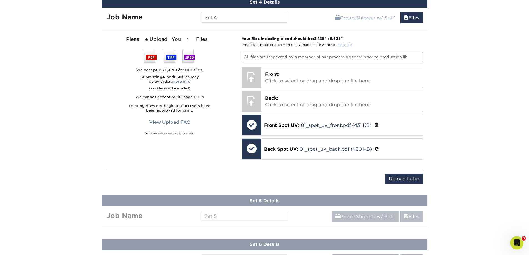
scroll to position [465, 0]
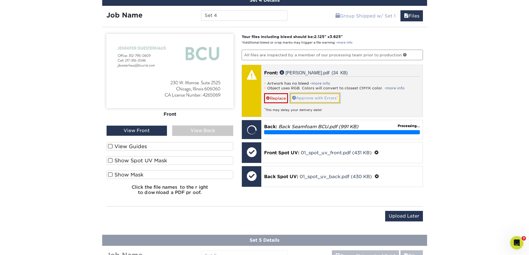
click at [319, 99] on link "Approve with Errors *" at bounding box center [315, 97] width 50 height 9
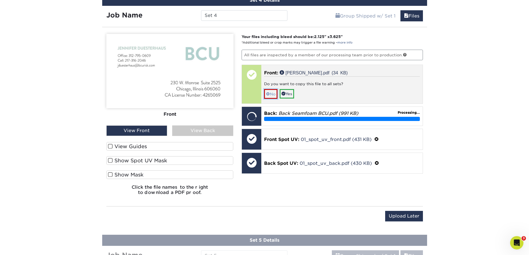
click at [272, 95] on link "No" at bounding box center [270, 94] width 13 height 10
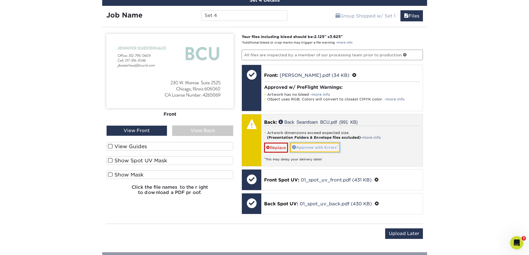
click at [315, 147] on link "Approve with Errors *" at bounding box center [315, 147] width 50 height 9
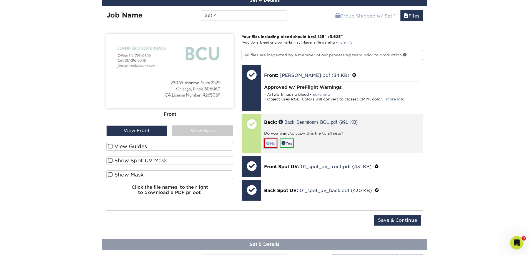
click at [266, 144] on link "No" at bounding box center [270, 144] width 13 height 10
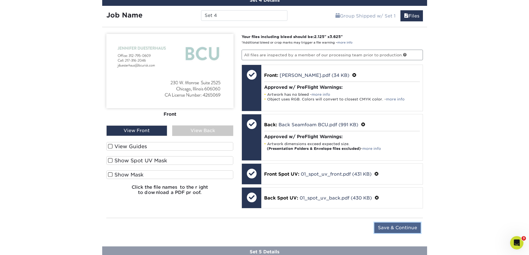
click at [406, 230] on input "Save & Continue" at bounding box center [397, 228] width 46 height 11
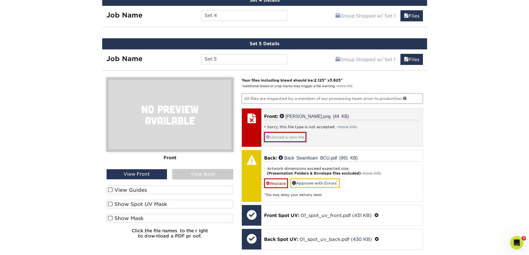
click at [292, 135] on link "Upload a new file" at bounding box center [285, 137] width 42 height 10
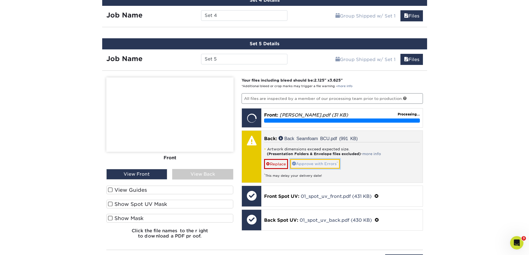
click at [319, 165] on link "Approve with Errors *" at bounding box center [315, 163] width 50 height 9
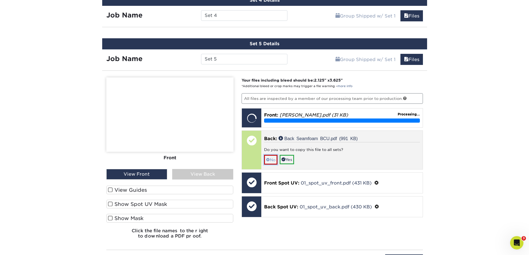
click at [272, 160] on link "No" at bounding box center [270, 160] width 13 height 10
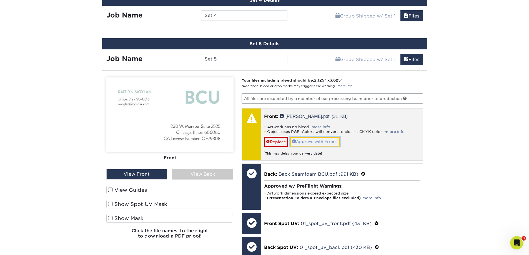
click at [321, 142] on link "Approve with Errors *" at bounding box center [315, 141] width 50 height 9
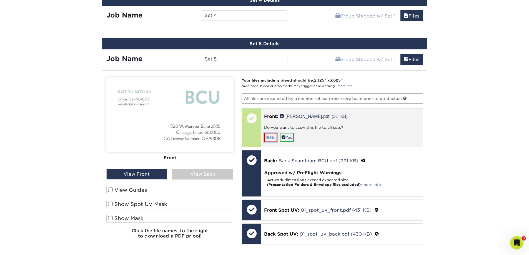
click at [273, 140] on link "No" at bounding box center [270, 138] width 13 height 10
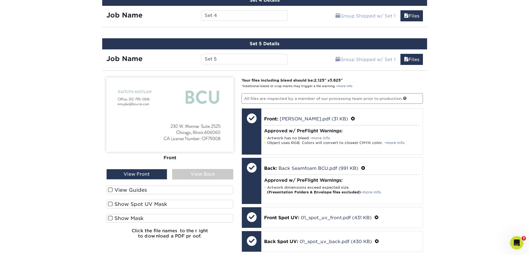
click at [200, 175] on div "View Back" at bounding box center [202, 174] width 61 height 11
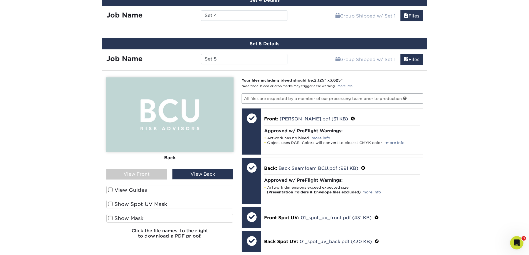
click at [145, 173] on div "View Front" at bounding box center [136, 174] width 61 height 11
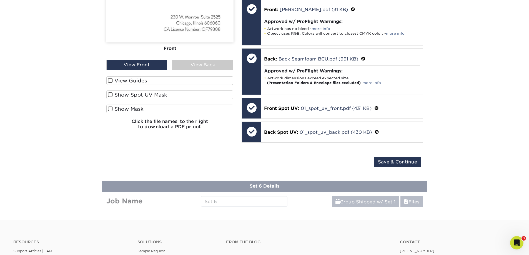
scroll to position [576, 0]
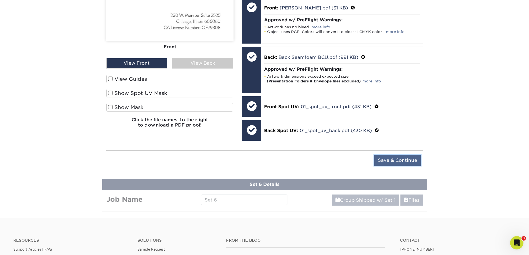
click at [395, 163] on input "Save & Continue" at bounding box center [397, 160] width 46 height 11
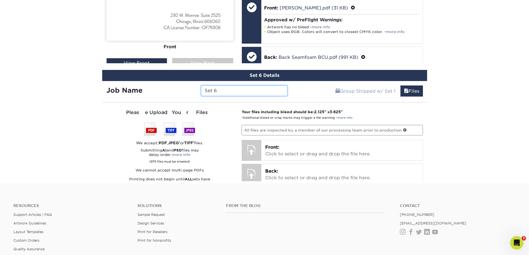
scroll to position [440, 0]
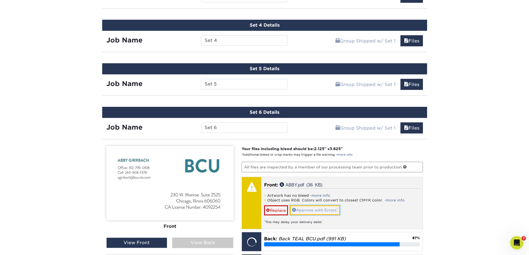
click at [323, 211] on link "Approve with Errors *" at bounding box center [315, 209] width 50 height 9
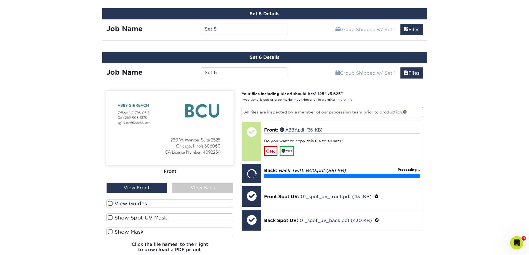
scroll to position [495, 0]
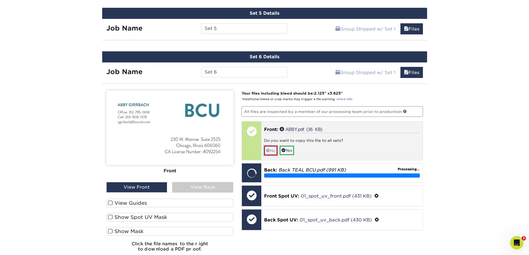
click at [272, 152] on link "No" at bounding box center [270, 151] width 13 height 10
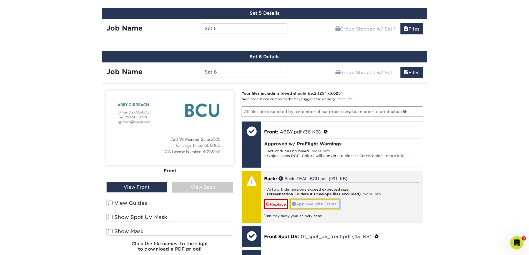
click at [312, 206] on link "Approve with Errors *" at bounding box center [315, 203] width 50 height 9
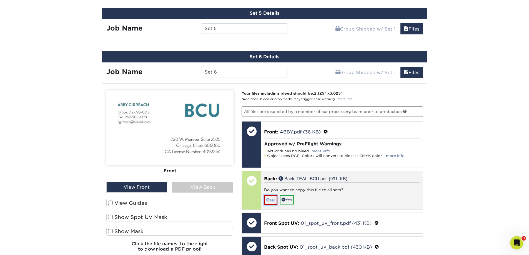
click at [272, 202] on link "No" at bounding box center [270, 200] width 13 height 10
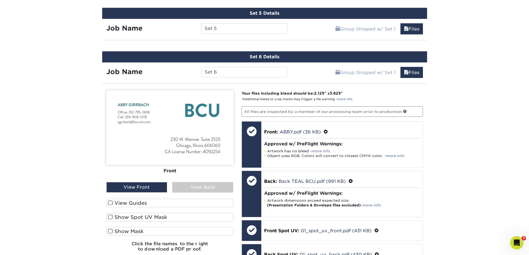
click at [206, 184] on div "View Back" at bounding box center [202, 187] width 61 height 11
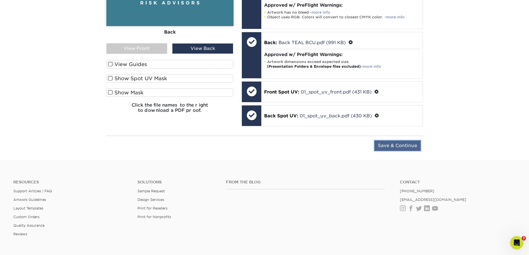
click at [406, 147] on input "Save & Continue" at bounding box center [397, 145] width 46 height 11
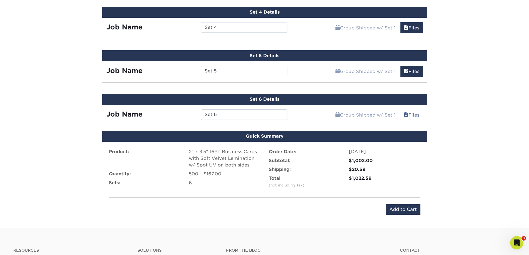
scroll to position [449, 0]
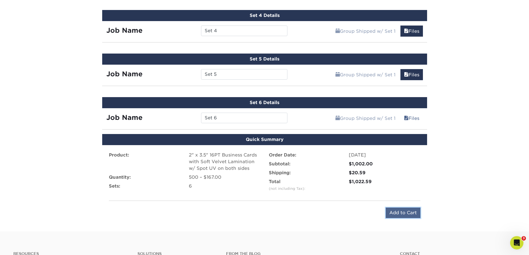
click at [409, 214] on input "Add to Cart" at bounding box center [403, 213] width 35 height 11
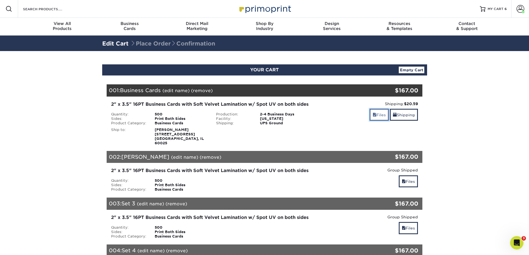
click at [380, 115] on link "Files" at bounding box center [378, 115] width 19 height 12
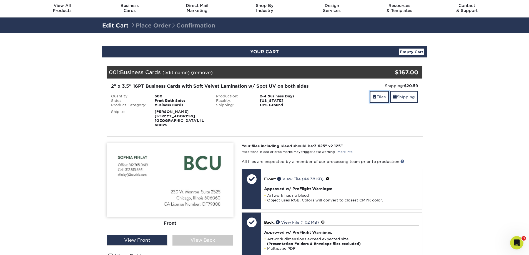
scroll to position [28, 0]
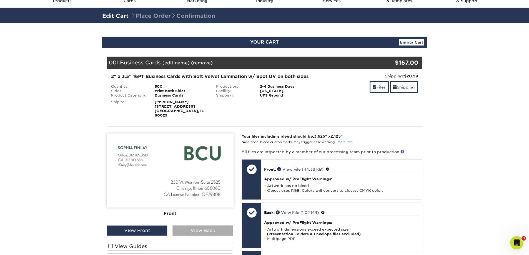
click at [205, 225] on div "View Back" at bounding box center [202, 230] width 61 height 11
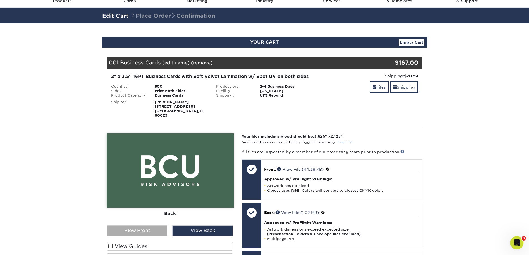
drag, startPoint x: 152, startPoint y: 226, endPoint x: 155, endPoint y: 222, distance: 5.5
click at [152, 226] on div "View Front" at bounding box center [137, 230] width 61 height 11
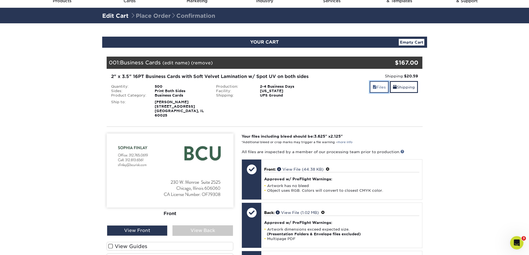
click at [377, 85] on link "Files" at bounding box center [378, 87] width 19 height 12
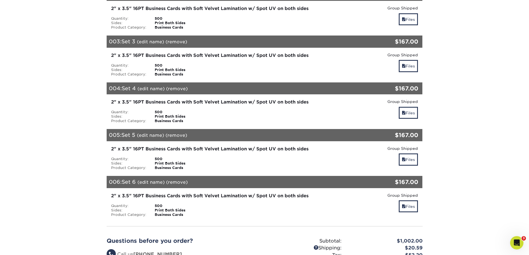
scroll to position [111, 0]
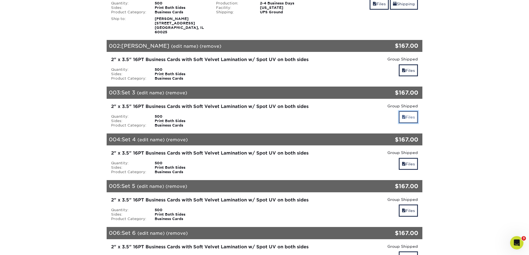
click at [409, 115] on link "Files" at bounding box center [408, 117] width 19 height 12
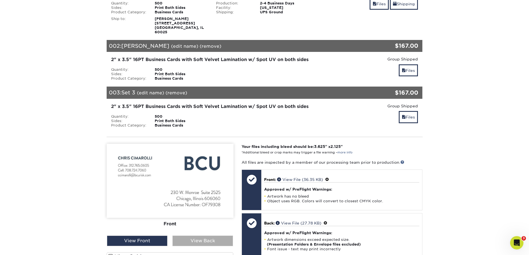
click at [213, 236] on div "View Back" at bounding box center [202, 241] width 61 height 11
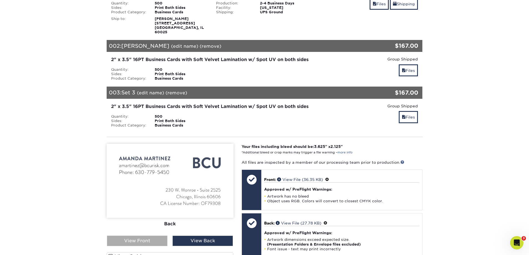
click at [157, 238] on div "View Front" at bounding box center [137, 241] width 61 height 11
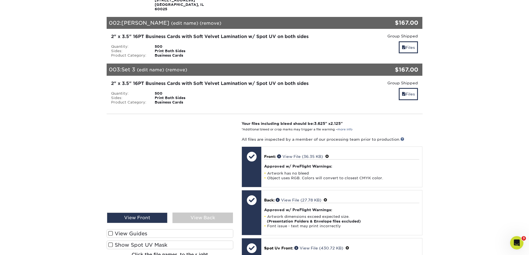
scroll to position [167, 0]
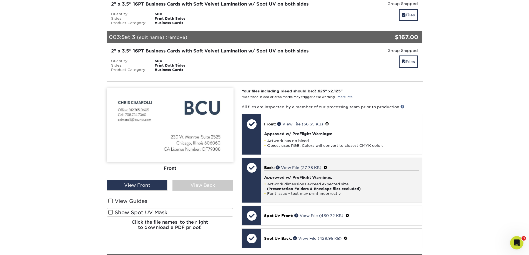
click at [327, 165] on span at bounding box center [325, 167] width 4 height 4
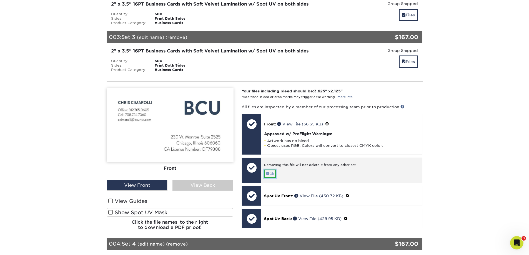
click at [273, 170] on link "Ok" at bounding box center [270, 174] width 12 height 9
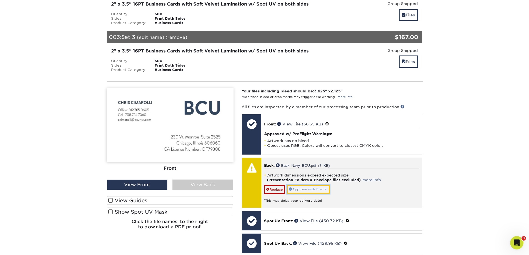
click at [314, 185] on link "Approve with Errors *" at bounding box center [308, 189] width 43 height 9
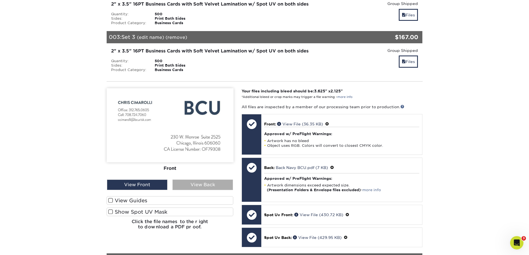
click at [195, 180] on div "View Back" at bounding box center [202, 185] width 61 height 11
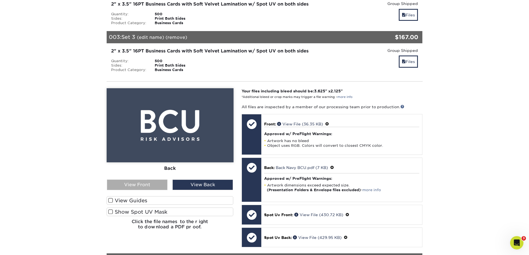
click at [135, 180] on div "View Front" at bounding box center [137, 185] width 61 height 11
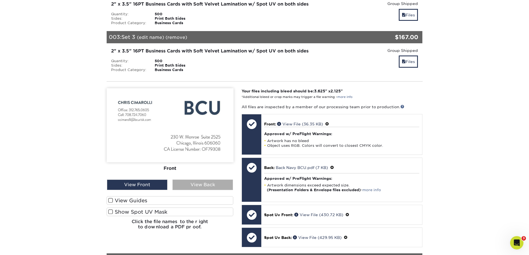
click at [196, 180] on div "View Back" at bounding box center [202, 185] width 61 height 11
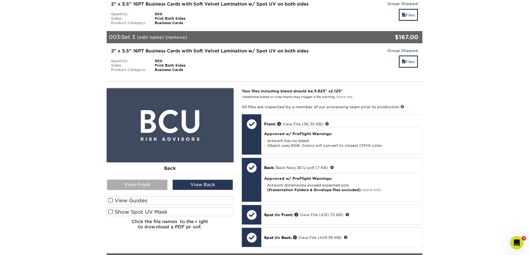
click at [140, 180] on div "View Front" at bounding box center [137, 185] width 61 height 11
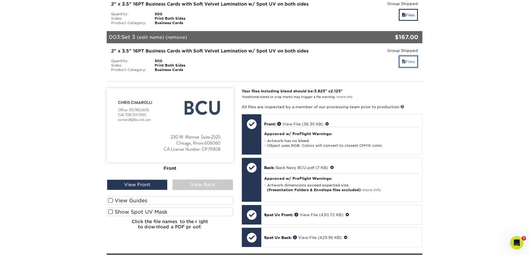
click at [410, 56] on link "Files" at bounding box center [408, 62] width 19 height 12
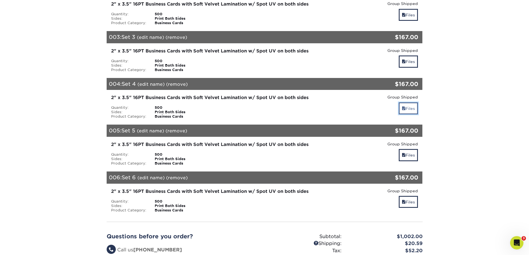
click at [407, 107] on link "Files" at bounding box center [408, 108] width 19 height 12
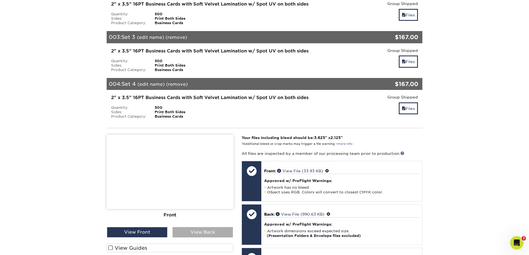
click at [201, 228] on div "View Back" at bounding box center [202, 232] width 61 height 11
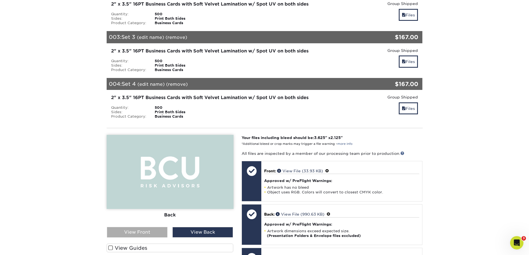
click at [138, 231] on div "View Front" at bounding box center [137, 232] width 61 height 11
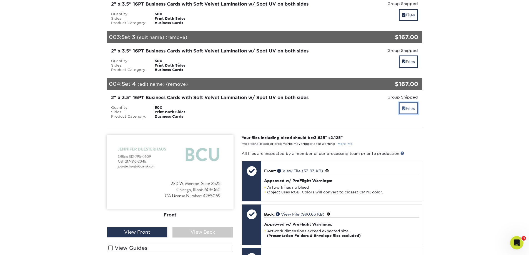
click at [414, 106] on link "Files" at bounding box center [408, 108] width 19 height 12
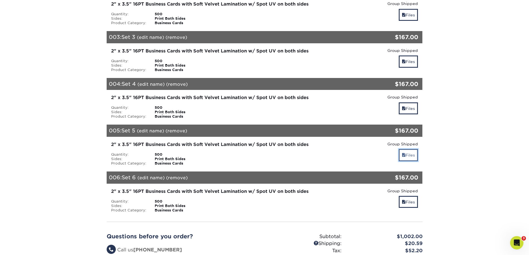
click at [404, 153] on span at bounding box center [404, 155] width 4 height 4
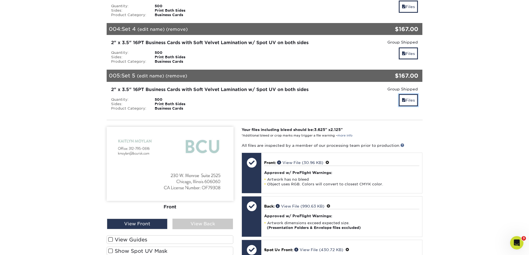
scroll to position [222, 0]
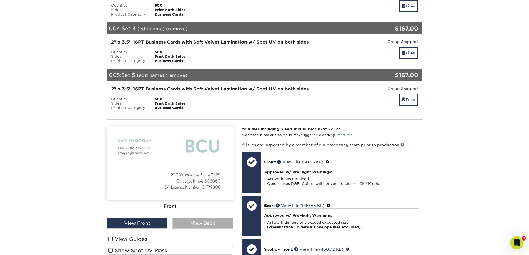
click at [207, 220] on div "View Back" at bounding box center [202, 223] width 61 height 11
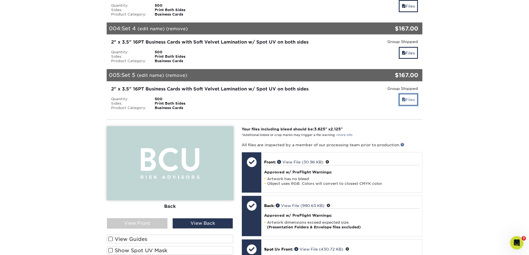
click at [403, 94] on link "Files" at bounding box center [408, 100] width 19 height 12
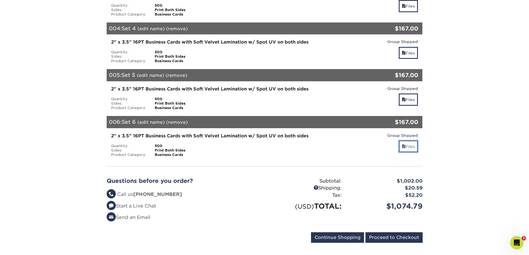
click at [405, 143] on link "Files" at bounding box center [408, 146] width 19 height 12
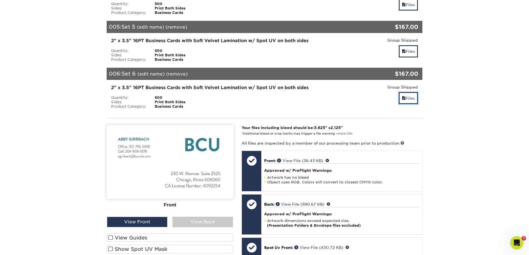
scroll to position [278, 0]
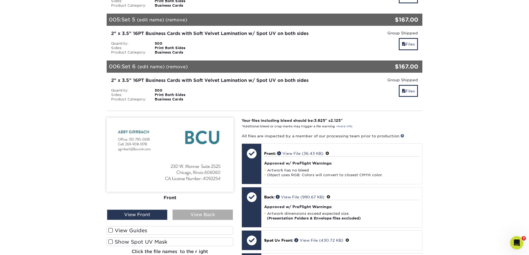
click at [205, 211] on div "View Back" at bounding box center [202, 215] width 61 height 11
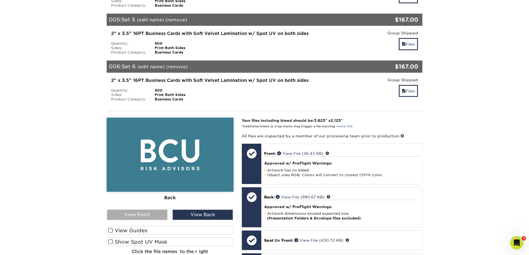
click at [145, 210] on div "View Front" at bounding box center [137, 215] width 61 height 11
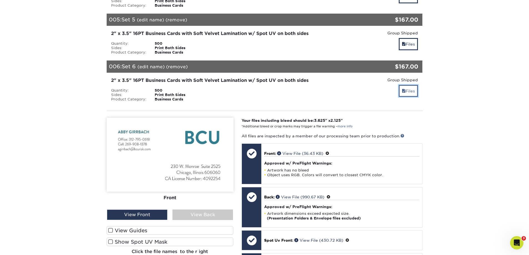
click at [402, 85] on link "Files" at bounding box center [408, 91] width 19 height 12
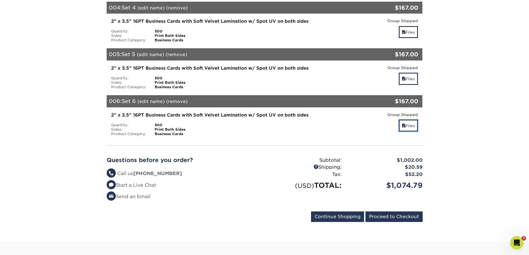
scroll to position [250, 0]
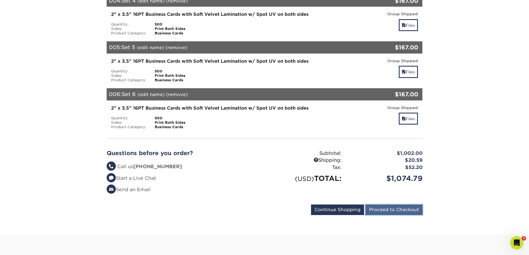
click at [407, 205] on input "Proceed to Checkout" at bounding box center [393, 210] width 57 height 11
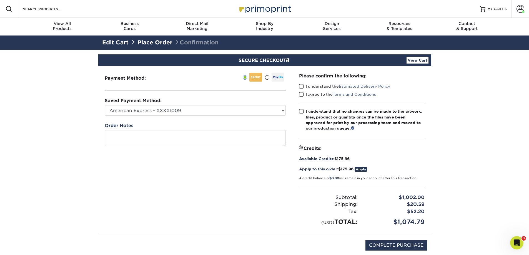
click at [363, 169] on link "Apply" at bounding box center [360, 169] width 12 height 5
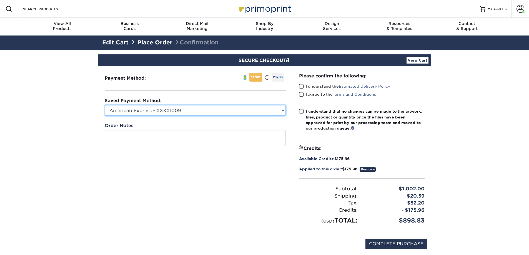
click at [197, 110] on select "American Express - XXXX1009 American Express - XXXX6008 American Express - XXXX…" at bounding box center [195, 110] width 181 height 11
select select "73577"
click at [105, 105] on select "American Express - XXXX1009 American Express - XXXX6008 American Express - XXXX…" at bounding box center [195, 110] width 181 height 11
click at [320, 85] on label "I understand the Estimated Delivery Policy" at bounding box center [344, 87] width 91 height 6
click at [0, 0] on input "I understand the Estimated Delivery Policy" at bounding box center [0, 0] width 0 height 0
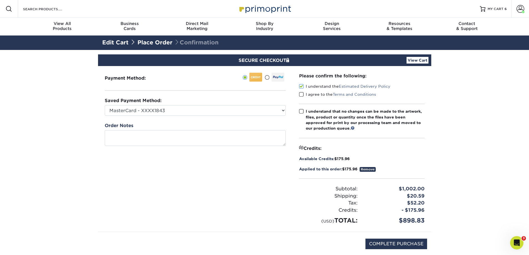
click at [302, 95] on span at bounding box center [301, 94] width 5 height 5
click at [0, 0] on input "I agree to the Terms and Conditions" at bounding box center [0, 0] width 0 height 0
click at [301, 113] on span at bounding box center [301, 111] width 5 height 5
click at [0, 0] on input "I understand that no changes can be made to the artwork, files, product or quan…" at bounding box center [0, 0] width 0 height 0
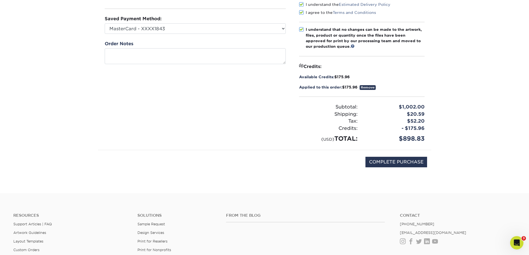
scroll to position [111, 0]
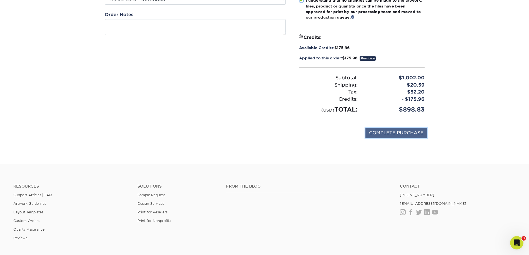
click at [408, 134] on input "COMPLETE PURCHASE" at bounding box center [396, 133] width 62 height 11
type input "PROCESSING, PLEASE WAIT..."
